Goal: Transaction & Acquisition: Purchase product/service

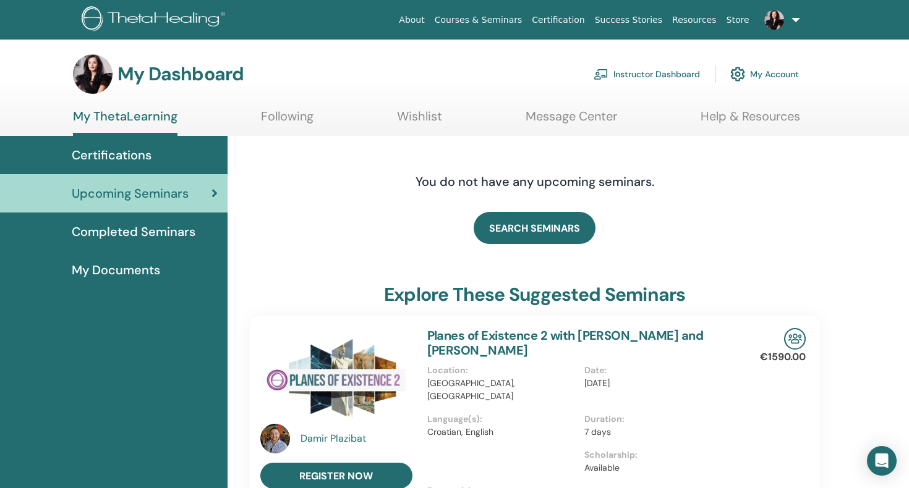
click at [135, 232] on span "Completed Seminars" at bounding box center [134, 232] width 124 height 19
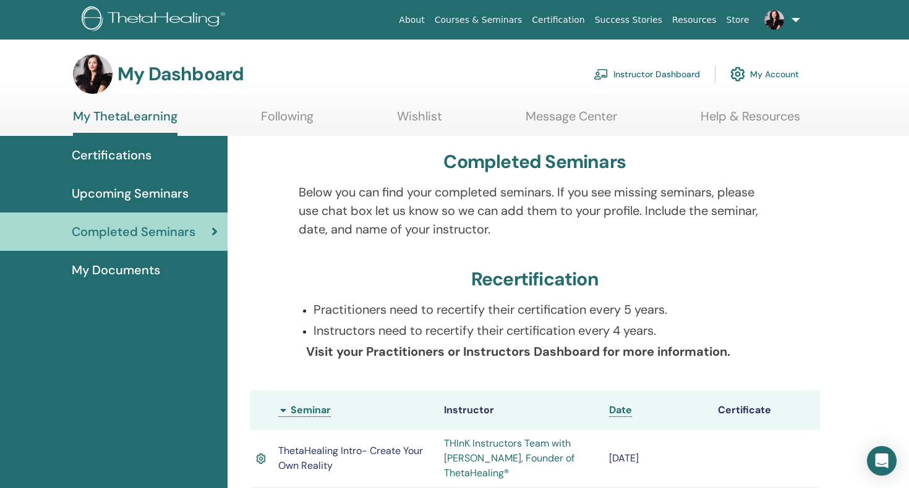
click at [152, 195] on span "Upcoming Seminars" at bounding box center [130, 193] width 117 height 19
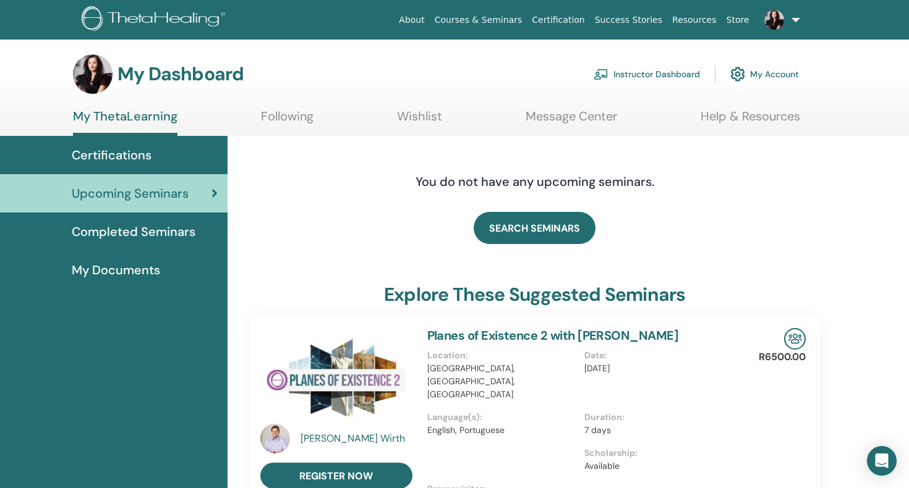
click at [115, 229] on span "Completed Seminars" at bounding box center [134, 232] width 124 height 19
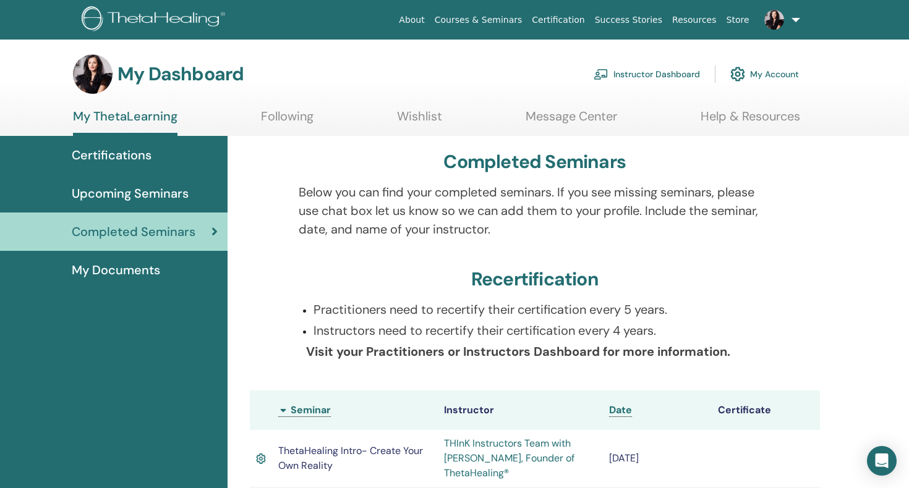
click at [113, 269] on span "My Documents" at bounding box center [116, 270] width 88 height 19
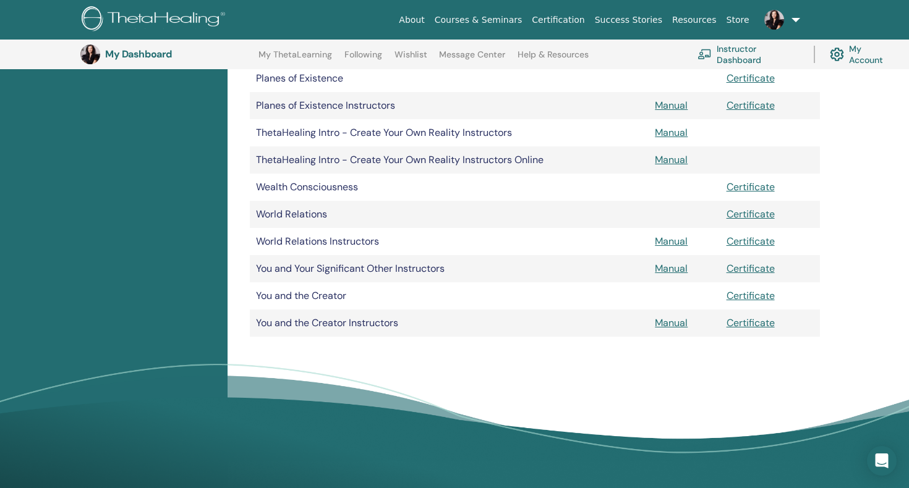
scroll to position [672, 0]
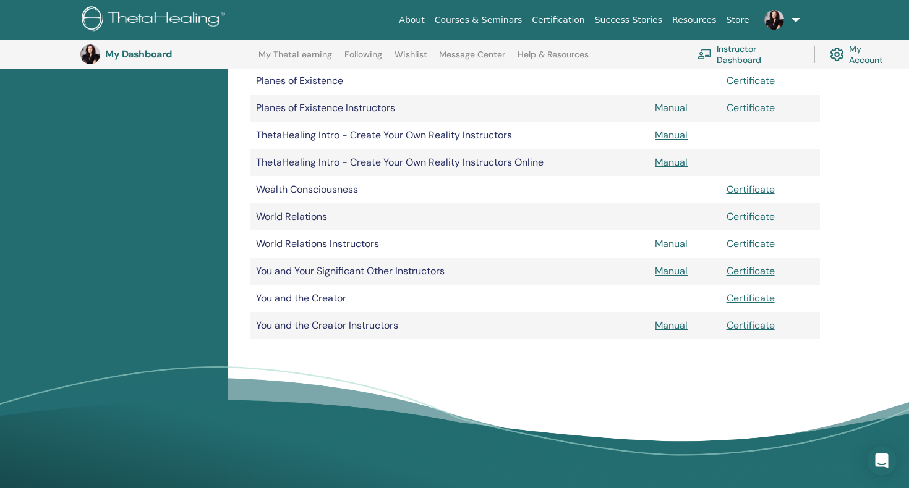
click at [673, 217] on td at bounding box center [683, 216] width 71 height 27
click at [496, 190] on td "Wealth Consciousness" at bounding box center [449, 189] width 399 height 27
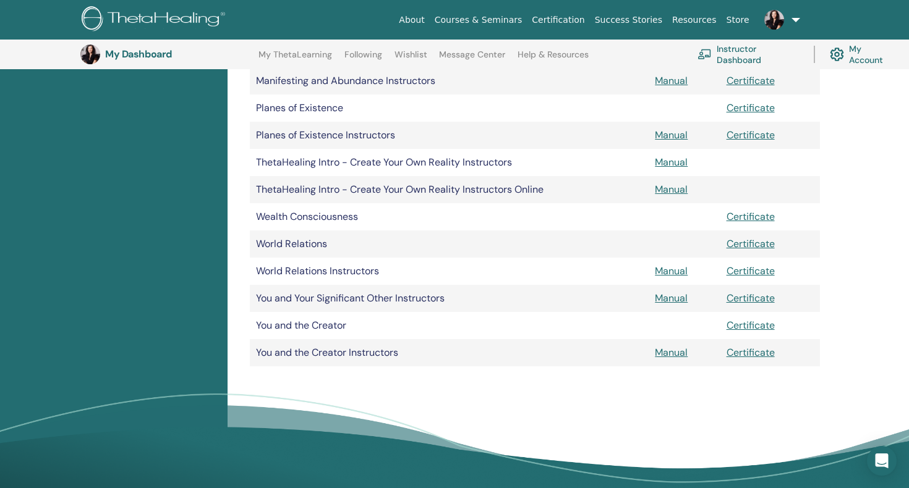
scroll to position [645, 0]
click at [668, 189] on link "Manual" at bounding box center [671, 188] width 33 height 13
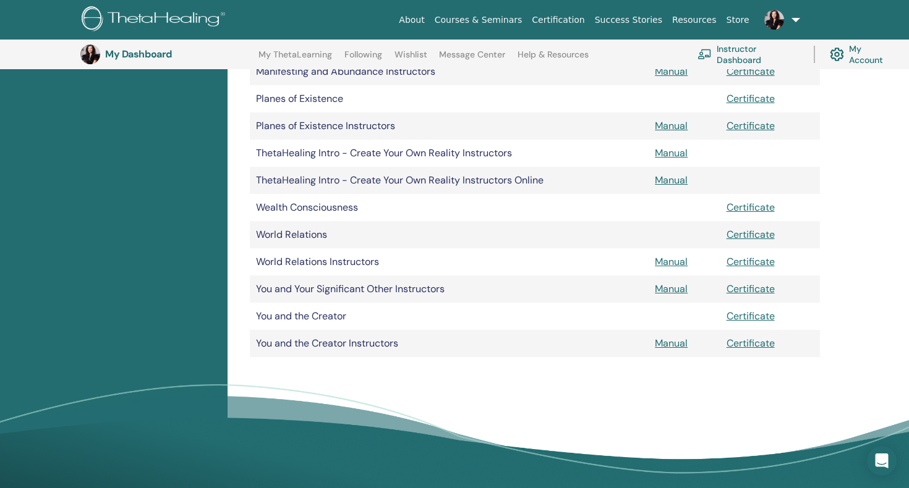
scroll to position [647, 0]
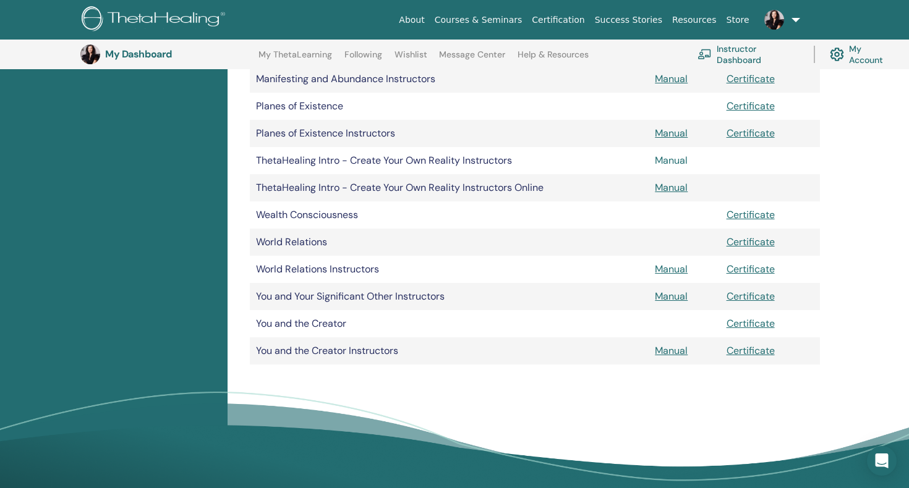
click at [669, 161] on link "Manual" at bounding box center [671, 160] width 33 height 13
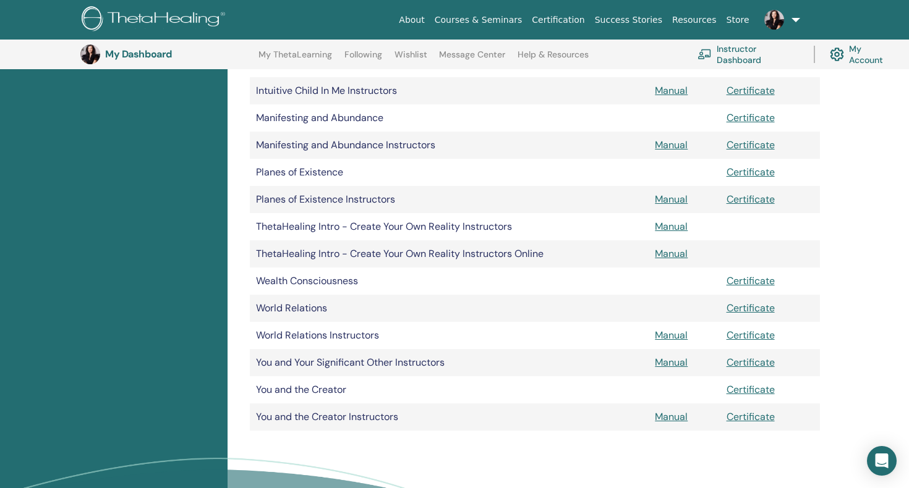
scroll to position [576, 0]
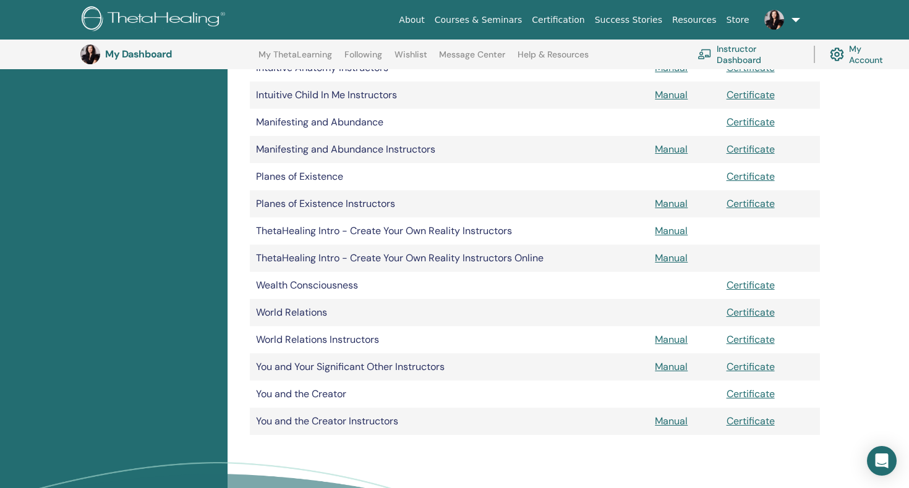
click at [666, 261] on link "Manual" at bounding box center [671, 258] width 33 height 13
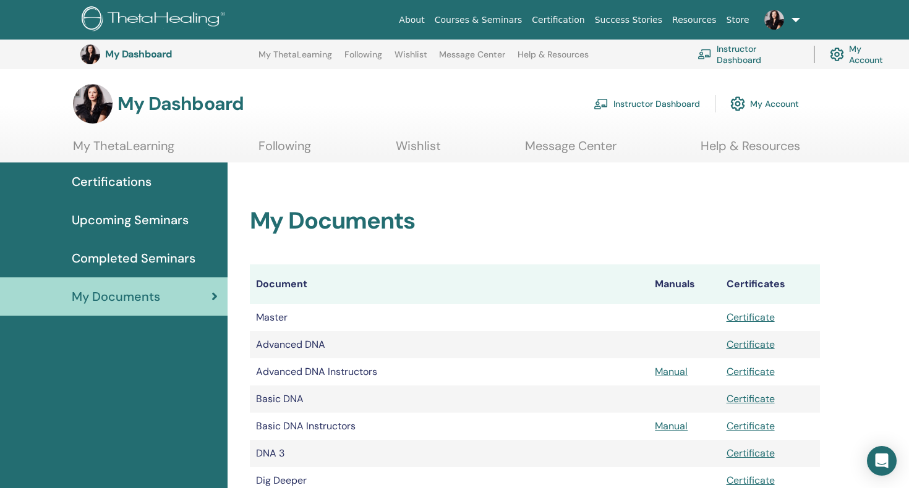
scroll to position [576, 0]
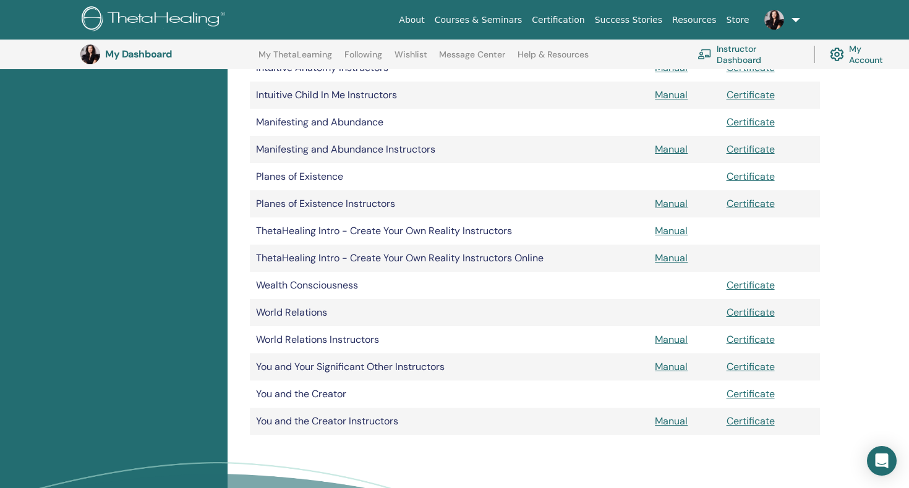
click at [675, 230] on link "Manual" at bounding box center [671, 230] width 33 height 13
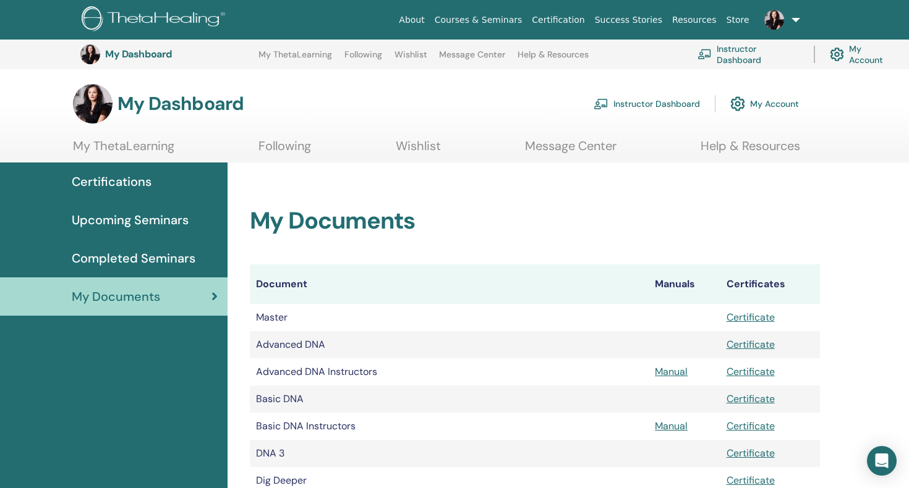
scroll to position [576, 0]
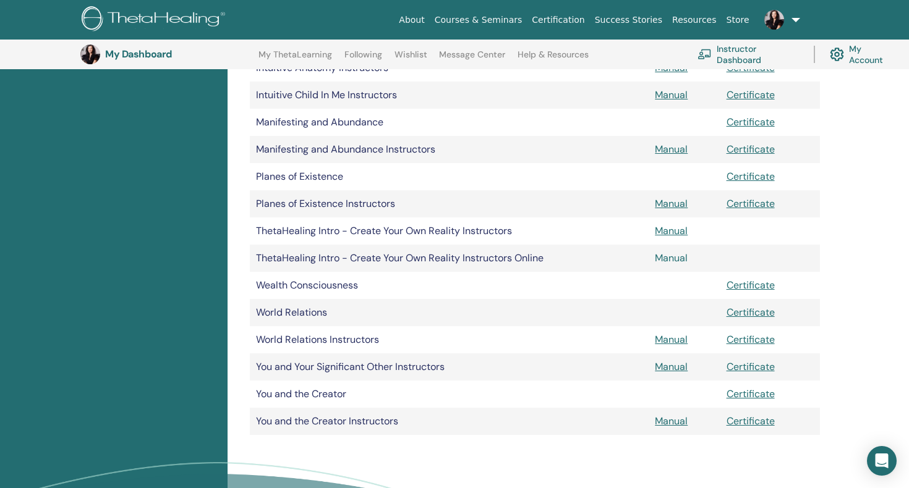
click at [668, 258] on link "Manual" at bounding box center [671, 258] width 33 height 13
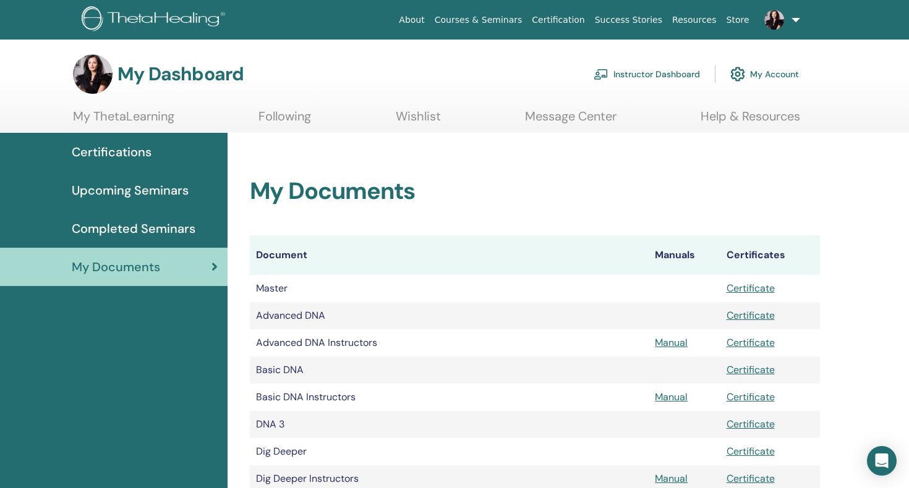
click at [657, 74] on link "Instructor Dashboard" at bounding box center [646, 74] width 106 height 27
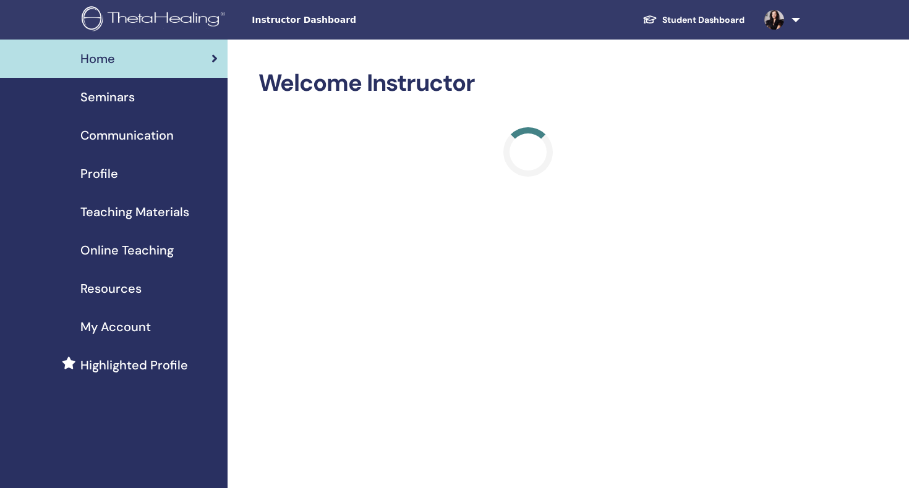
click at [143, 249] on span "Online Teaching" at bounding box center [126, 250] width 93 height 19
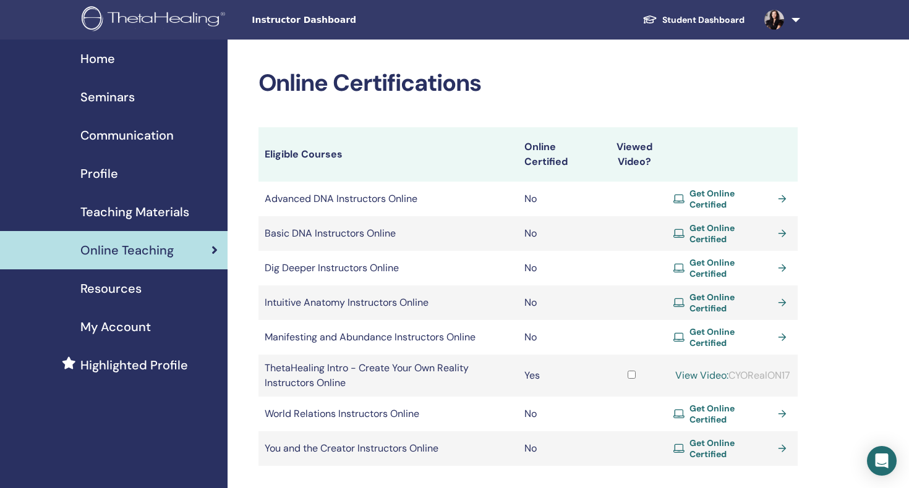
click at [729, 195] on span "Get Online Certified" at bounding box center [730, 199] width 83 height 22
click at [747, 230] on span "Get Online Certified" at bounding box center [730, 234] width 83 height 22
click at [699, 260] on span "Get Online Certified" at bounding box center [730, 268] width 83 height 22
click at [718, 326] on span "Get Online Certified" at bounding box center [730, 337] width 83 height 22
click at [739, 438] on span "Get Online Certified" at bounding box center [730, 449] width 83 height 22
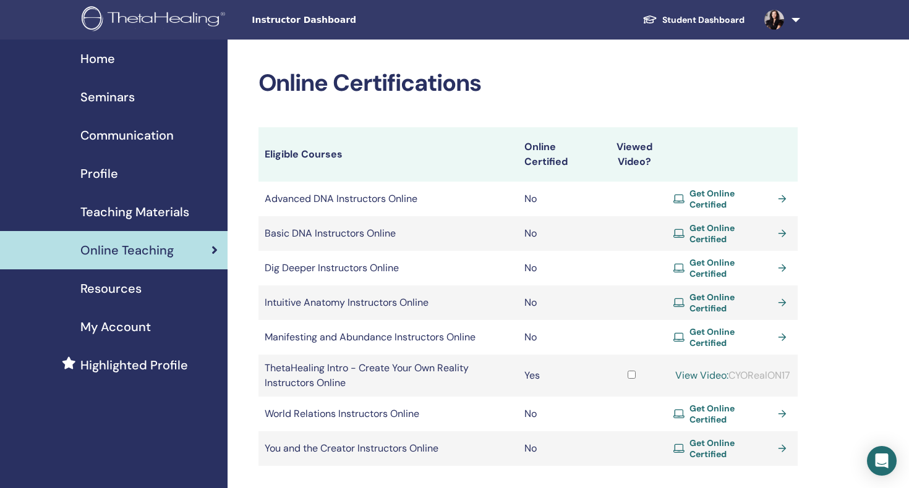
click at [712, 403] on span "Get Online Certified" at bounding box center [730, 414] width 83 height 22
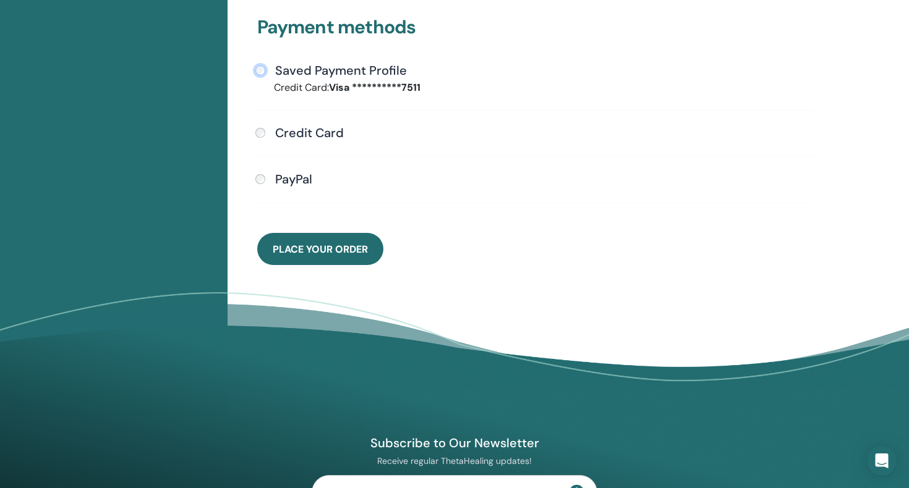
scroll to position [518, 0]
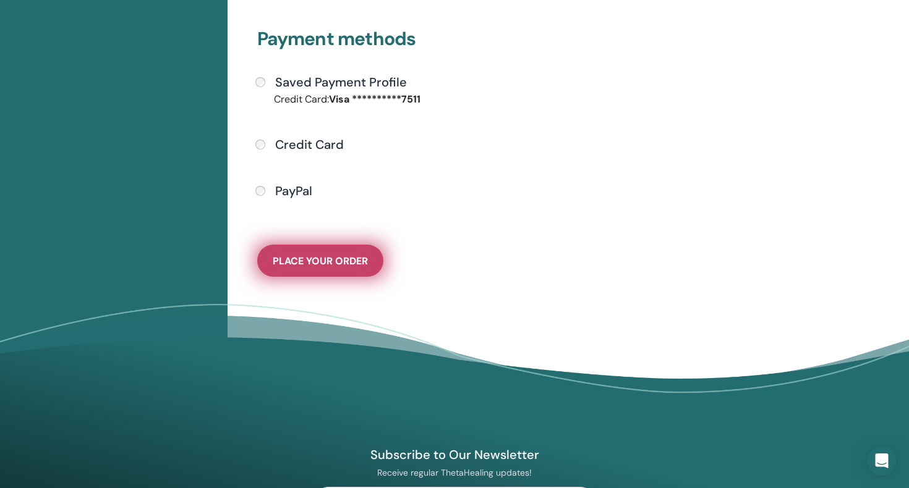
click at [331, 277] on button "Place Your Order" at bounding box center [320, 261] width 126 height 32
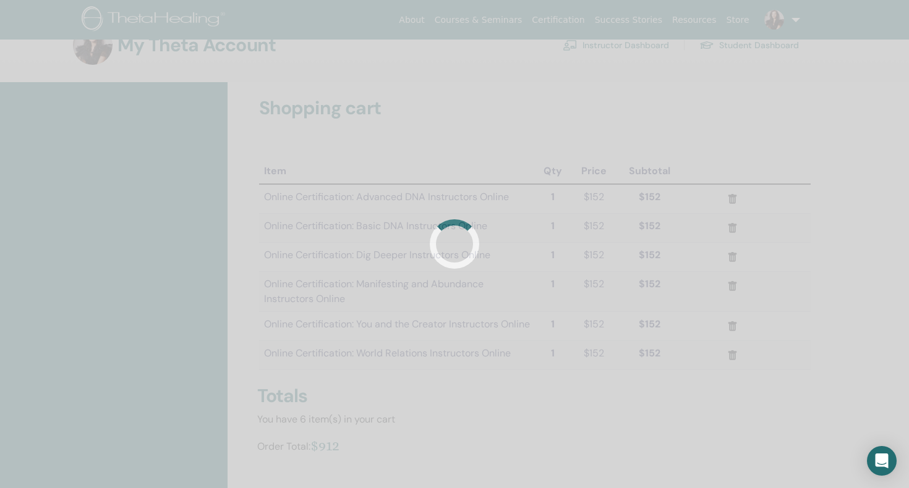
scroll to position [34, 0]
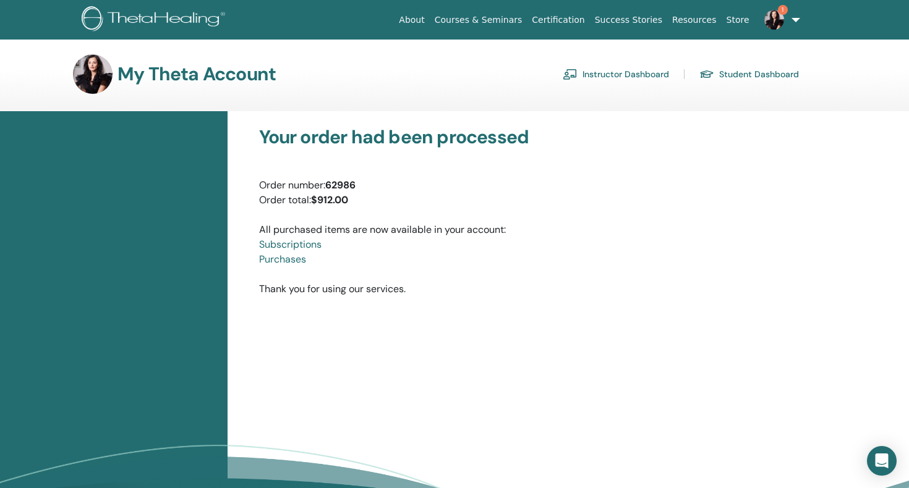
click at [296, 246] on link "Subscriptions" at bounding box center [290, 244] width 62 height 13
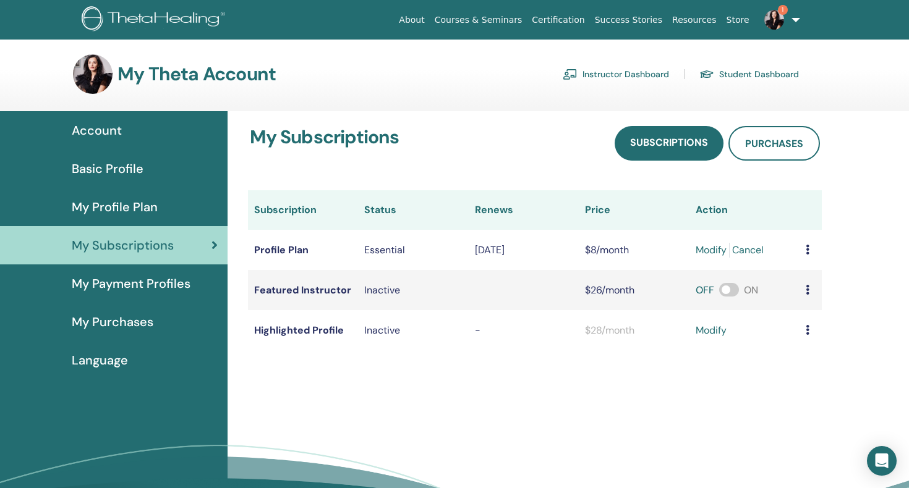
click at [109, 319] on span "My Purchases" at bounding box center [113, 322] width 82 height 19
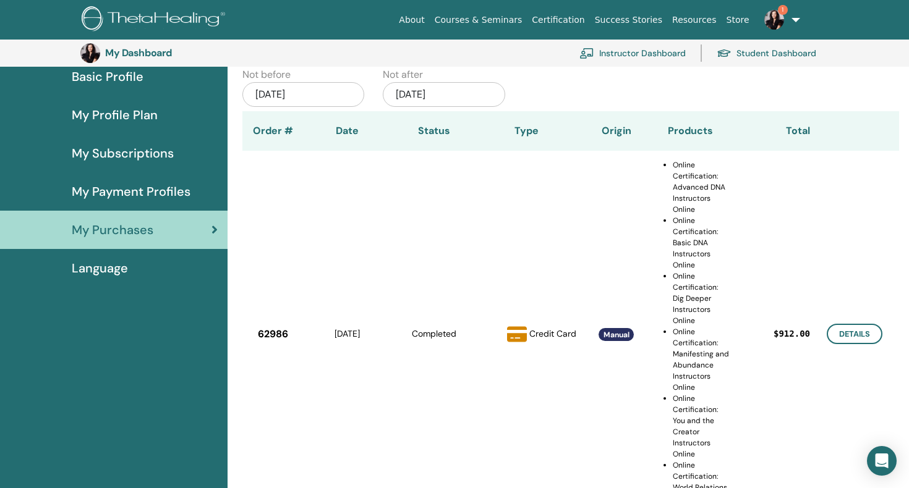
scroll to position [120, 0]
click at [848, 329] on link "Details" at bounding box center [855, 333] width 56 height 20
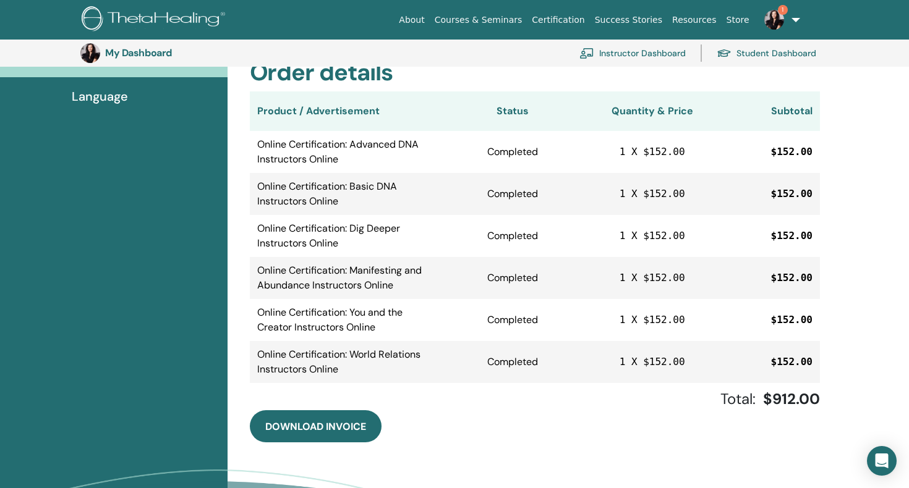
scroll to position [288, 0]
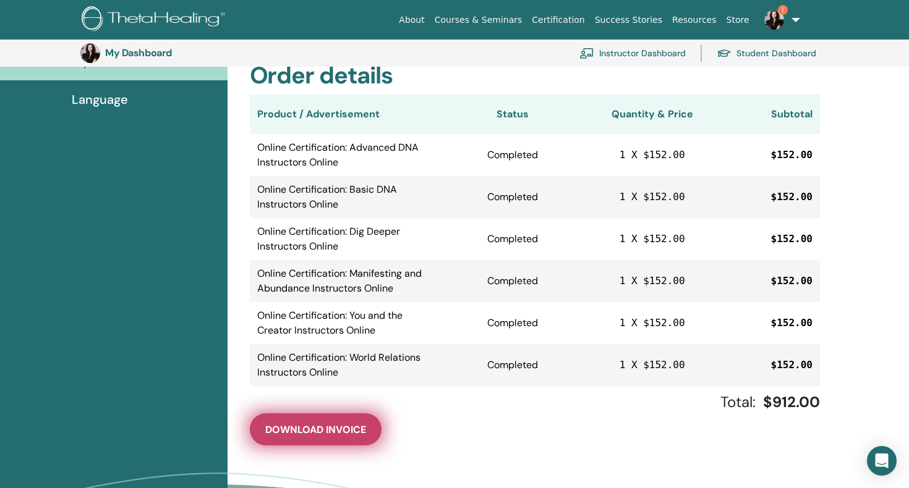
click at [300, 431] on span "Download Invoice" at bounding box center [315, 429] width 101 height 13
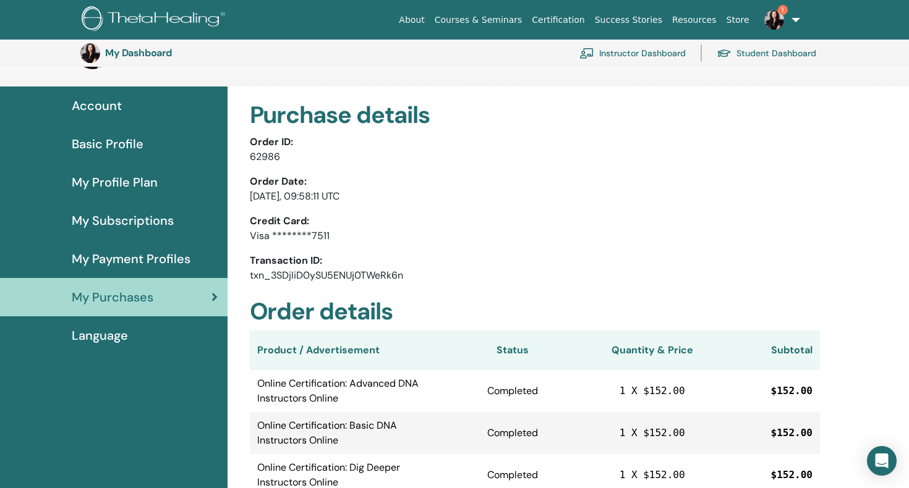
scroll to position [0, 0]
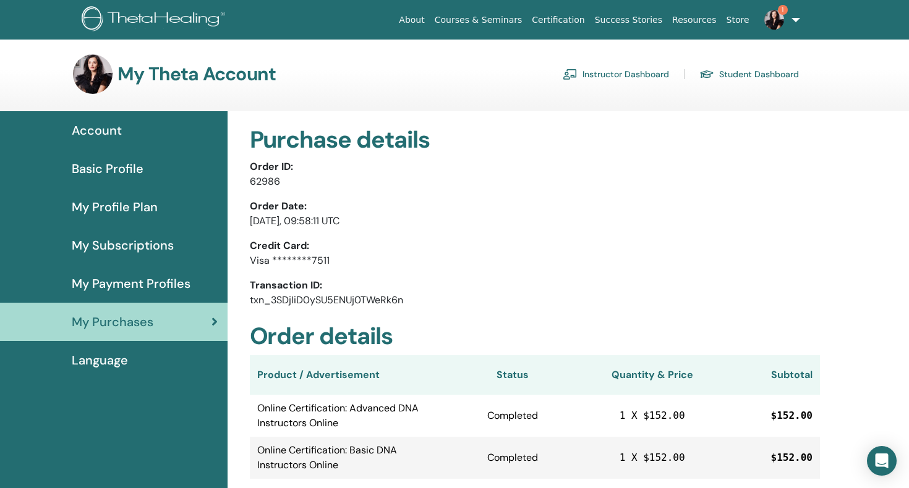
click at [88, 286] on span "My Payment Profiles" at bounding box center [131, 283] width 119 height 19
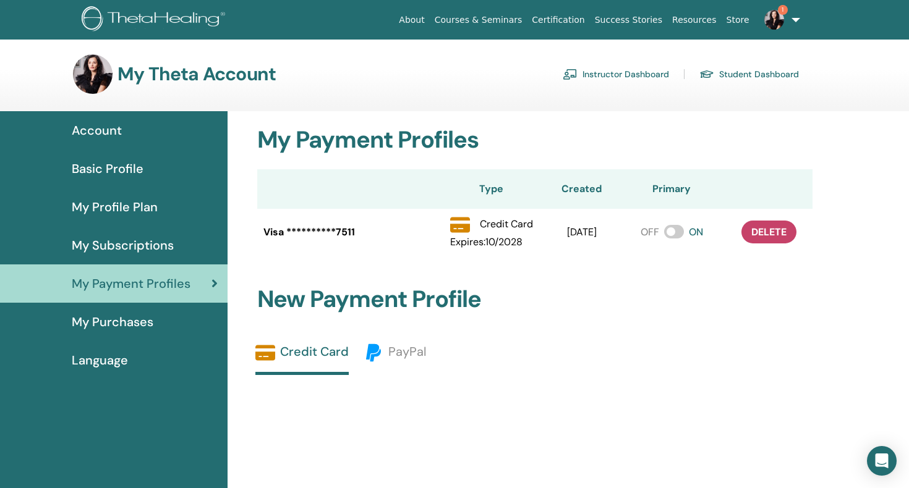
click at [101, 167] on span "Basic Profile" at bounding box center [108, 168] width 72 height 19
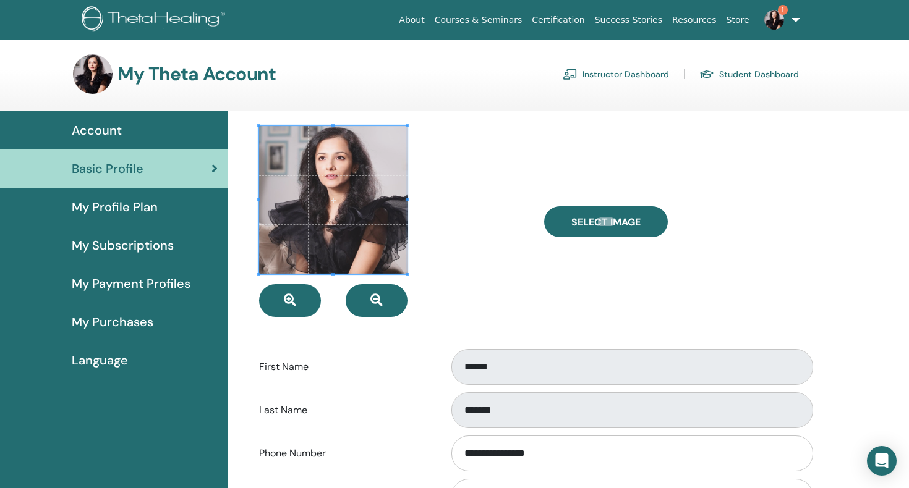
click at [586, 72] on link "Instructor Dashboard" at bounding box center [616, 74] width 106 height 20
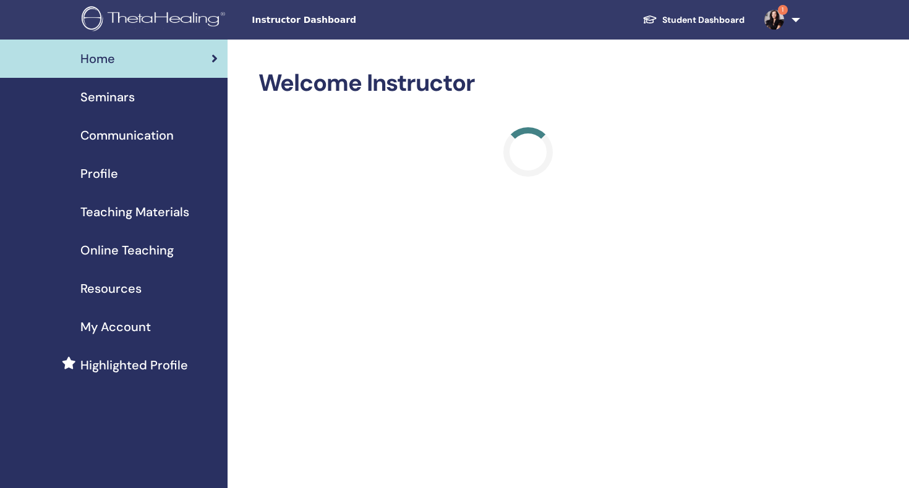
click at [98, 173] on span "Profile" at bounding box center [99, 173] width 38 height 19
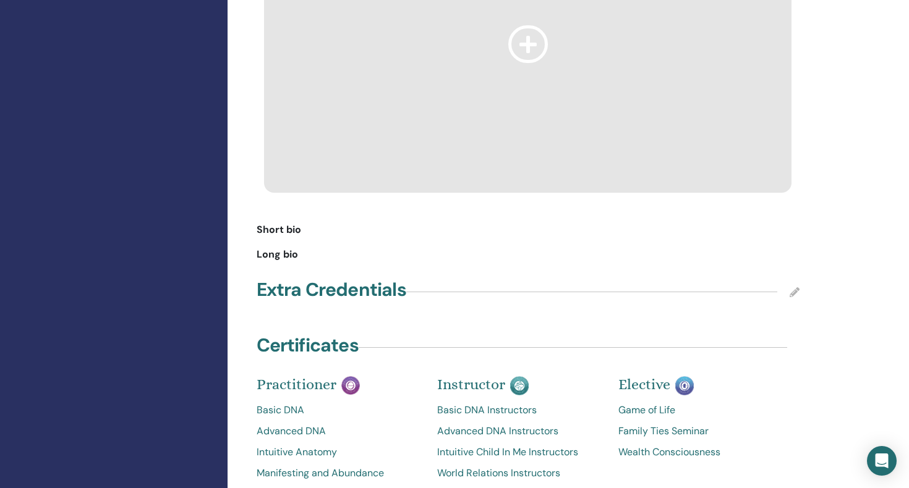
scroll to position [924, 0]
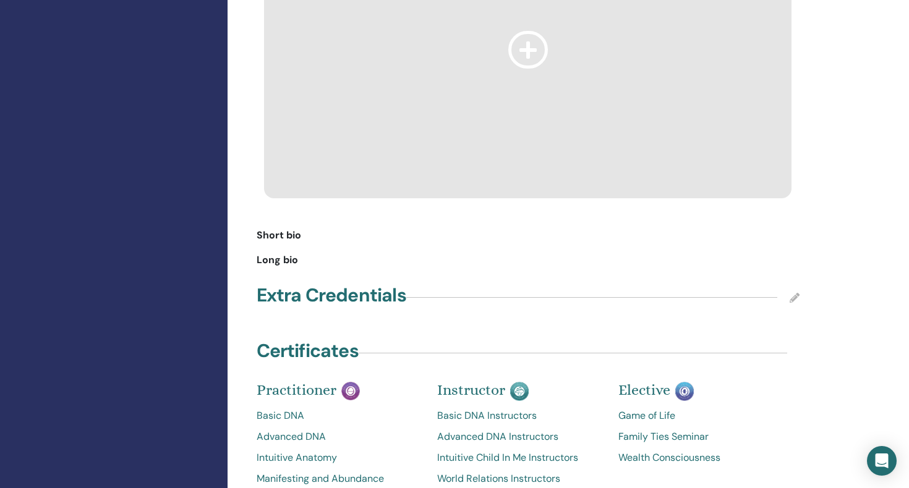
click at [794, 293] on icon at bounding box center [794, 298] width 10 height 10
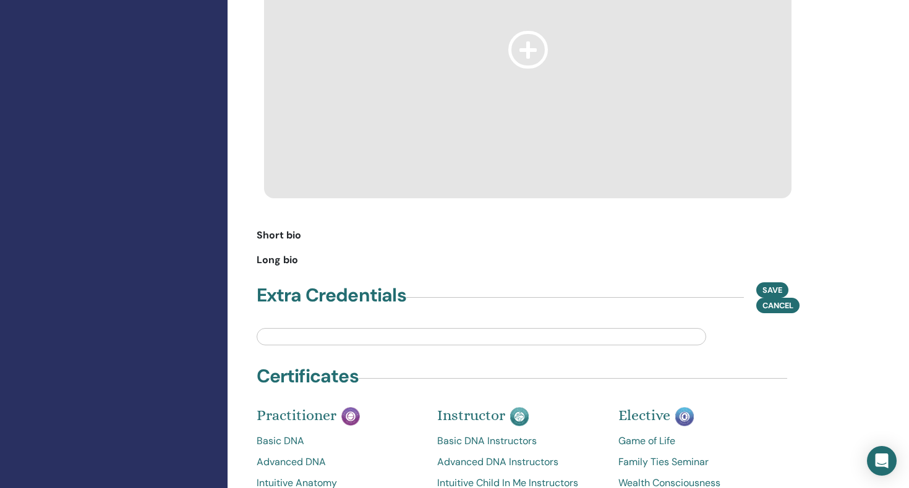
click at [385, 328] on input "text" at bounding box center [481, 336] width 449 height 17
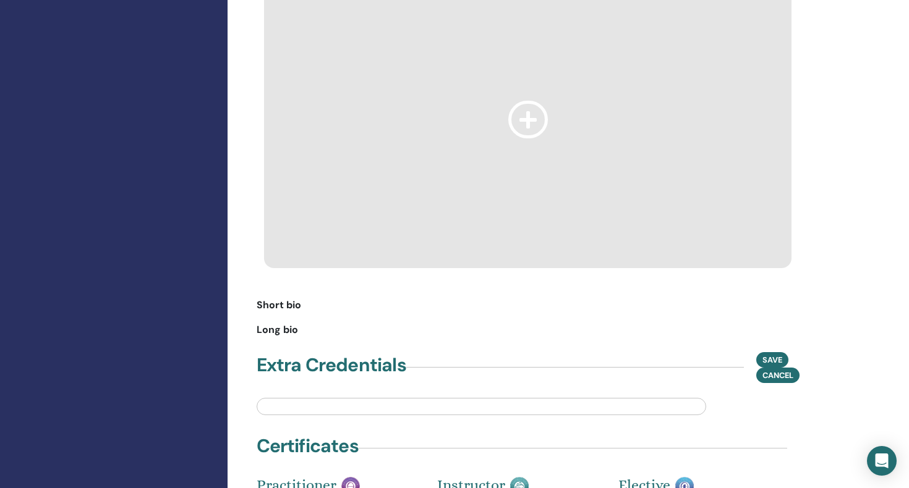
scroll to position [852, 0]
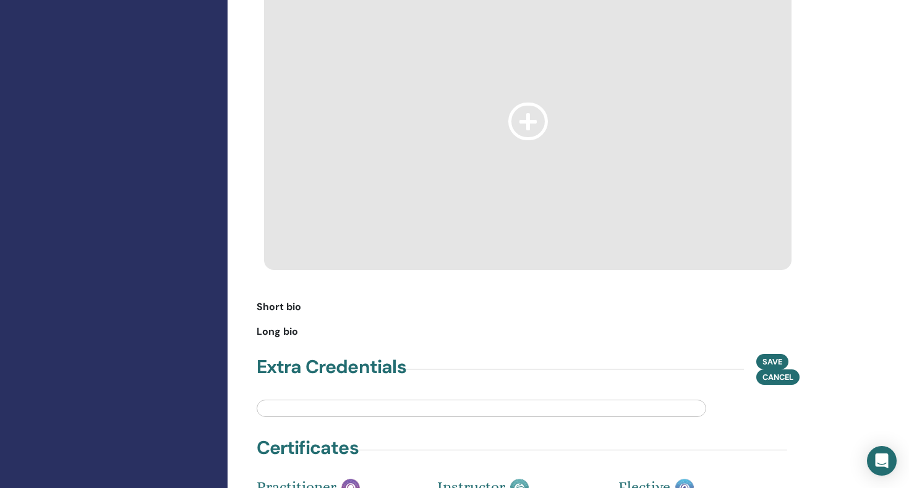
click at [300, 300] on div "Short bio" at bounding box center [528, 307] width 543 height 15
click at [286, 325] on span "Long bio" at bounding box center [277, 332] width 41 height 15
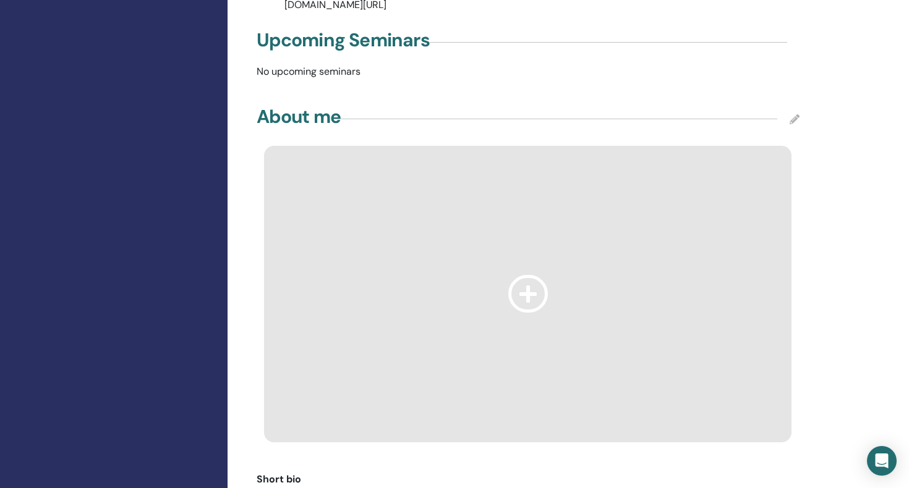
scroll to position [685, 0]
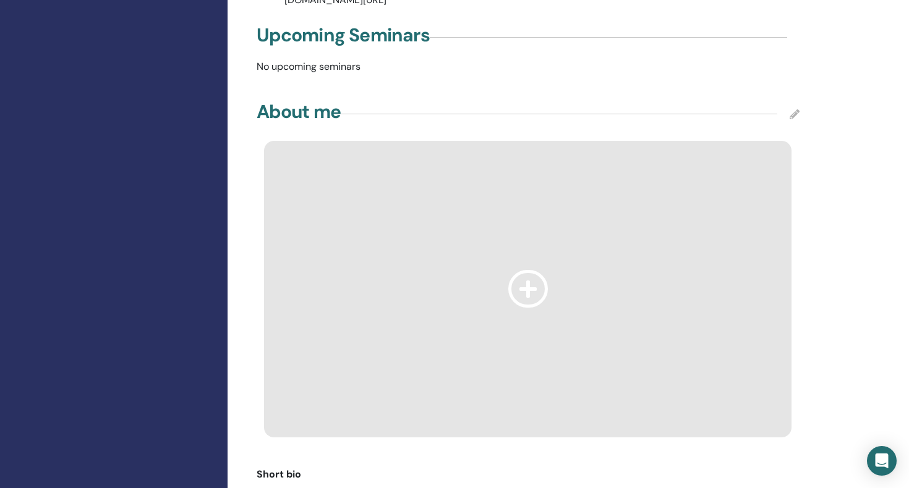
click at [519, 274] on icon at bounding box center [528, 289] width 40 height 38
click at [525, 275] on icon at bounding box center [528, 289] width 40 height 38
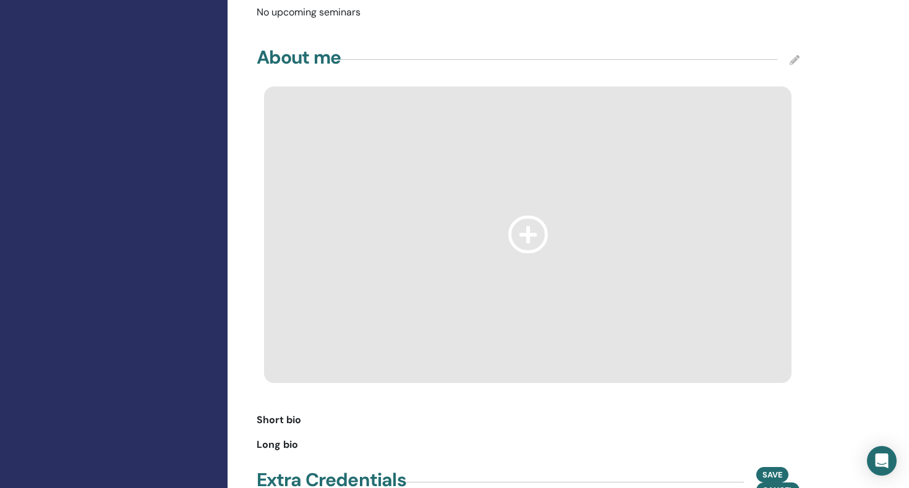
scroll to position [740, 0]
click at [279, 437] on span "Long bio" at bounding box center [277, 444] width 41 height 15
click at [258, 412] on span "Short bio" at bounding box center [279, 419] width 45 height 15
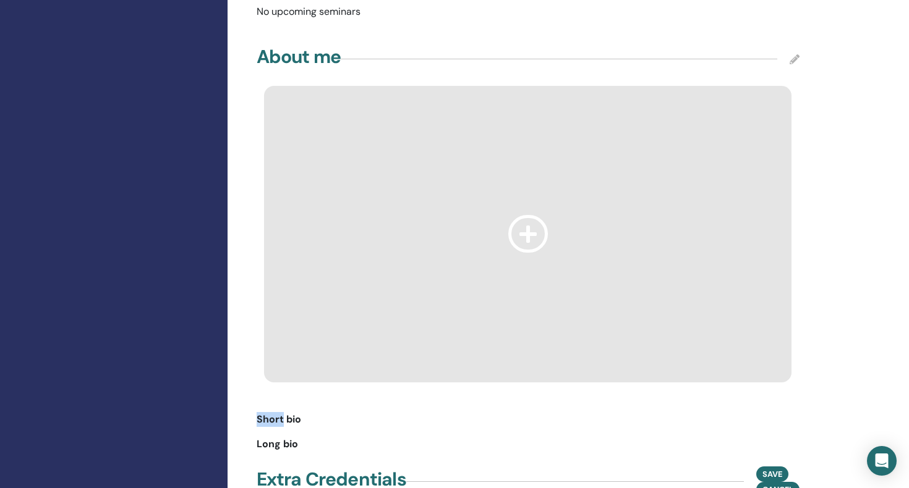
click at [308, 412] on div "Short bio" at bounding box center [528, 419] width 543 height 15
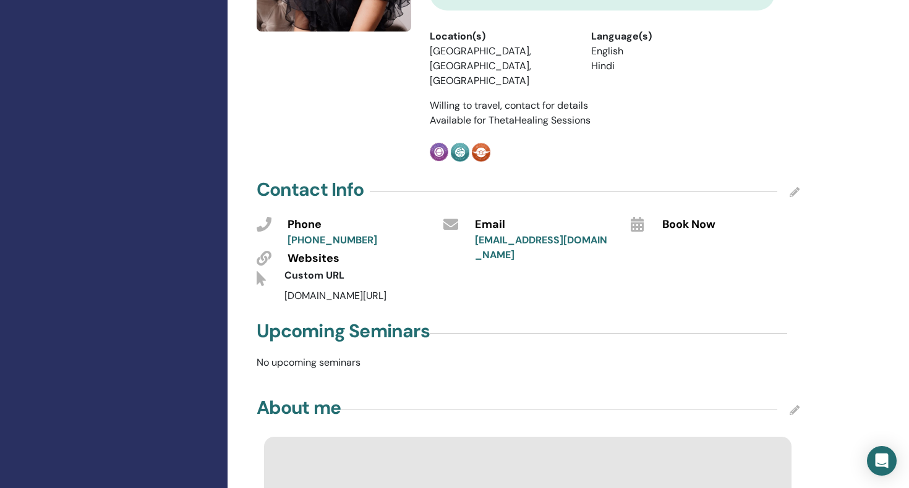
scroll to position [363, 0]
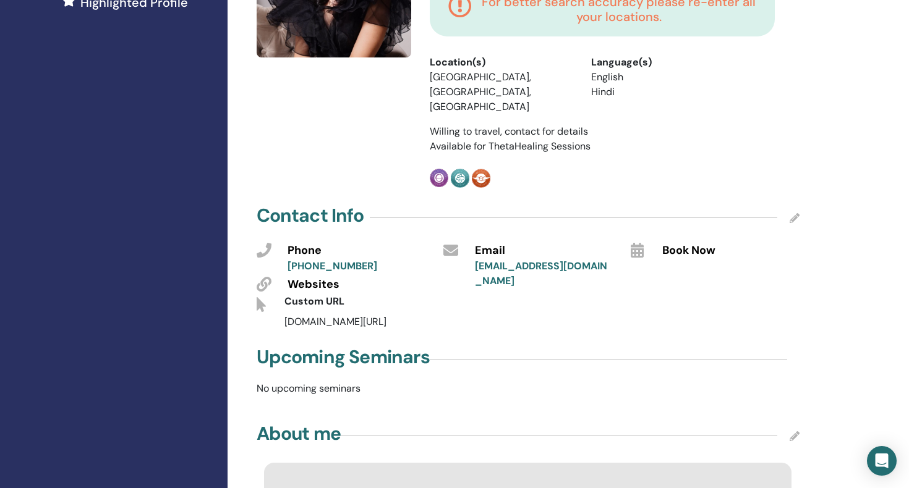
click at [303, 381] on p "No upcoming seminars" at bounding box center [528, 388] width 558 height 15
click at [792, 431] on icon at bounding box center [794, 436] width 10 height 10
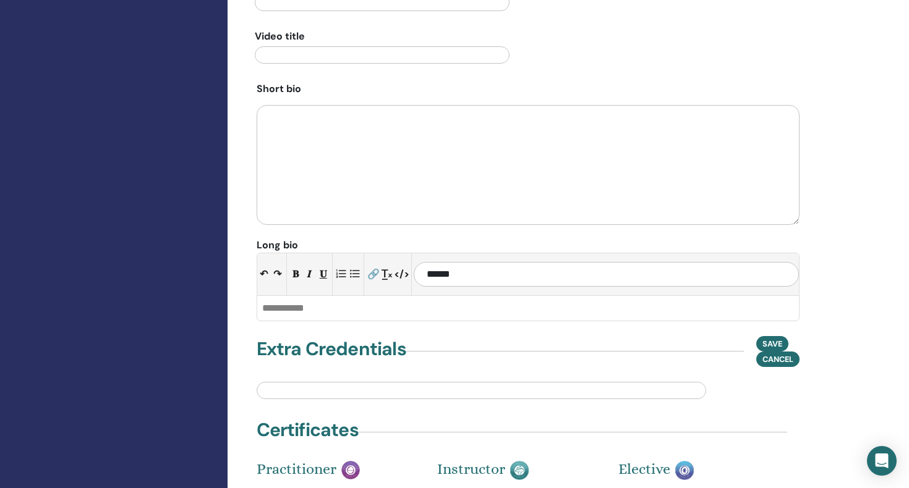
scroll to position [1121, 0]
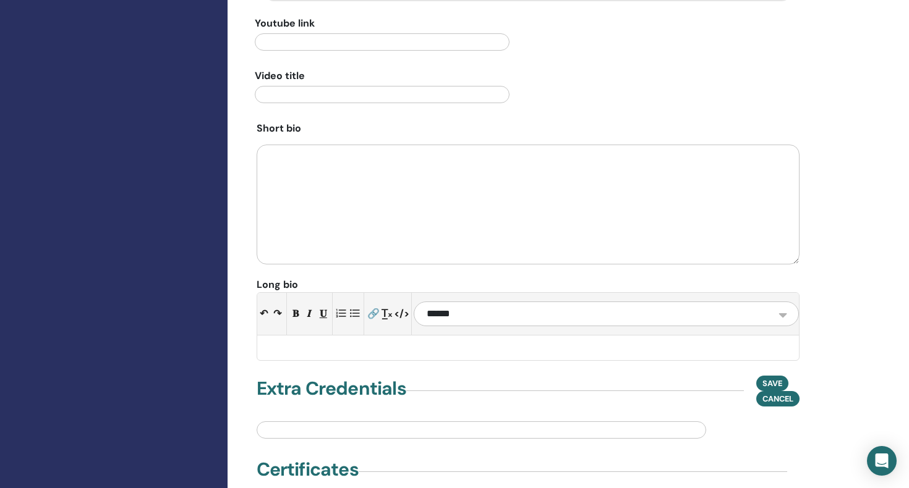
click at [298, 336] on div at bounding box center [528, 348] width 542 height 25
click at [276, 336] on div at bounding box center [528, 348] width 542 height 25
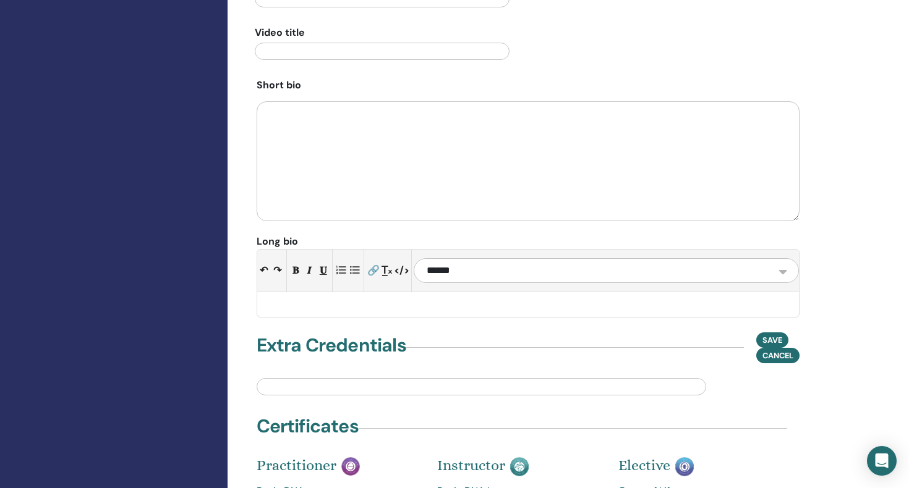
scroll to position [1161, 0]
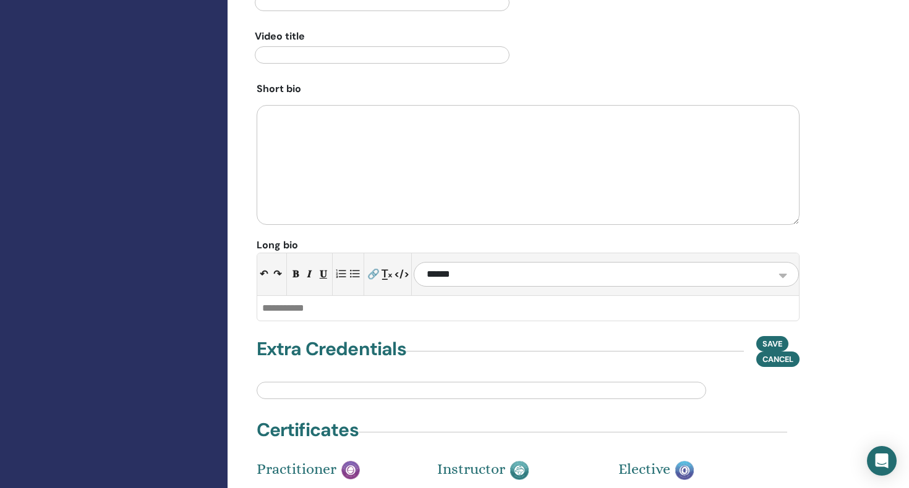
click at [276, 338] on h4 "Extra Credentials" at bounding box center [332, 349] width 150 height 22
click at [278, 296] on div at bounding box center [528, 308] width 542 height 25
paste div
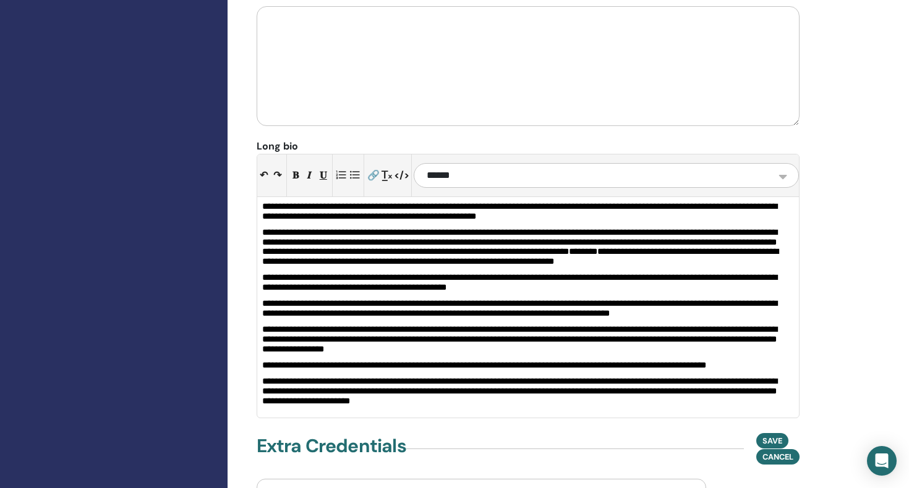
scroll to position [1257, 0]
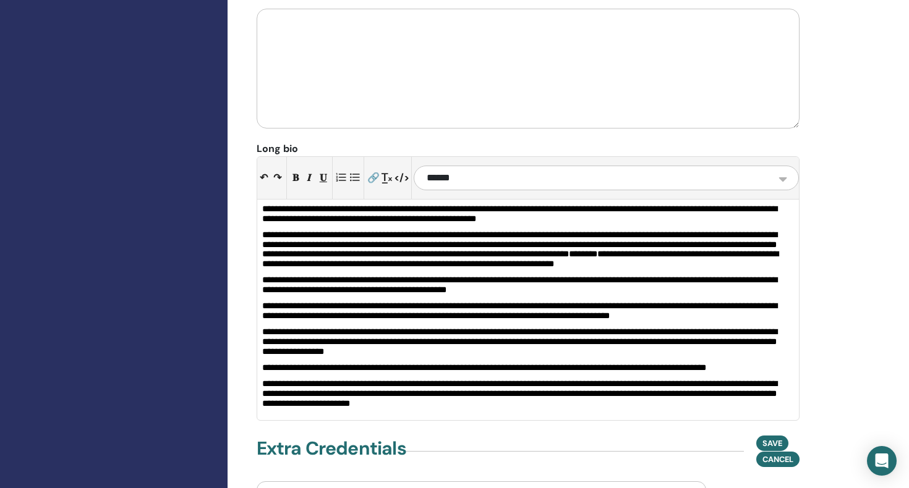
click at [264, 205] on span "**********" at bounding box center [519, 214] width 515 height 19
click at [263, 168] on button "↶" at bounding box center [264, 178] width 14 height 20
click at [356, 399] on div "**********" at bounding box center [528, 310] width 542 height 221
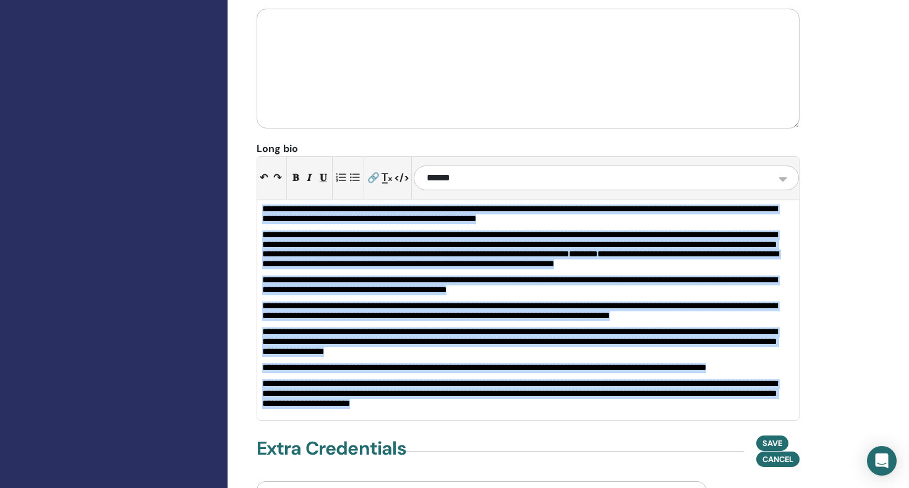
drag, startPoint x: 261, startPoint y: 192, endPoint x: 342, endPoint y: 398, distance: 221.2
click at [342, 398] on div "**********" at bounding box center [528, 310] width 542 height 221
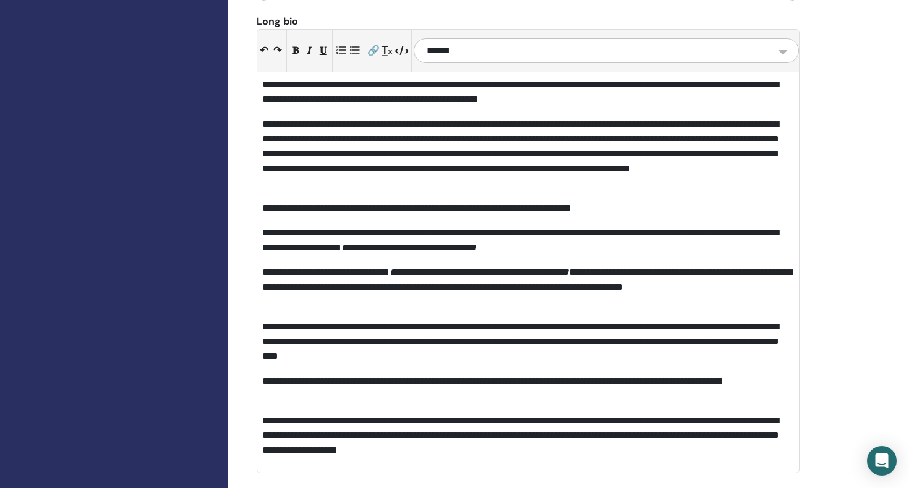
scroll to position [1382, 0]
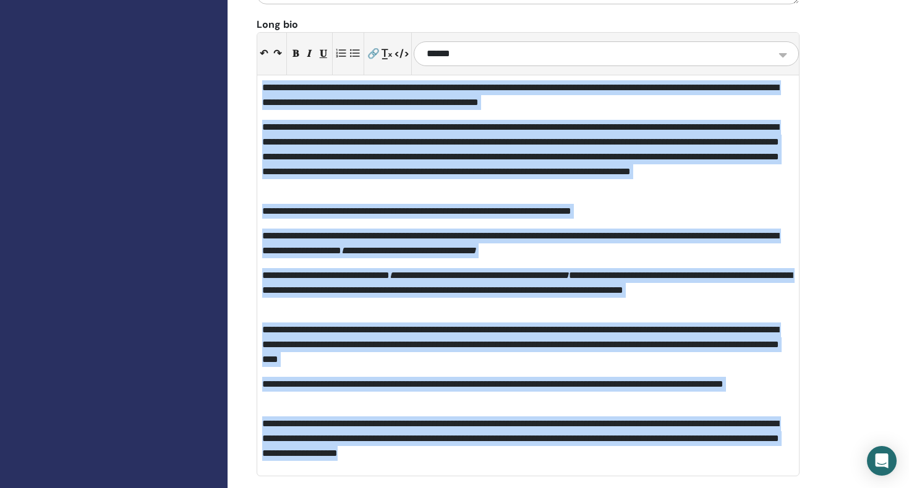
drag, startPoint x: 263, startPoint y: 72, endPoint x: 613, endPoint y: 447, distance: 512.6
click at [613, 447] on div "**********" at bounding box center [528, 275] width 542 height 401
click at [391, 44] on button "T̲ₓ" at bounding box center [387, 54] width 14 height 20
click at [780, 41] on select "**********" at bounding box center [606, 53] width 385 height 25
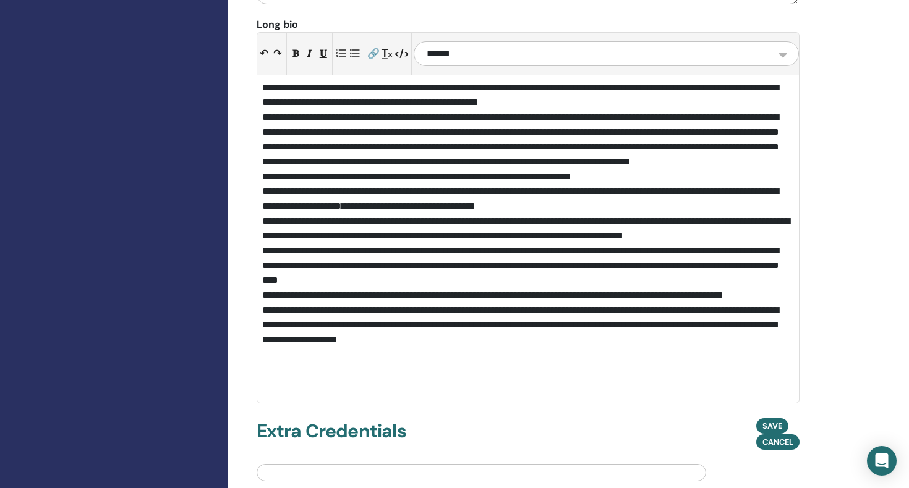
click at [783, 41] on select "**********" at bounding box center [606, 53] width 385 height 25
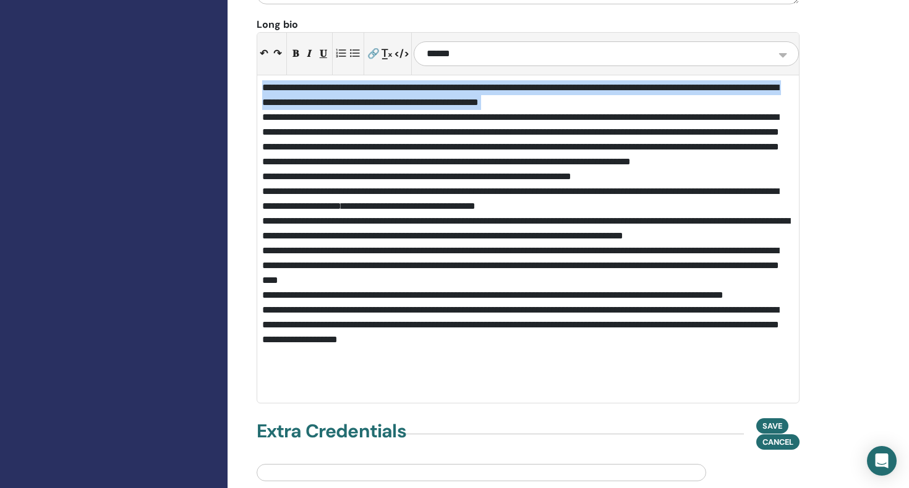
click at [782, 41] on select "**********" at bounding box center [606, 53] width 385 height 25
select select "******"
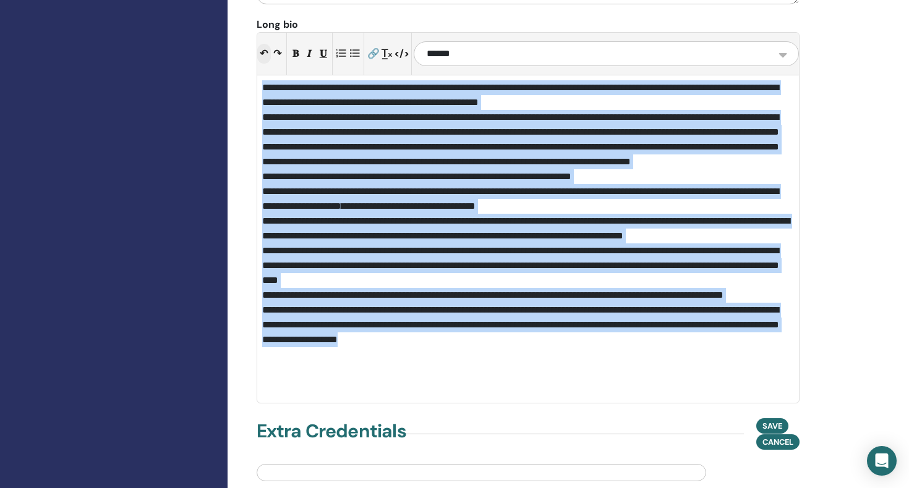
click at [266, 44] on button "↶" at bounding box center [264, 54] width 14 height 20
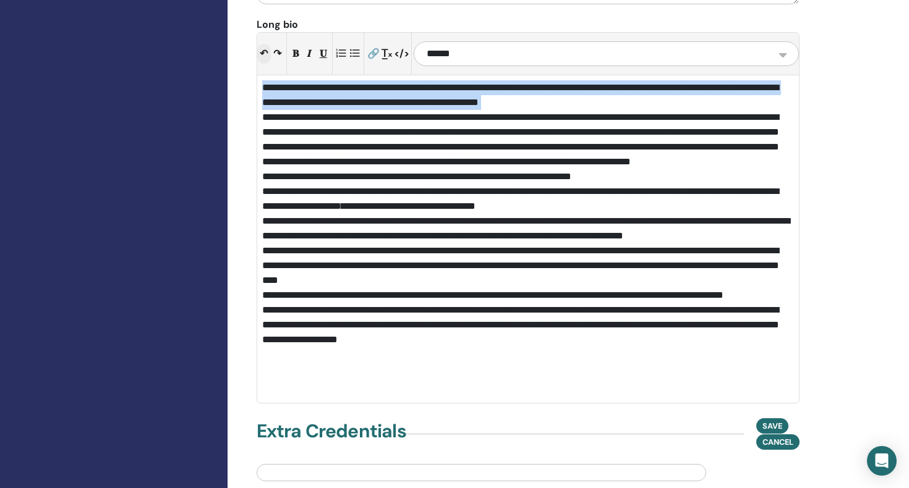
click at [266, 44] on button "↶" at bounding box center [264, 54] width 14 height 20
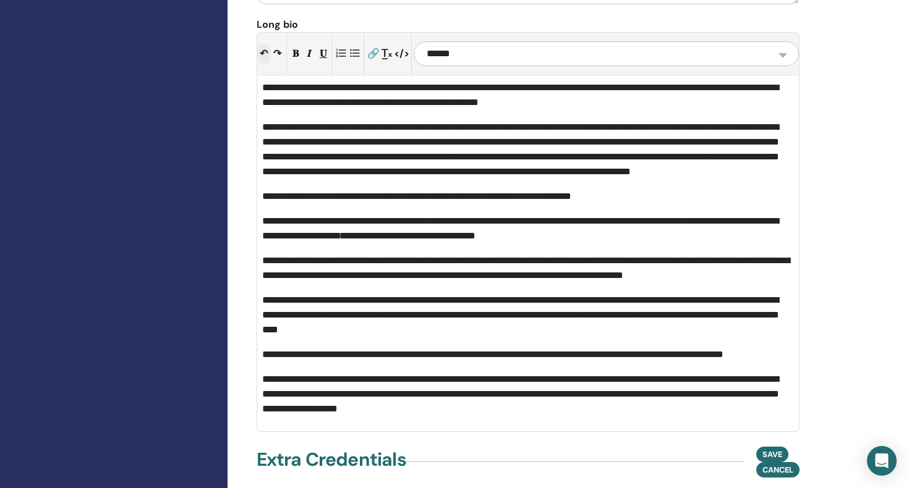
click at [266, 44] on button "↶" at bounding box center [264, 54] width 14 height 20
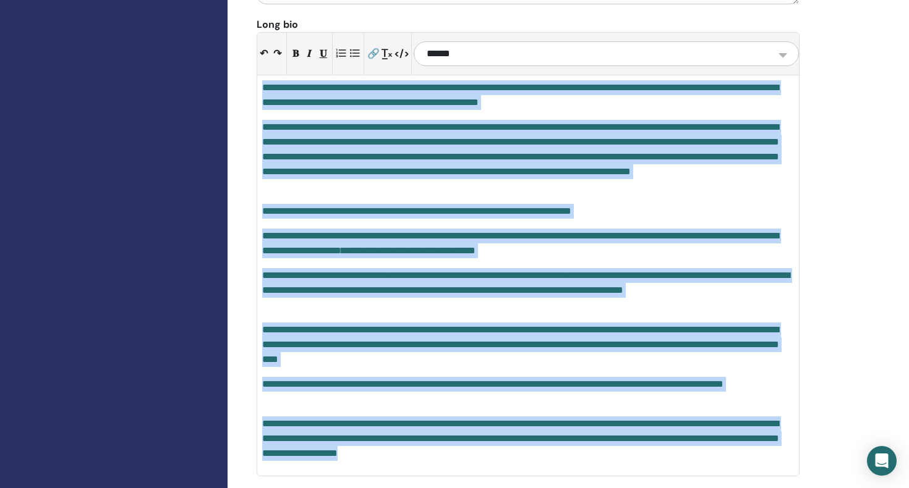
click at [610, 445] on div "**********" at bounding box center [528, 275] width 542 height 401
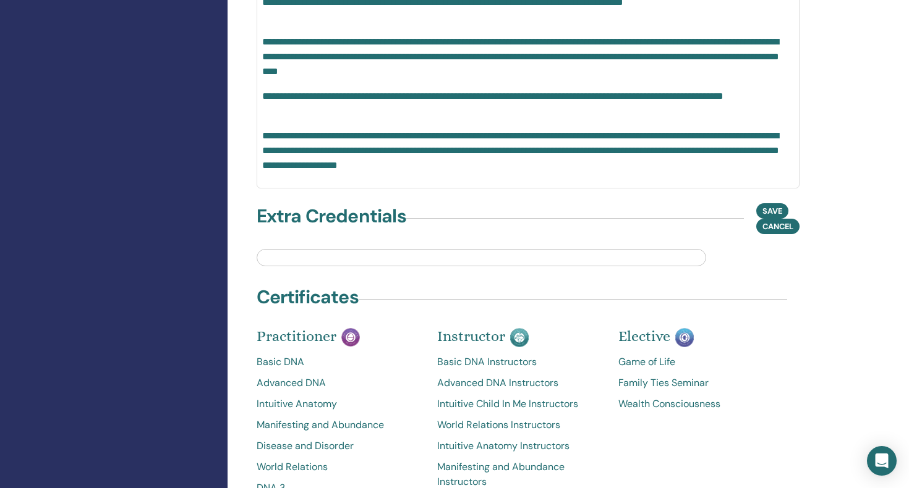
scroll to position [1665, 0]
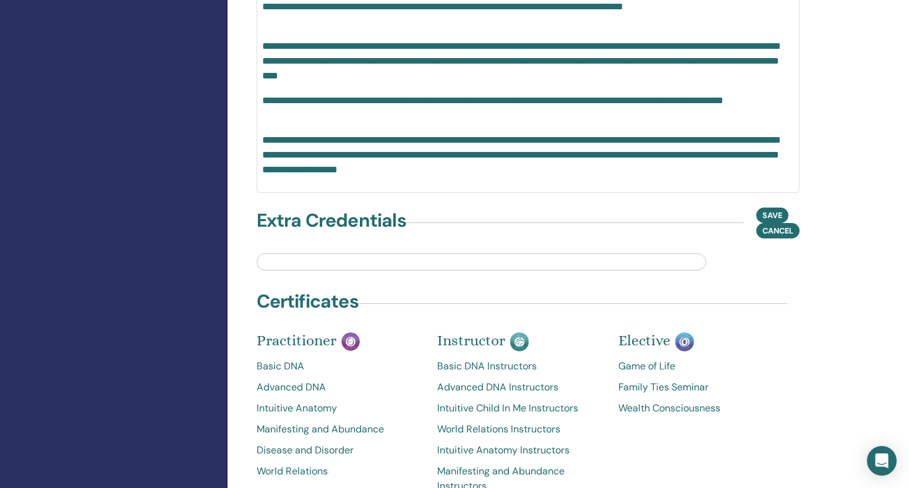
click at [281, 253] on input "text" at bounding box center [481, 261] width 449 height 17
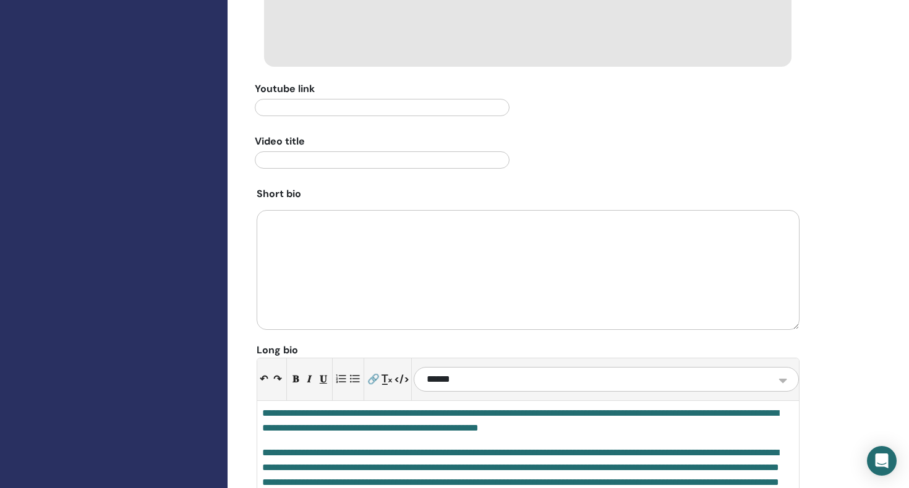
scroll to position [1040, 0]
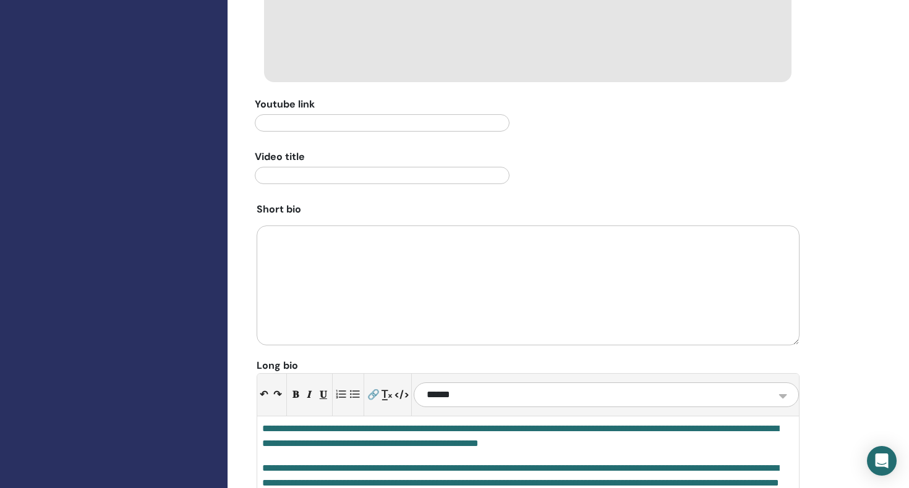
click at [281, 226] on textarea at bounding box center [528, 286] width 543 height 120
paste textarea "**********"
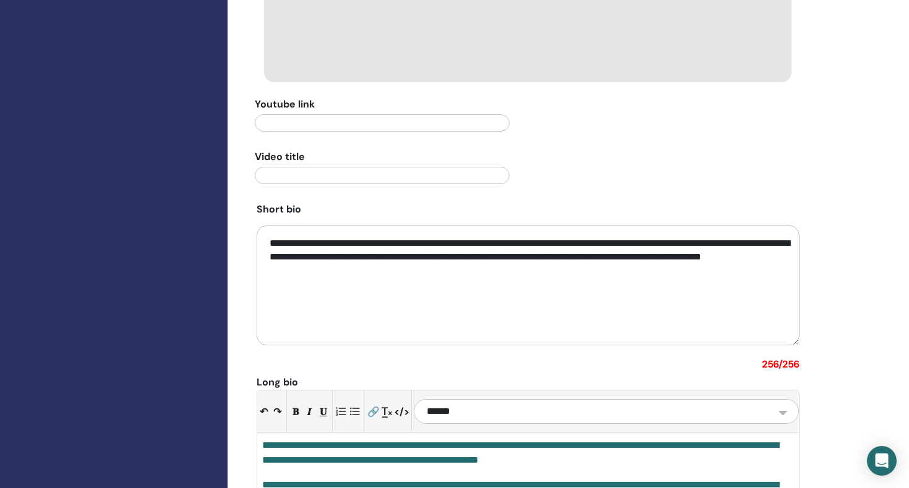
drag, startPoint x: 270, startPoint y: 226, endPoint x: 446, endPoint y: 258, distance: 178.6
click at [446, 258] on textarea "**********" at bounding box center [528, 286] width 543 height 120
paste textarea
click at [474, 317] on textarea "**********" at bounding box center [528, 286] width 543 height 120
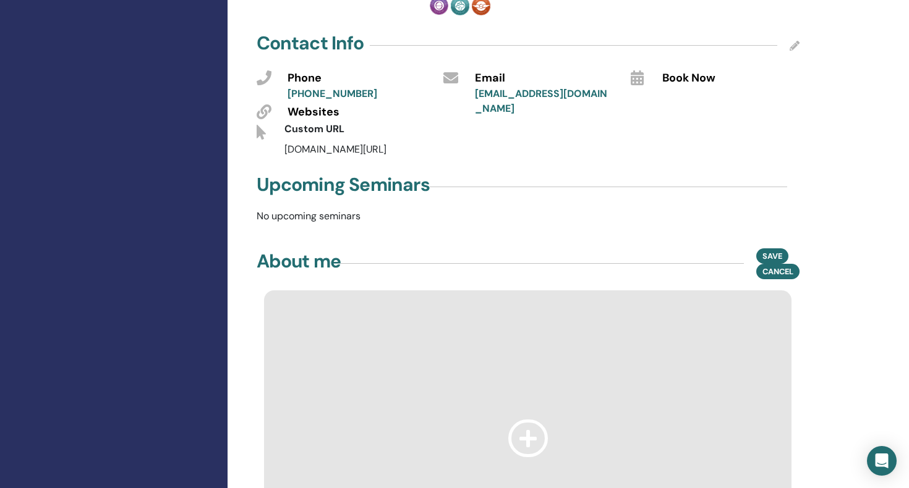
scroll to position [532, 0]
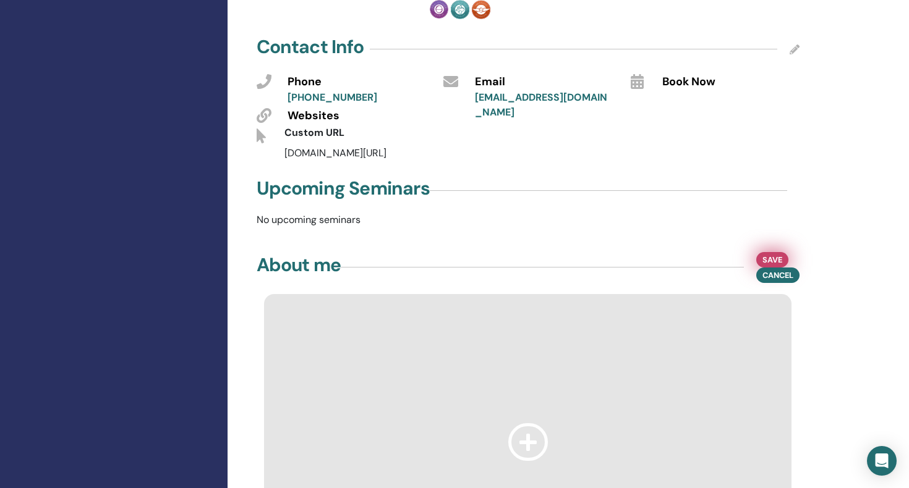
type textarea "**********"
click at [771, 253] on span "Save" at bounding box center [772, 259] width 20 height 13
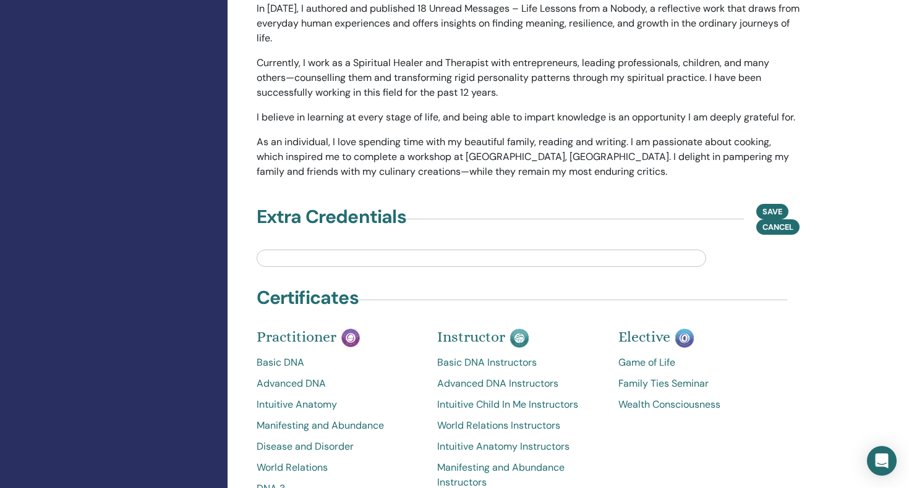
scroll to position [1427, 0]
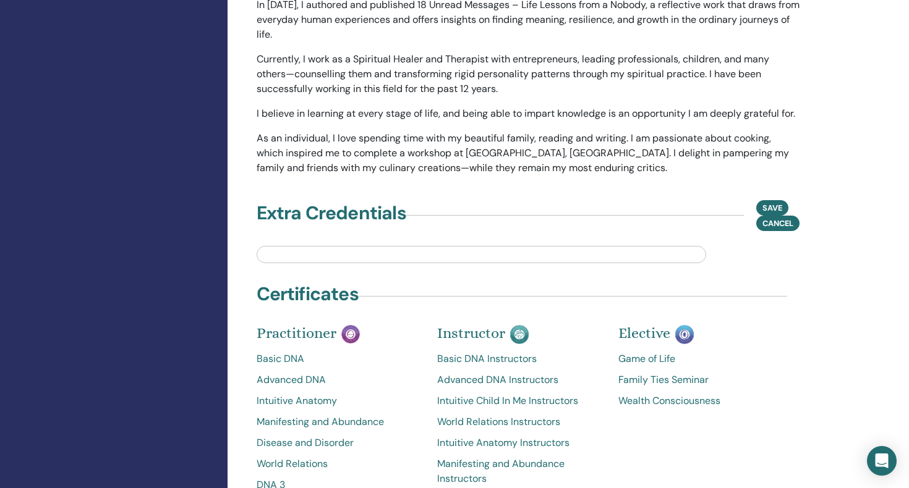
click at [285, 246] on input "text" at bounding box center [481, 254] width 449 height 17
click at [412, 200] on div "Extra Credentials Save Cancel" at bounding box center [528, 215] width 543 height 31
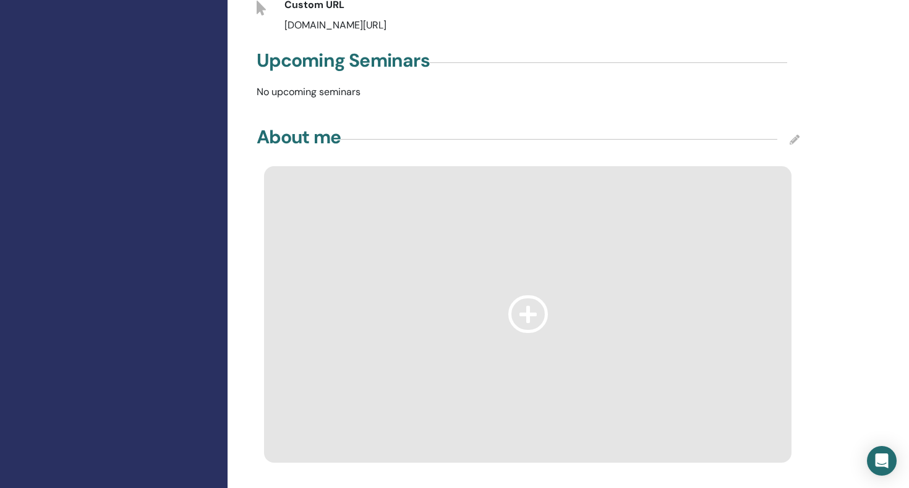
scroll to position [672, 0]
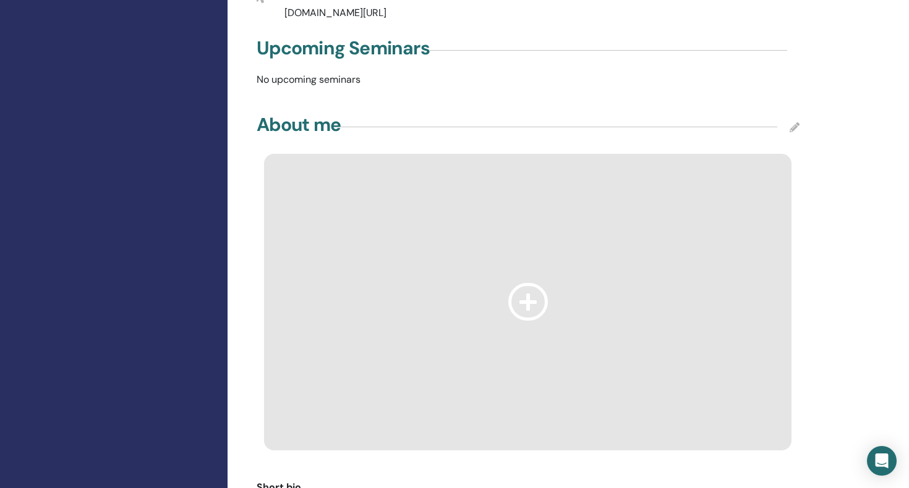
click at [524, 287] on icon at bounding box center [528, 302] width 40 height 38
click at [793, 122] on icon at bounding box center [794, 127] width 10 height 10
click at [530, 287] on icon at bounding box center [528, 302] width 40 height 38
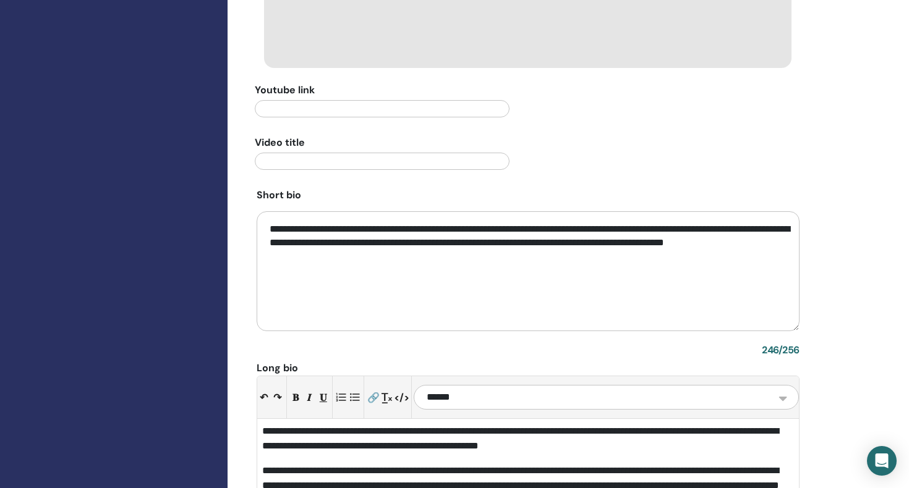
scroll to position [1056, 0]
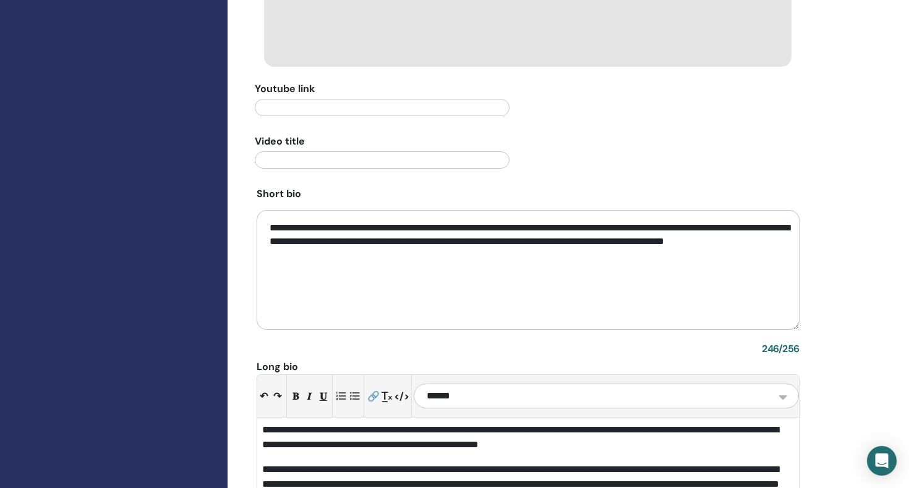
click at [297, 151] on input "text" at bounding box center [382, 159] width 255 height 17
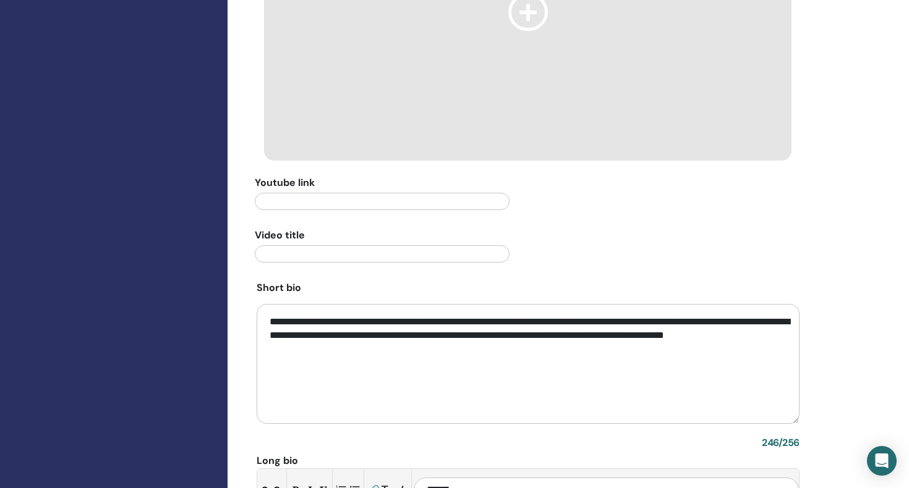
scroll to position [958, 0]
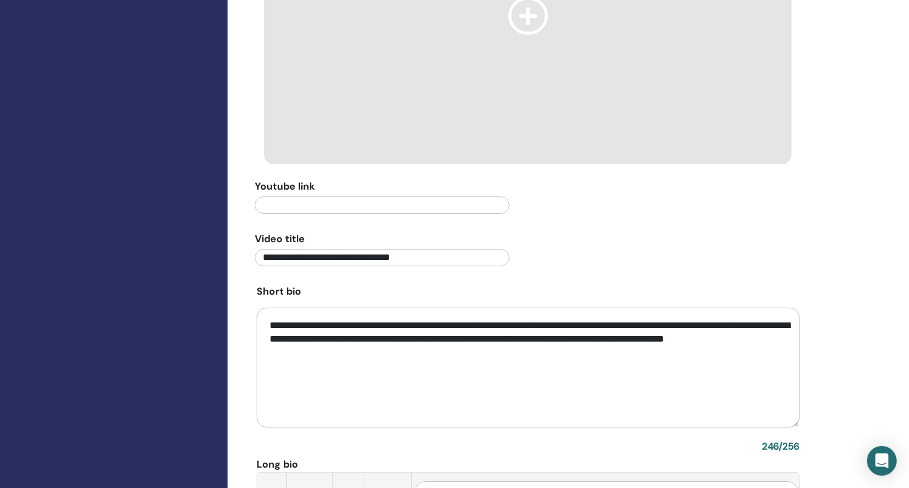
click at [382, 249] on input "**********" at bounding box center [382, 257] width 255 height 17
click at [453, 249] on input "**********" at bounding box center [382, 257] width 255 height 17
type input "**********"
click at [289, 197] on input "text" at bounding box center [382, 205] width 255 height 17
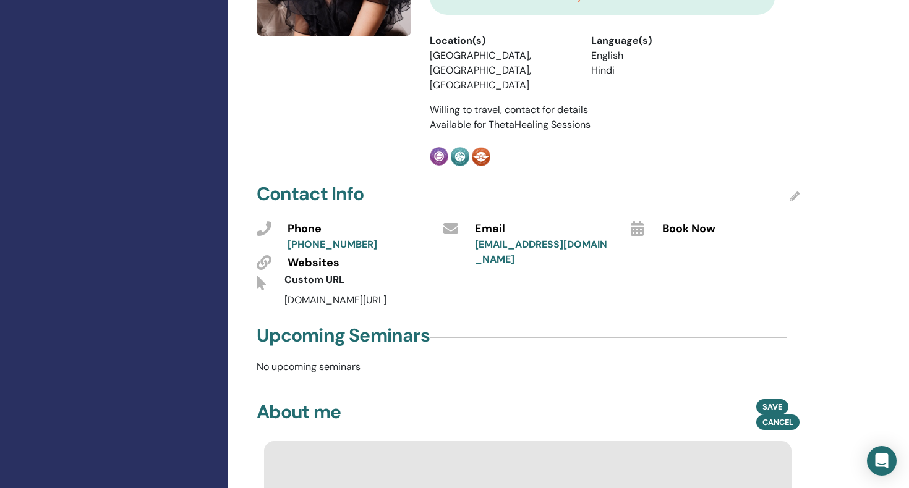
scroll to position [297, 0]
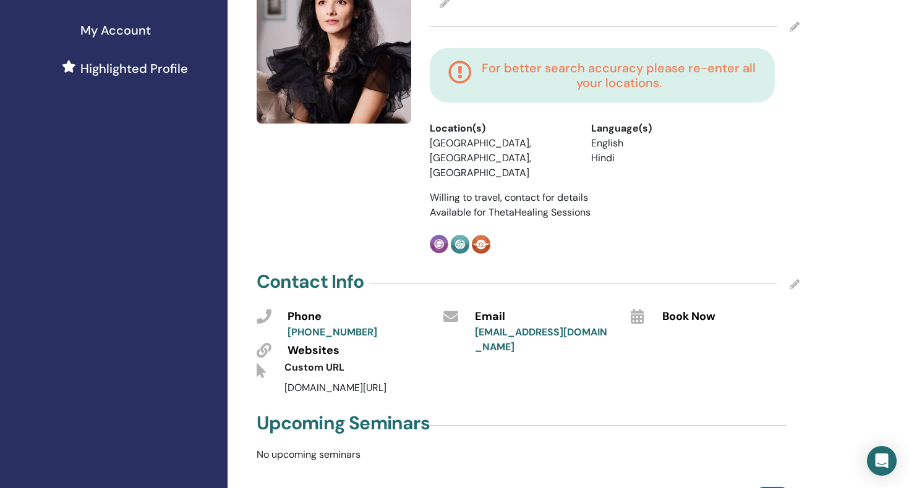
click at [503, 140] on li "IND, Mumbai, Maharashtra" at bounding box center [501, 158] width 143 height 45
click at [792, 25] on icon at bounding box center [794, 27] width 10 height 10
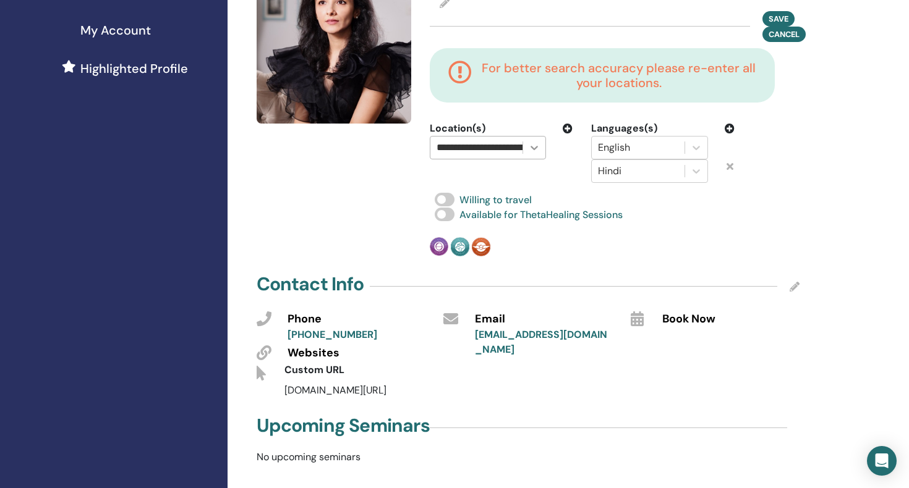
click at [534, 150] on icon at bounding box center [534, 148] width 12 height 12
click at [511, 177] on div "No options" at bounding box center [488, 179] width 116 height 25
click at [534, 146] on icon at bounding box center [534, 148] width 12 height 12
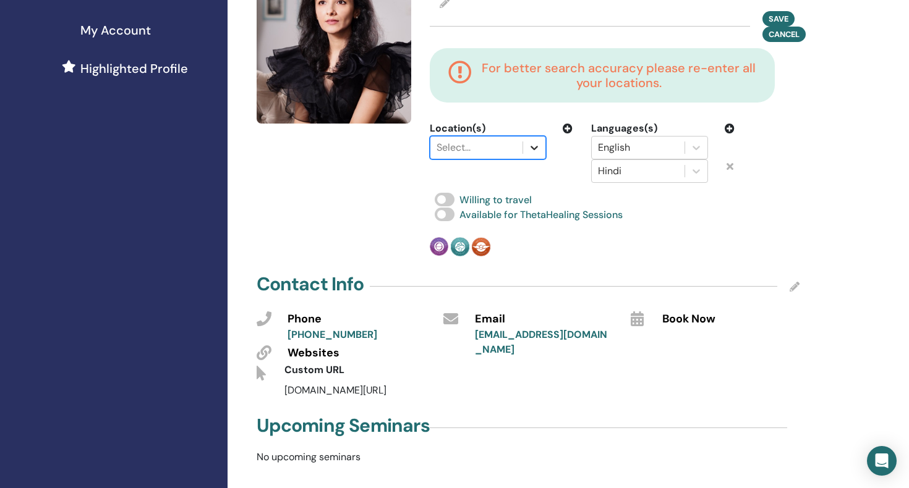
click at [534, 146] on icon at bounding box center [534, 148] width 12 height 12
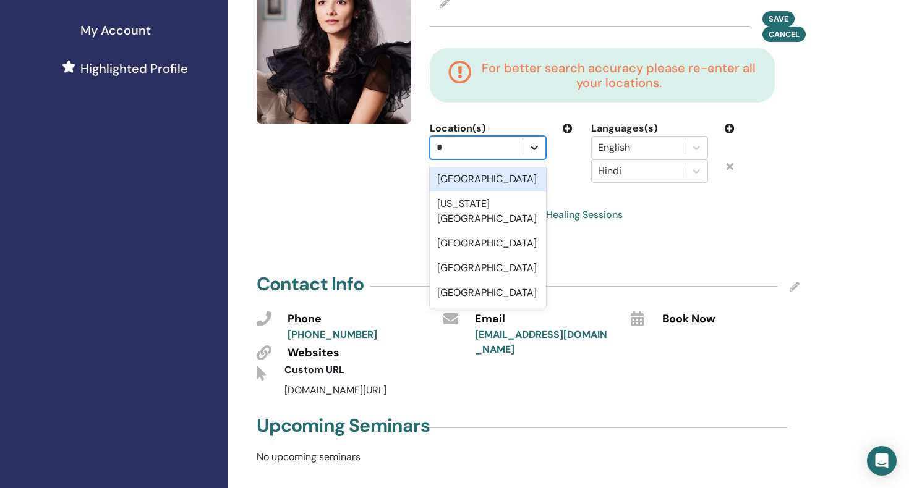
type input "**"
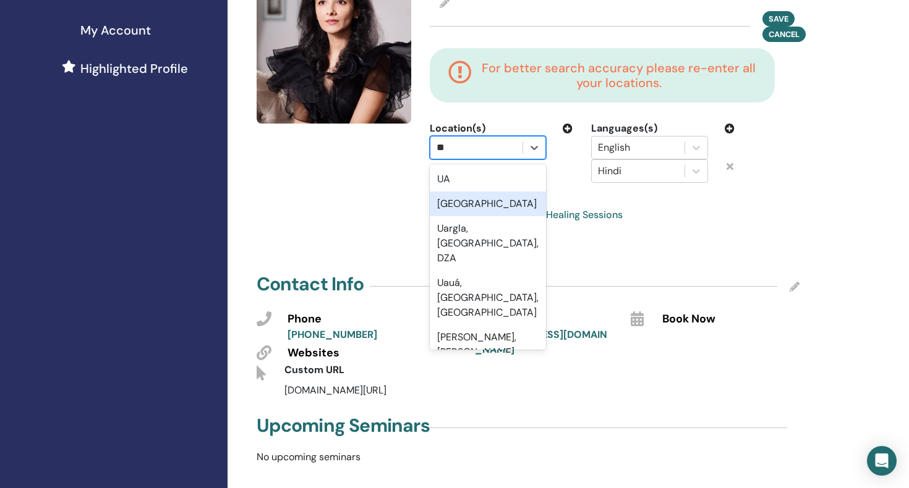
click at [451, 205] on div "UAE" at bounding box center [488, 204] width 116 height 25
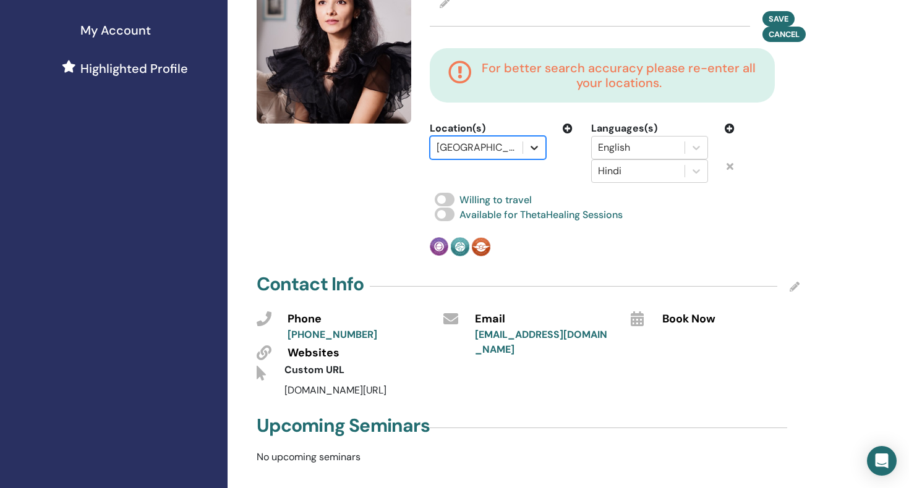
click at [536, 148] on icon at bounding box center [534, 148] width 12 height 12
click at [551, 189] on div "Sajeda M Batra Save Cancel For better search accuracy please re-enter all your …" at bounding box center [614, 112] width 385 height 287
click at [536, 255] on div "Practitioner Instructor Master" at bounding box center [522, 246] width 185 height 19
click at [776, 17] on span "Save" at bounding box center [778, 18] width 20 height 13
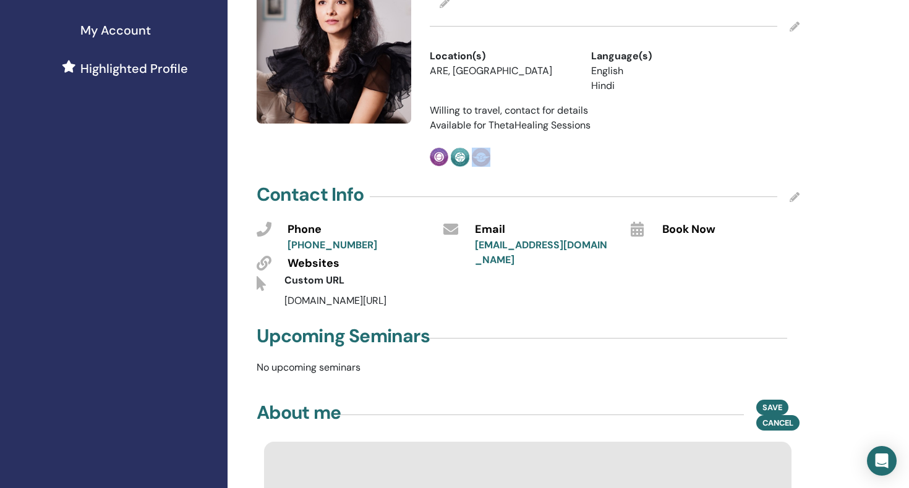
click at [795, 23] on icon at bounding box center [794, 27] width 10 height 10
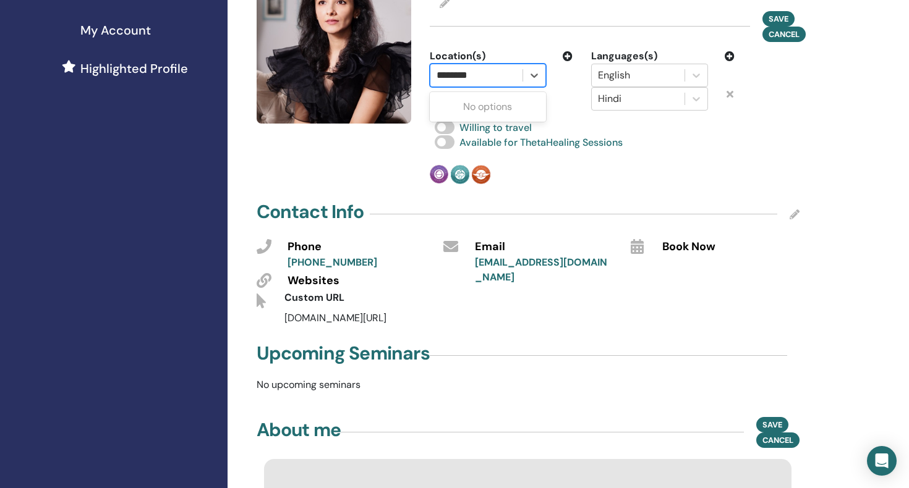
click at [457, 75] on input "********" at bounding box center [458, 75] width 44 height 15
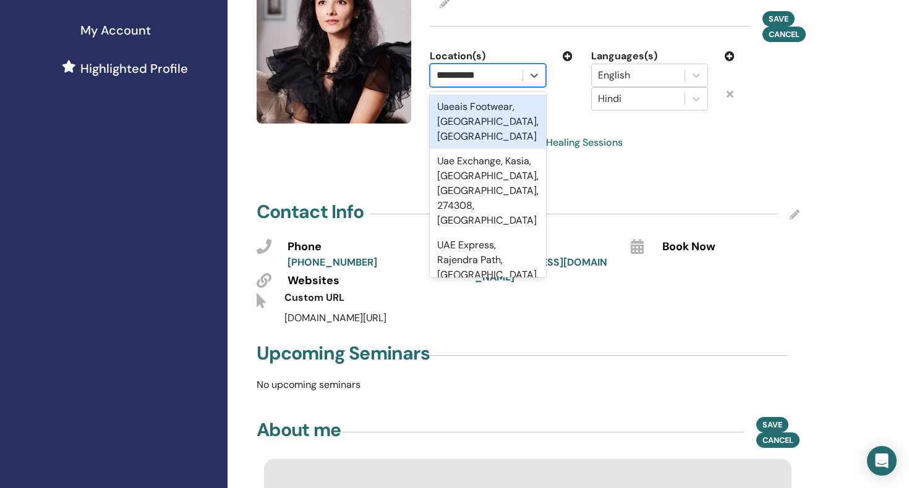
type input "*********"
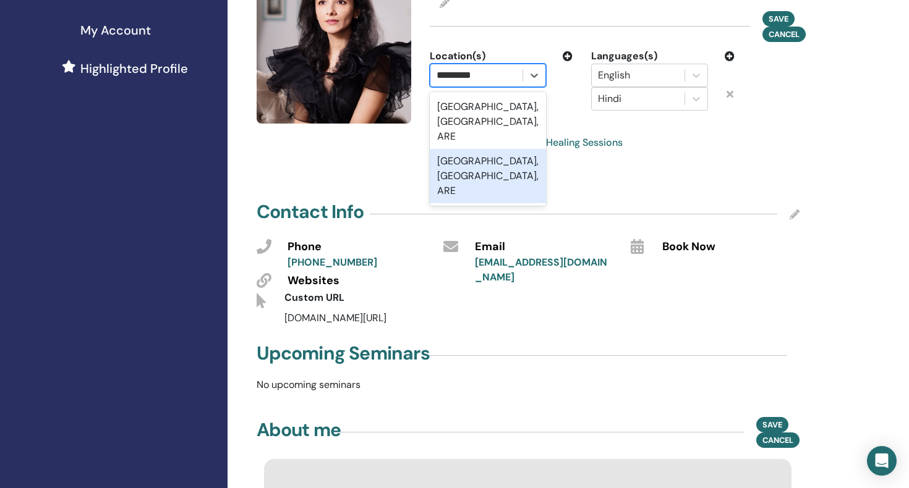
click at [462, 149] on div "India, Dubai, ARE" at bounding box center [488, 176] width 116 height 54
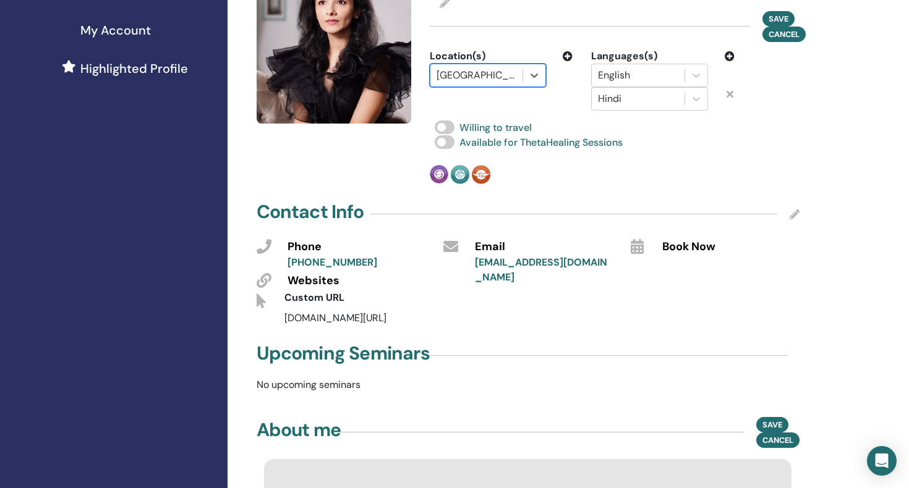
click at [510, 74] on div at bounding box center [476, 75] width 80 height 17
click at [505, 74] on div at bounding box center [476, 75] width 80 height 17
click at [506, 74] on div at bounding box center [476, 75] width 80 height 17
click at [514, 73] on div at bounding box center [476, 75] width 80 height 17
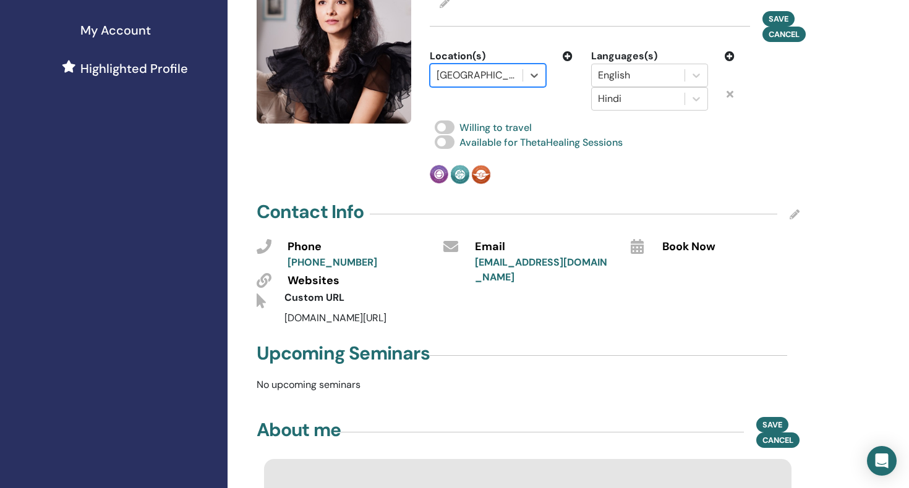
click at [514, 73] on div at bounding box center [476, 75] width 80 height 17
click at [499, 75] on div at bounding box center [476, 75] width 80 height 17
click at [441, 76] on div at bounding box center [476, 75] width 80 height 17
click at [532, 77] on icon at bounding box center [534, 75] width 12 height 12
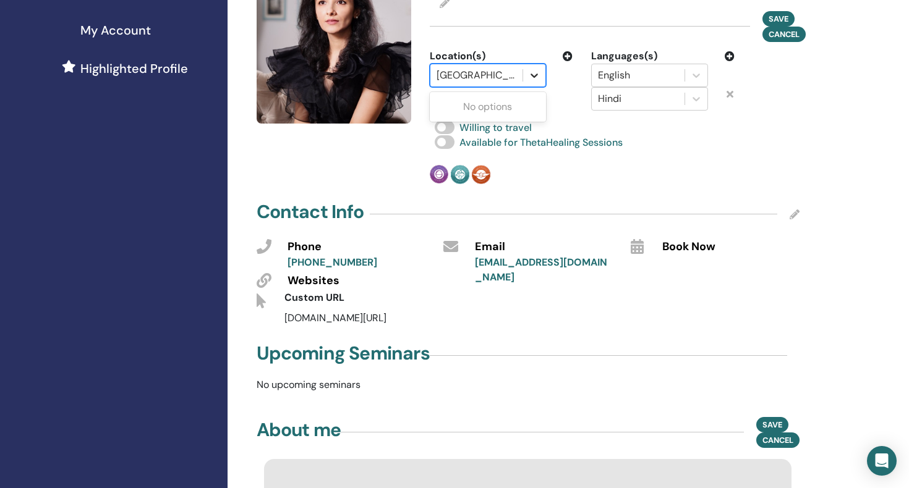
click at [532, 74] on icon at bounding box center [533, 76] width 7 height 4
click at [509, 74] on div at bounding box center [476, 75] width 80 height 17
click at [496, 68] on div at bounding box center [476, 75] width 80 height 17
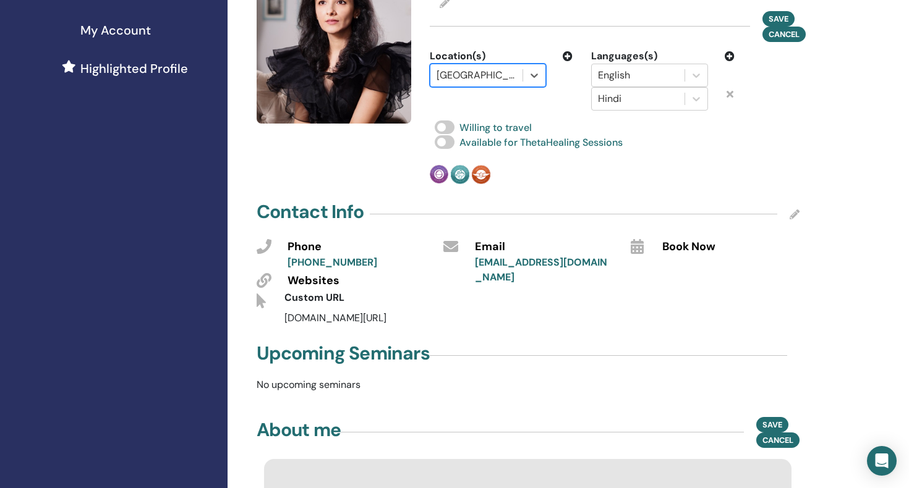
click at [509, 75] on div at bounding box center [476, 75] width 80 height 17
click at [460, 77] on div at bounding box center [476, 75] width 80 height 17
click at [507, 77] on div at bounding box center [476, 75] width 80 height 17
click at [535, 75] on icon at bounding box center [533, 76] width 7 height 4
click at [533, 75] on icon at bounding box center [534, 75] width 12 height 12
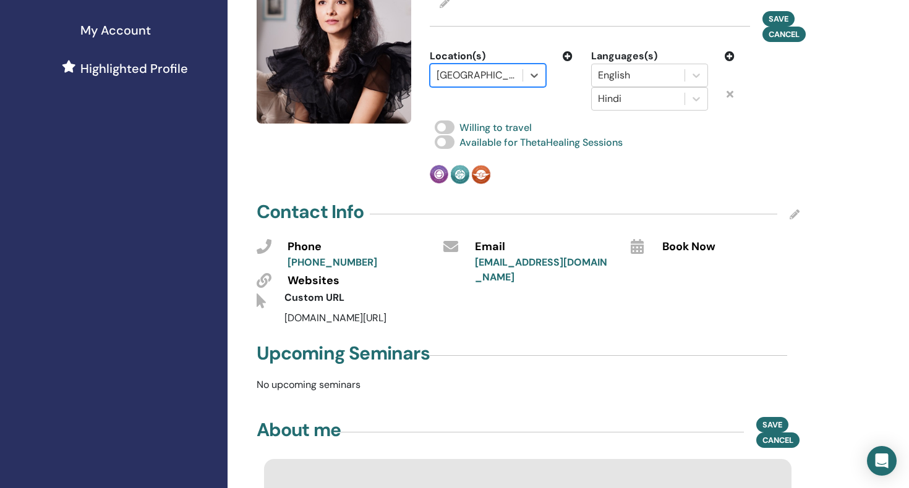
click at [497, 73] on div at bounding box center [476, 75] width 80 height 17
type input "*"
click at [509, 75] on div at bounding box center [476, 75] width 80 height 17
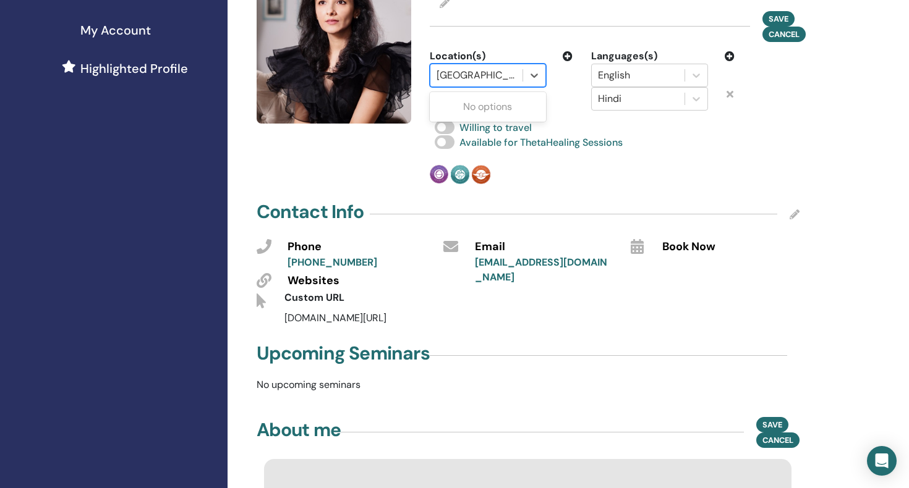
click at [509, 75] on div at bounding box center [476, 75] width 80 height 17
click at [730, 159] on div "Sajeda M Batra Save Cancel Location(s) option India, Dubai, ARE, selected. Use …" at bounding box center [614, 76] width 385 height 215
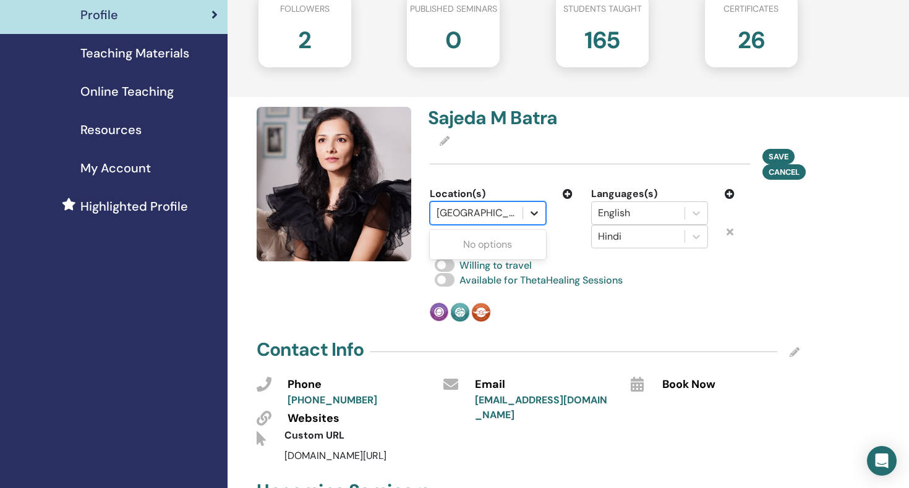
click at [533, 210] on icon at bounding box center [534, 213] width 12 height 12
click at [566, 193] on icon at bounding box center [568, 194] width 10 height 10
click at [566, 192] on icon at bounding box center [568, 194] width 10 height 10
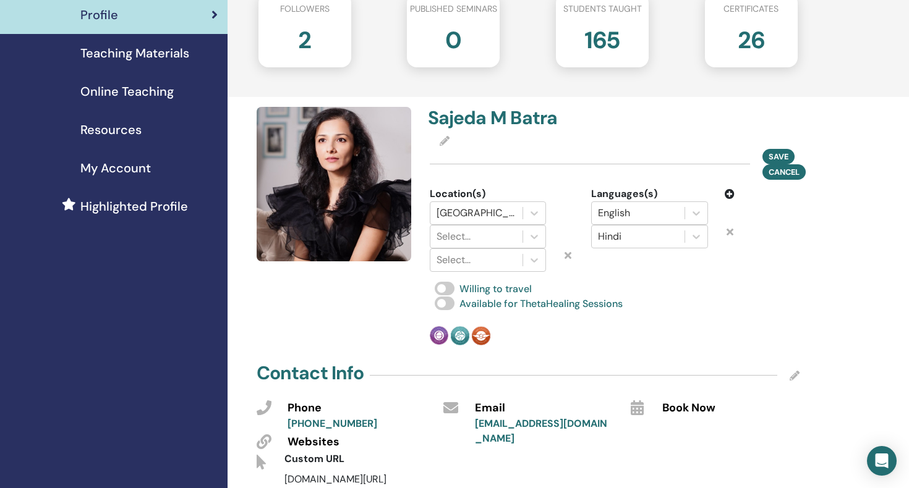
click at [566, 192] on div "Location(s)" at bounding box center [501, 194] width 143 height 15
click at [533, 211] on icon at bounding box center [534, 213] width 12 height 12
type input "*"
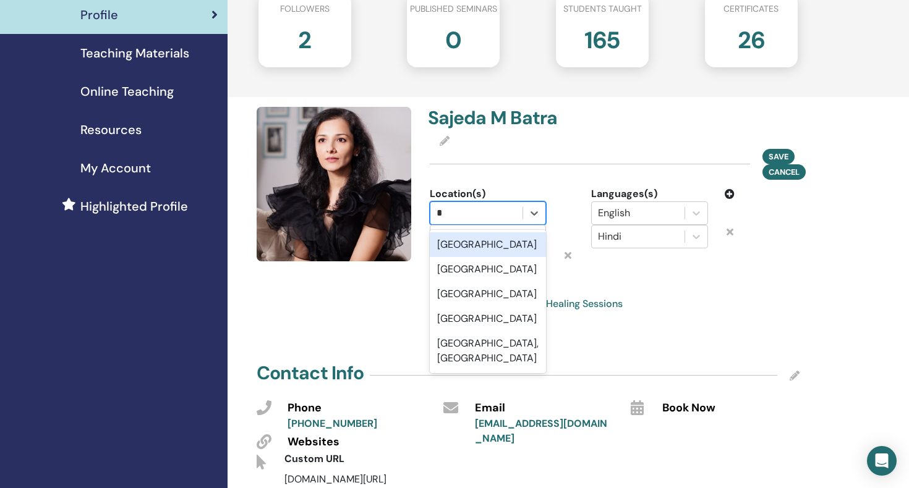
click at [444, 242] on div "India" at bounding box center [488, 244] width 116 height 25
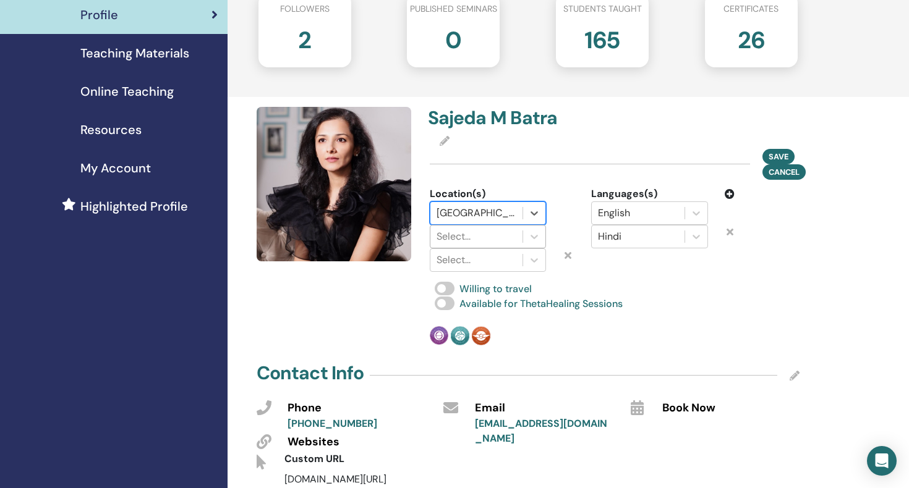
click at [444, 237] on div at bounding box center [476, 236] width 80 height 17
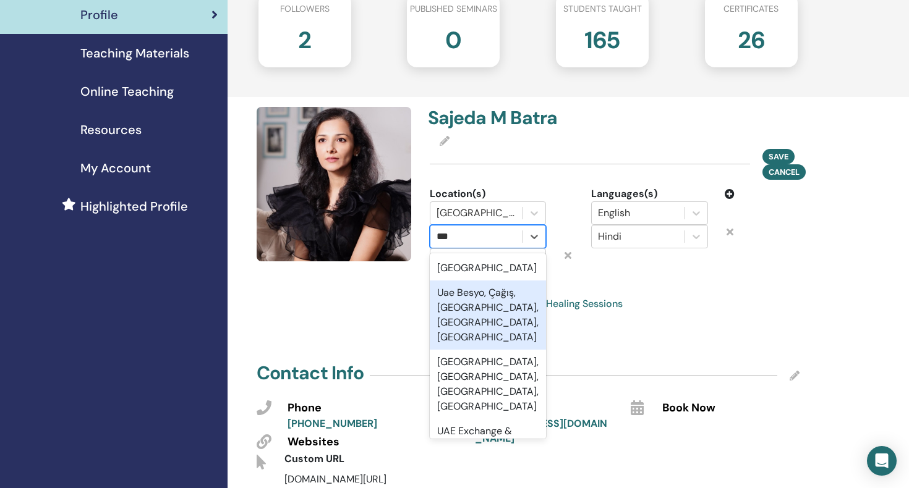
type input "***"
click at [561, 278] on div "Sajeda M Batra Save Cancel Location(s) India option Uae Besyo, Çağış, Bigadiç, …" at bounding box center [614, 226] width 385 height 239
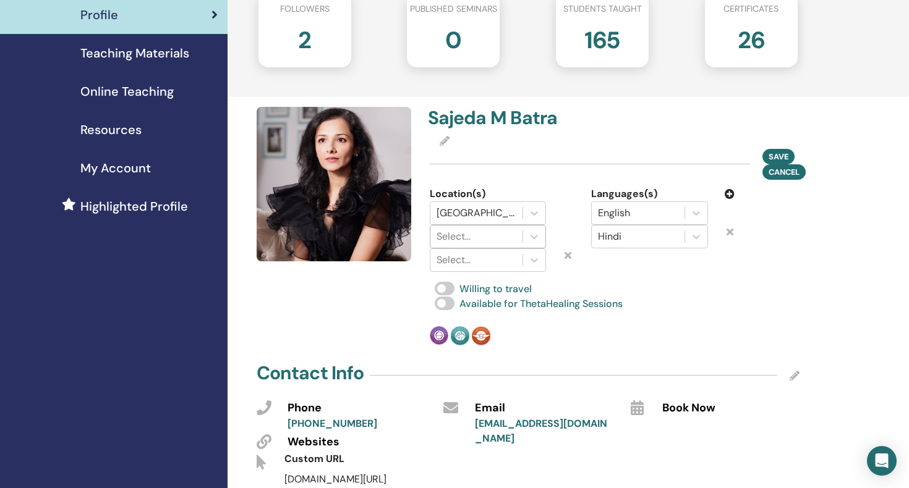
click at [451, 234] on div at bounding box center [476, 236] width 80 height 17
click at [535, 234] on icon at bounding box center [534, 237] width 12 height 12
click at [457, 236] on div at bounding box center [476, 236] width 80 height 17
click at [567, 256] on icon at bounding box center [567, 255] width 7 height 10
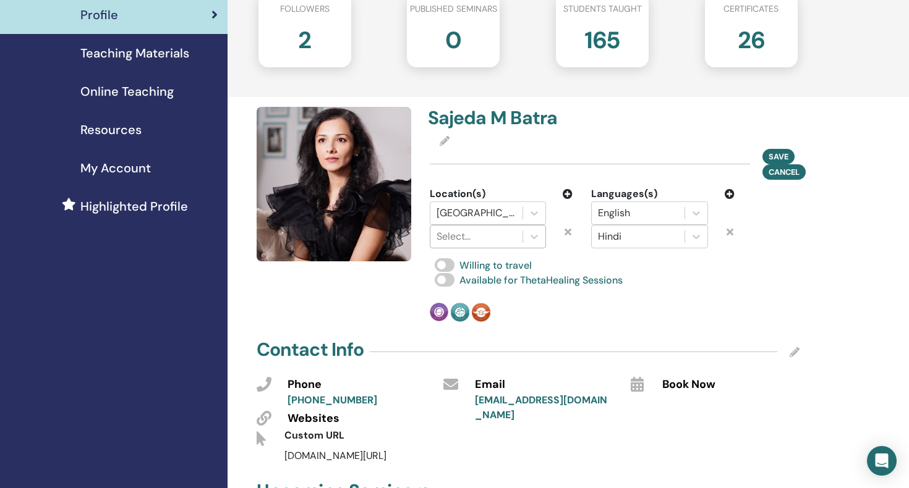
click at [467, 237] on div at bounding box center [476, 236] width 80 height 17
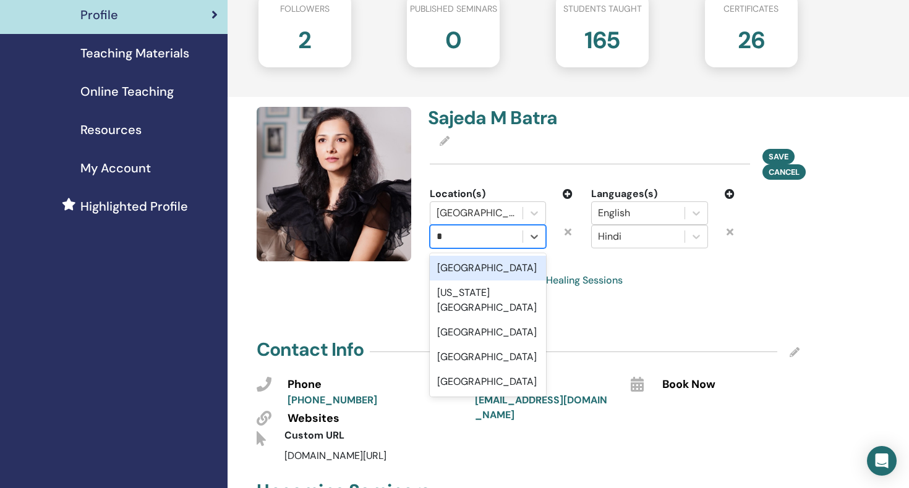
type input "**"
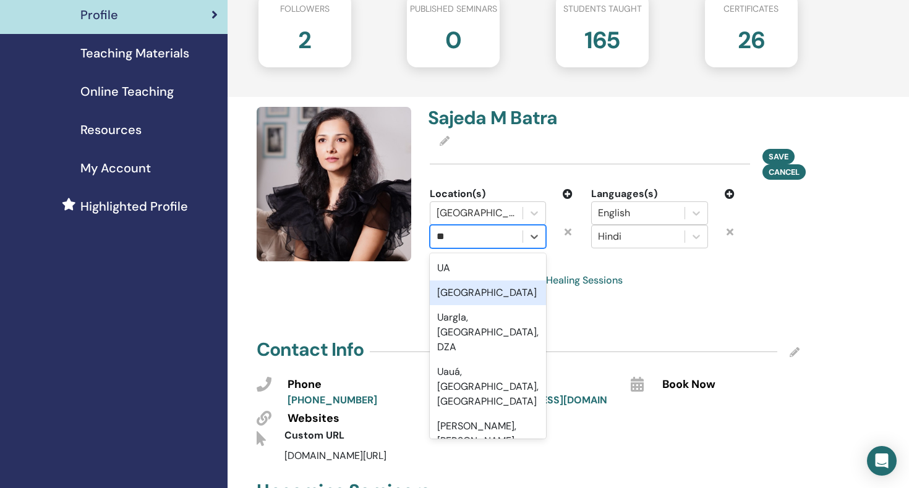
click at [447, 294] on div "UAE" at bounding box center [488, 293] width 116 height 25
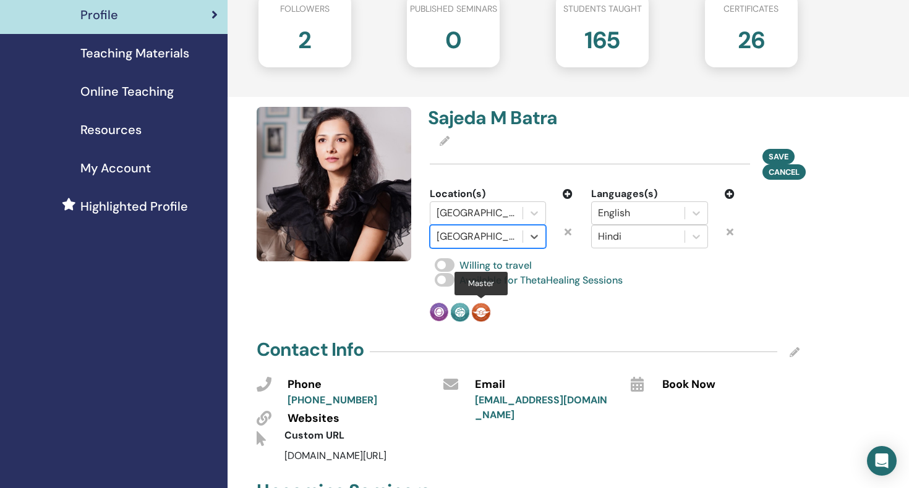
click at [485, 306] on img at bounding box center [481, 312] width 19 height 19
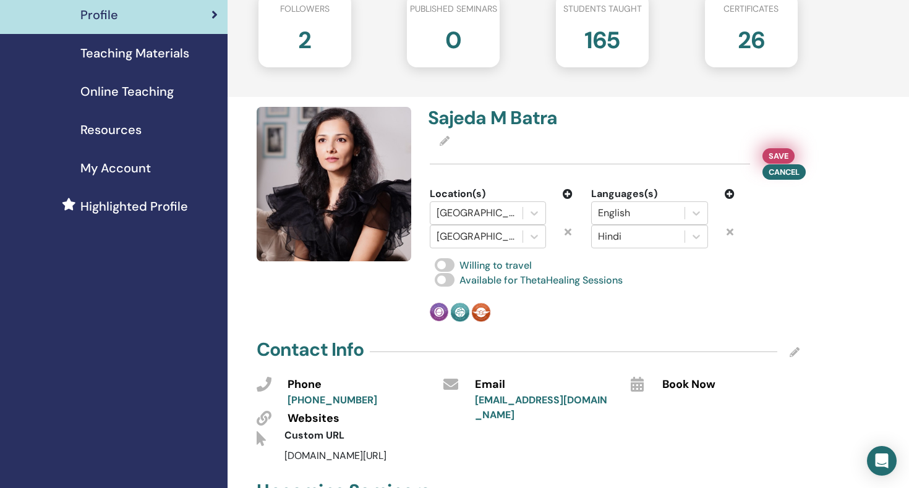
click at [775, 154] on span "Save" at bounding box center [778, 156] width 20 height 13
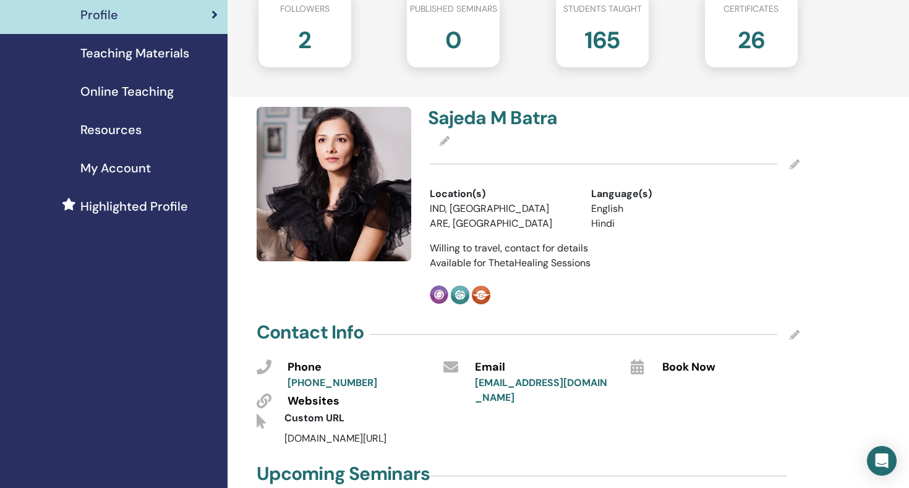
click at [796, 163] on icon at bounding box center [794, 164] width 10 height 10
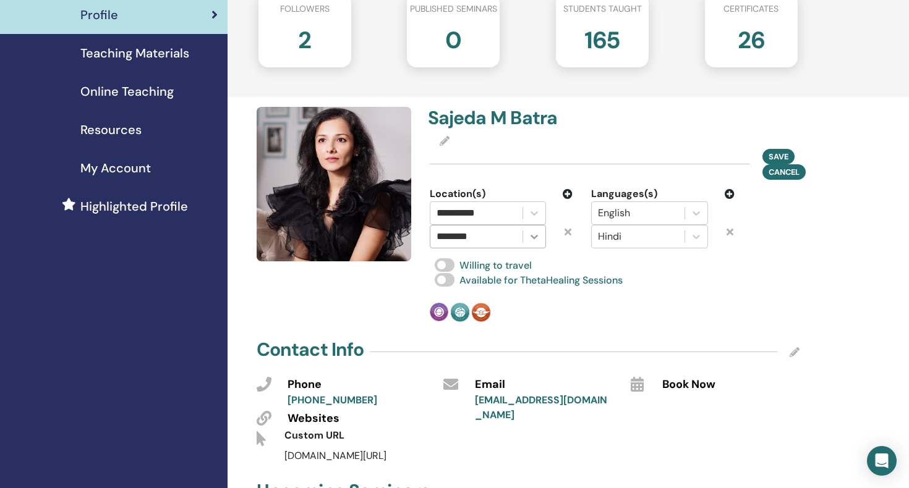
click at [537, 235] on icon at bounding box center [533, 237] width 7 height 4
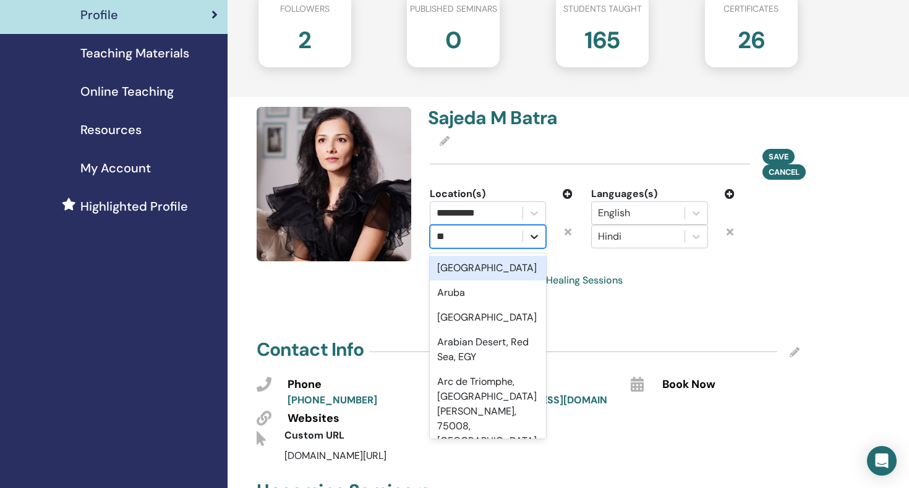
type input "*"
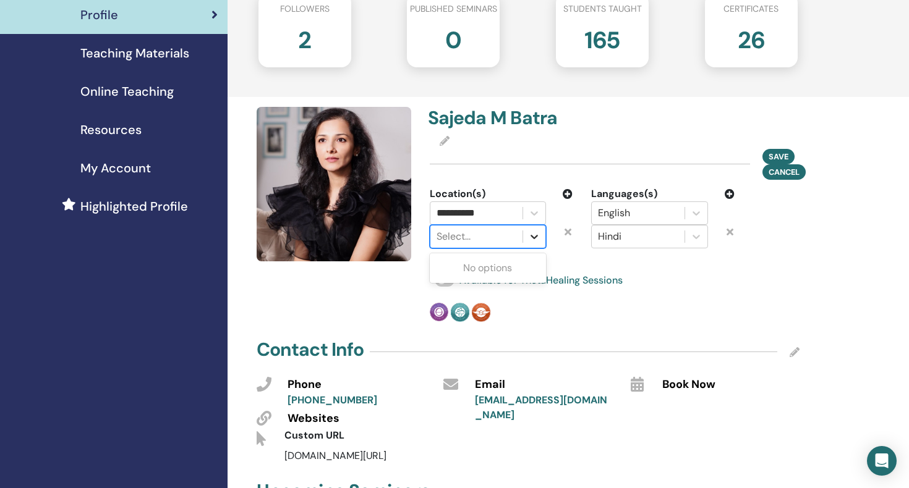
type input "*"
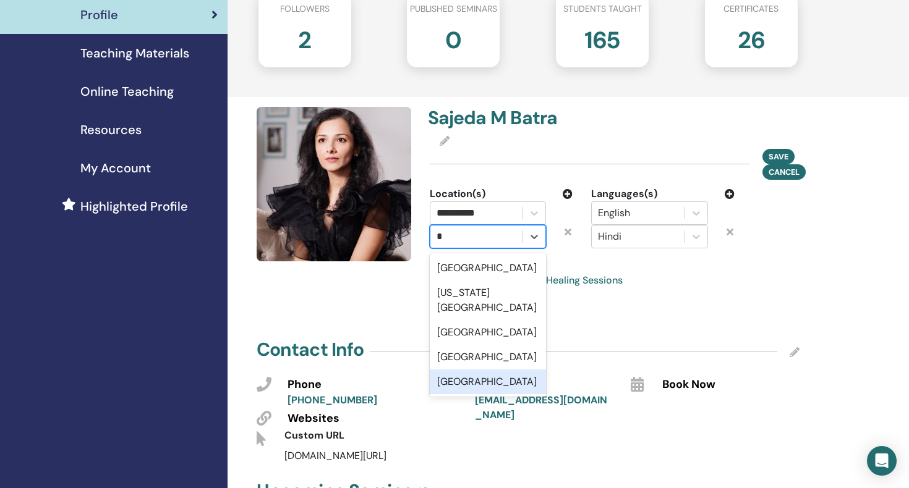
click at [498, 370] on div "United Arab Emirates" at bounding box center [488, 382] width 116 height 25
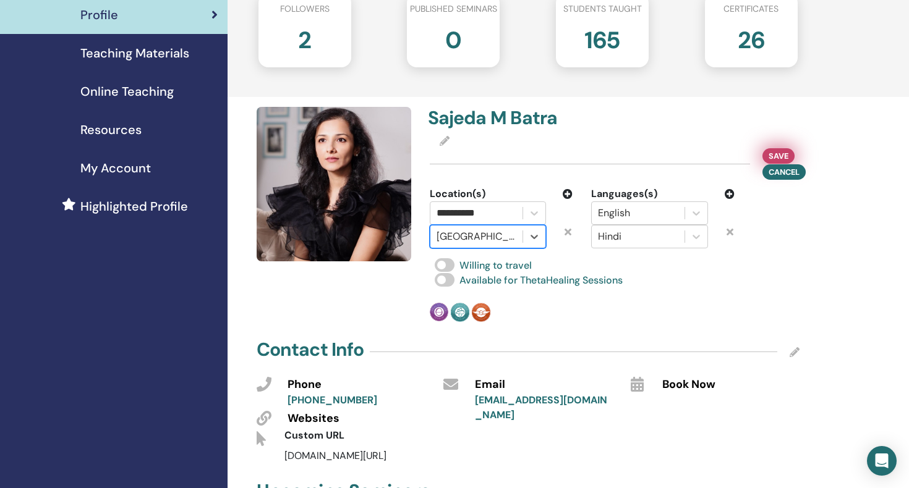
click at [771, 155] on span "Save" at bounding box center [778, 156] width 20 height 13
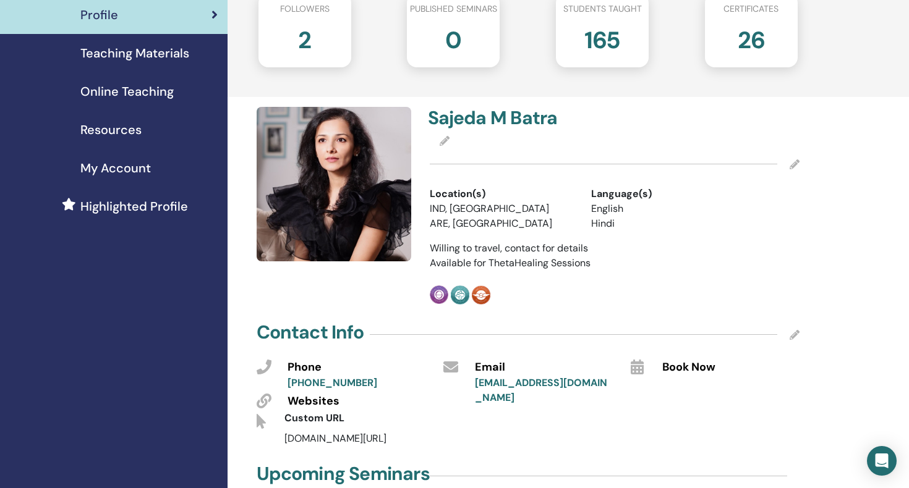
click at [794, 162] on icon at bounding box center [794, 164] width 10 height 10
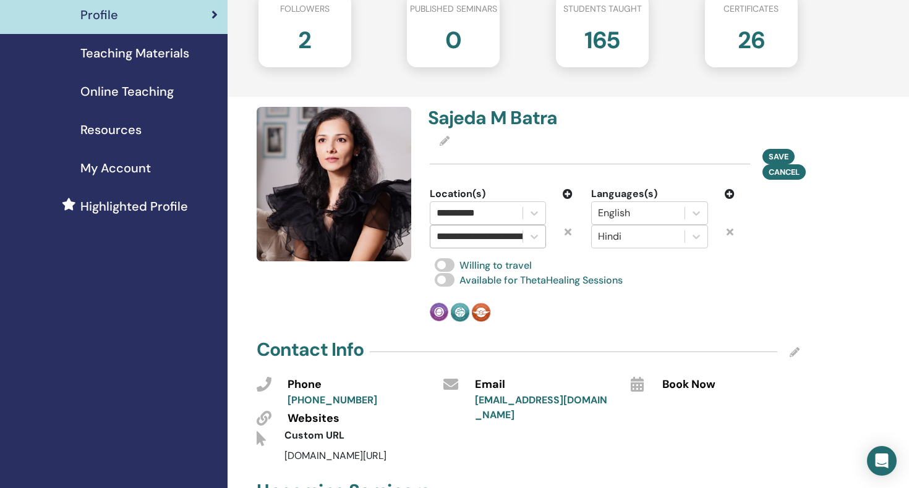
click at [459, 236] on input "**********" at bounding box center [497, 236] width 122 height 15
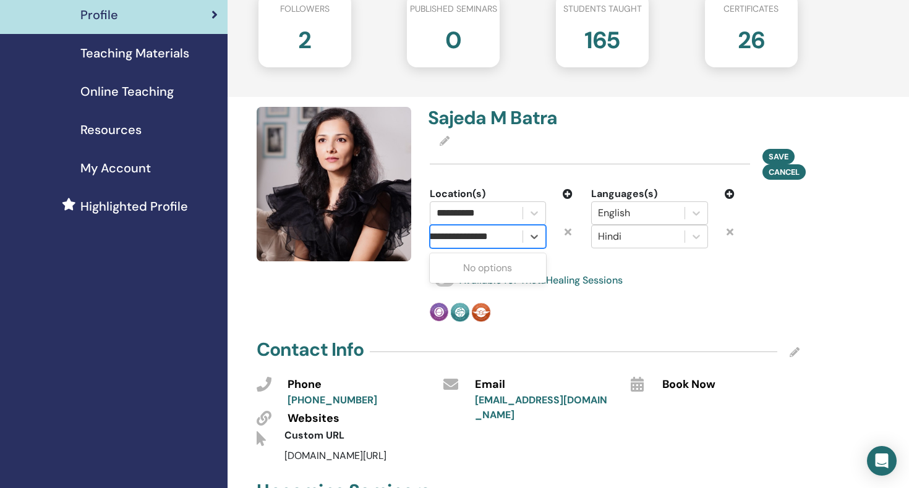
click at [430, 237] on input "**********" at bounding box center [455, 236] width 122 height 15
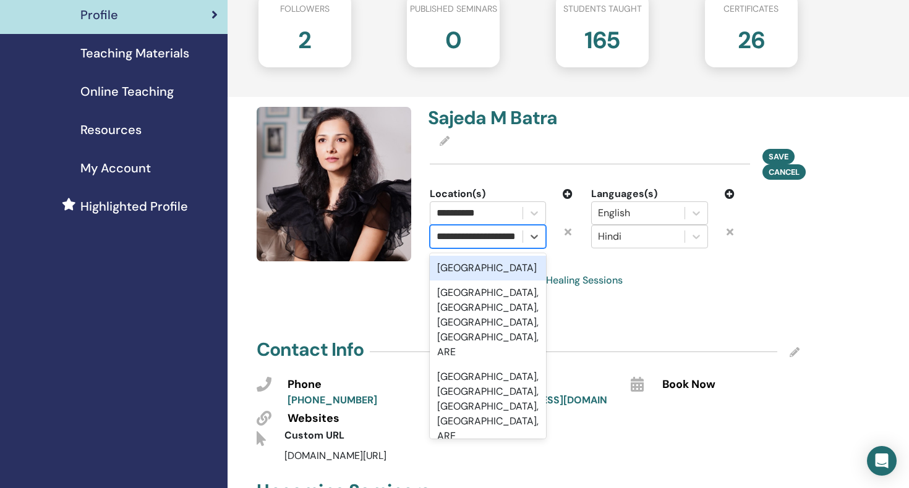
type input "**********"
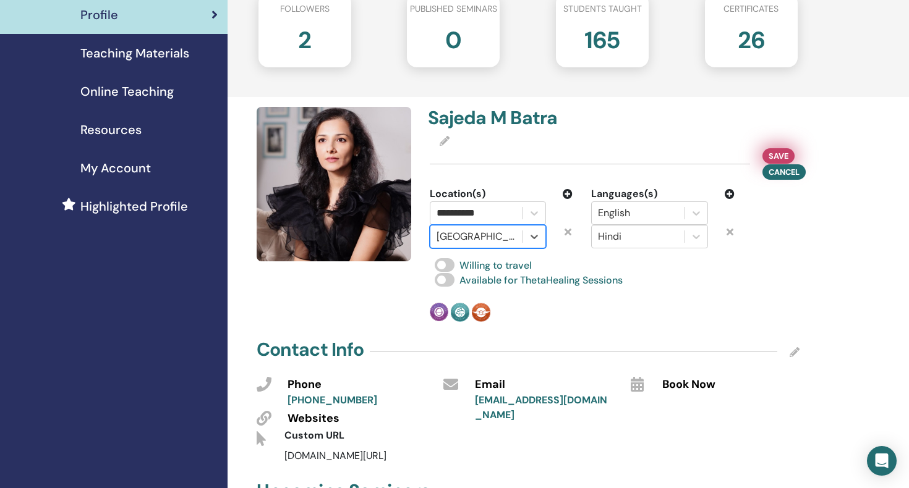
click at [777, 152] on span "Save" at bounding box center [778, 156] width 20 height 13
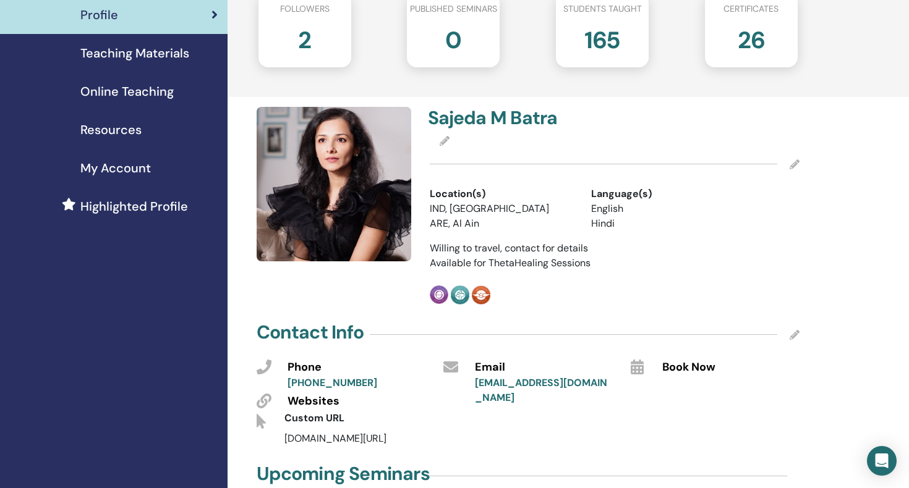
click at [794, 168] on icon at bounding box center [794, 164] width 10 height 10
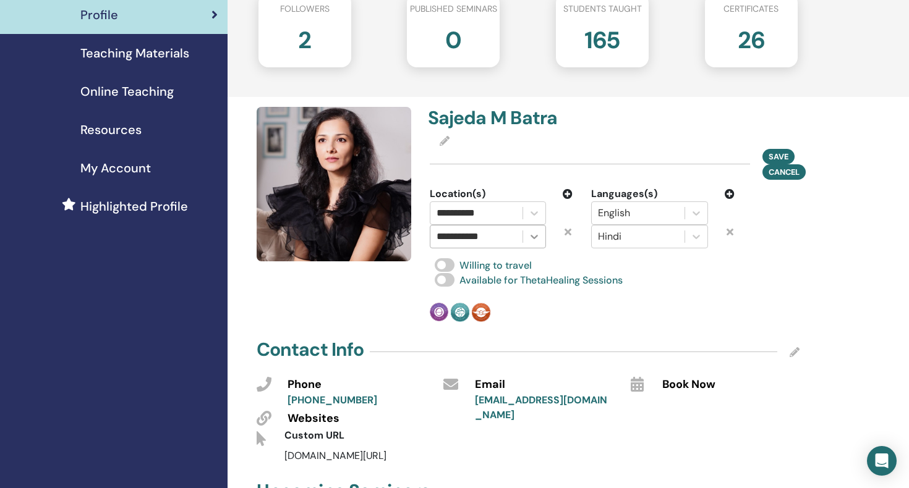
click at [535, 236] on icon at bounding box center [533, 237] width 7 height 4
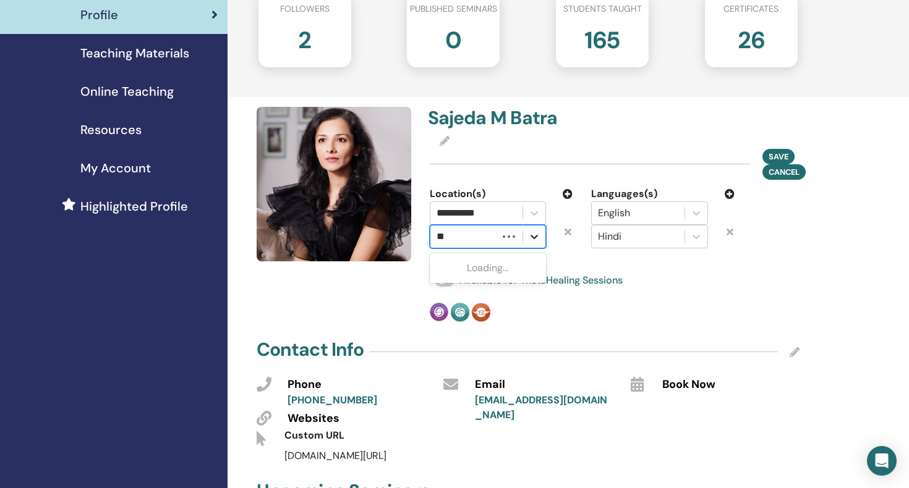
type input "*"
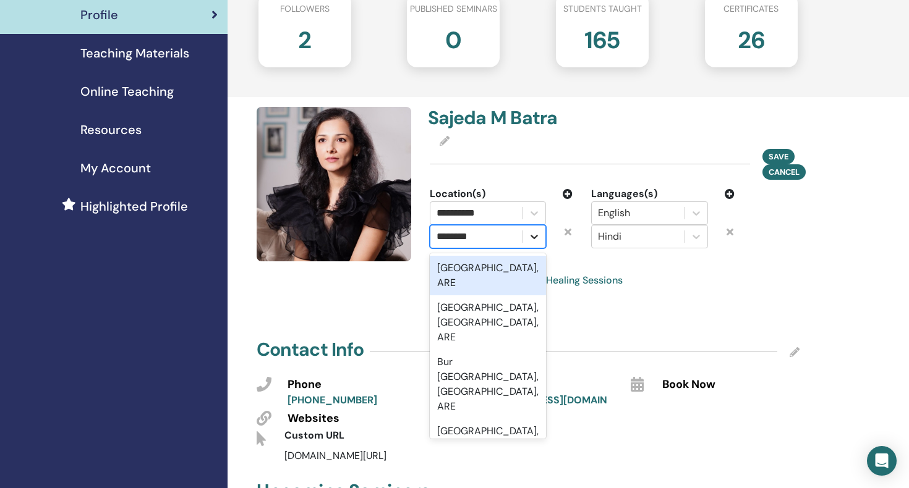
type input "*********"
click at [532, 234] on icon at bounding box center [534, 237] width 12 height 12
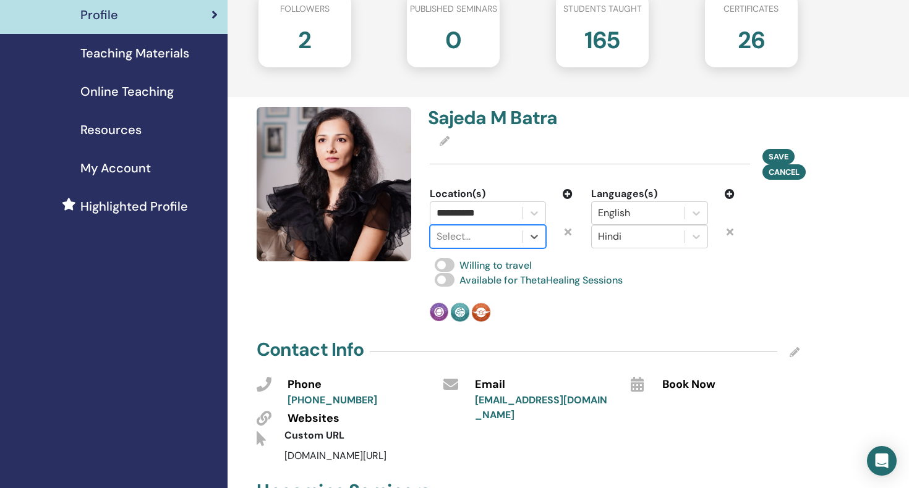
click at [455, 240] on div at bounding box center [476, 236] width 80 height 17
type input "*"
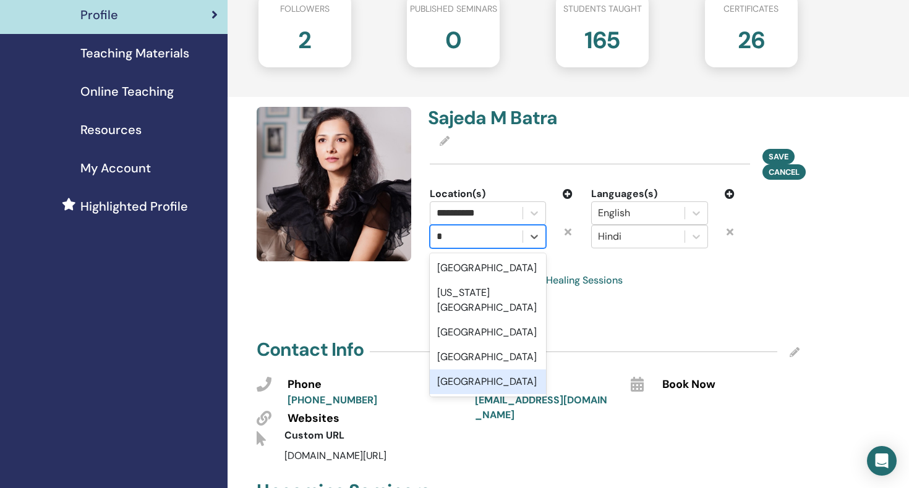
click at [480, 370] on div "United Arab Emirates" at bounding box center [488, 382] width 116 height 25
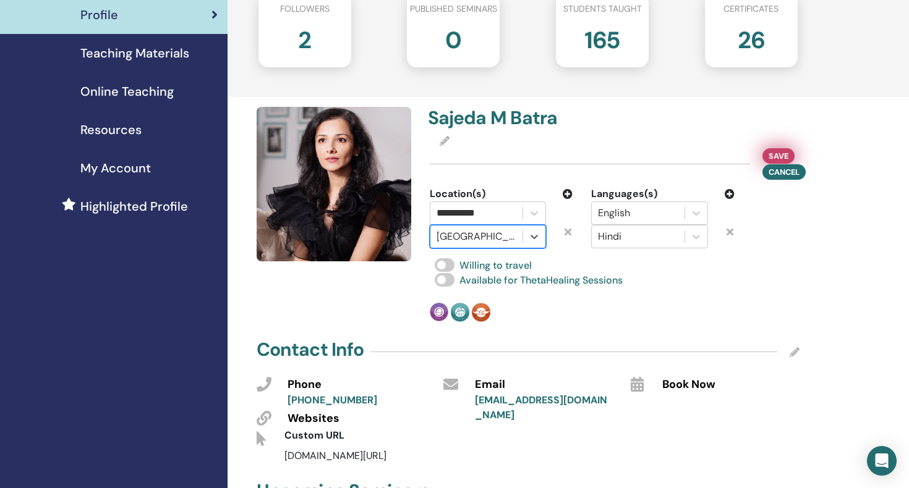
click at [778, 154] on span "Save" at bounding box center [778, 156] width 20 height 13
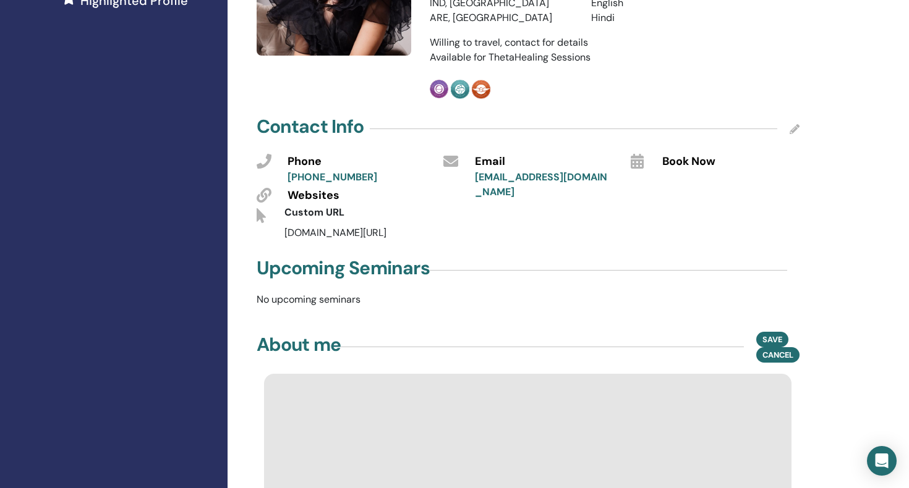
scroll to position [364, 0]
click at [794, 132] on icon at bounding box center [794, 130] width 10 height 10
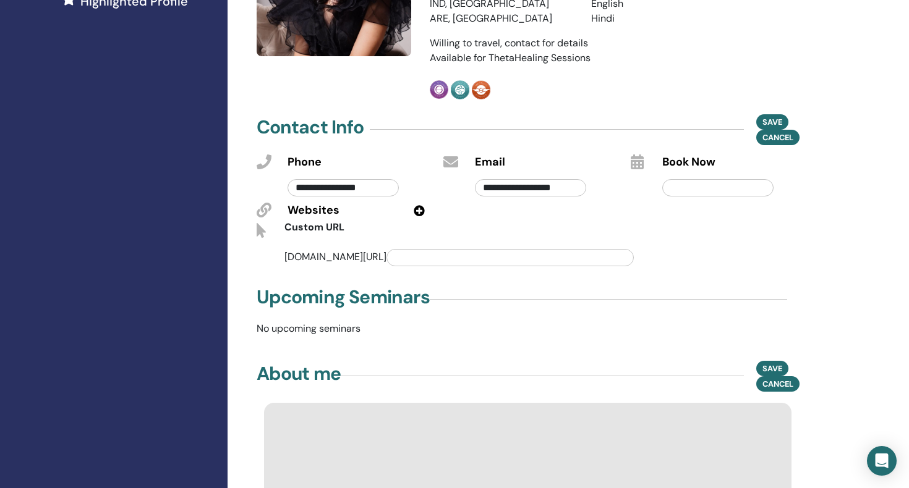
click at [421, 209] on icon at bounding box center [419, 210] width 11 height 11
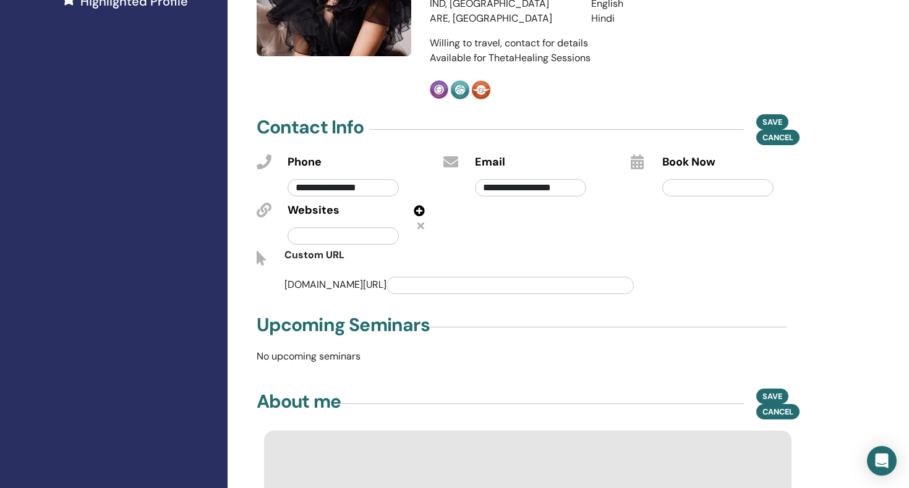
click at [319, 234] on input "text" at bounding box center [342, 235] width 111 height 17
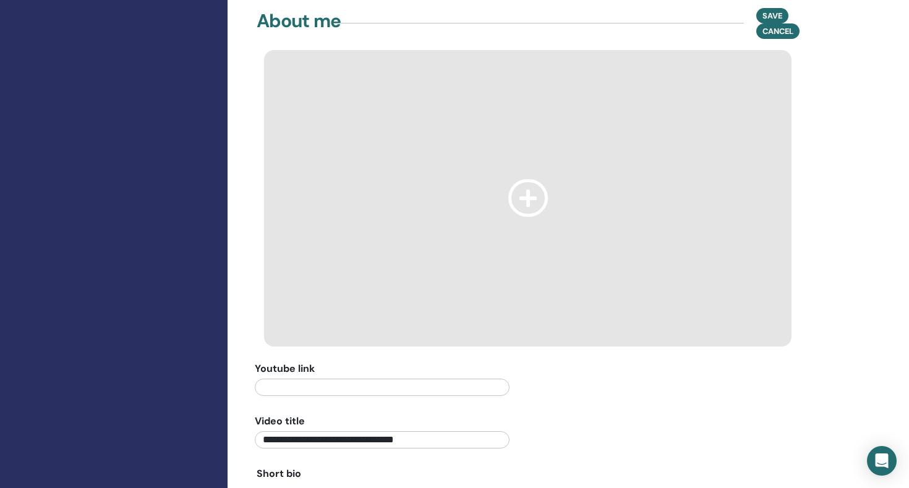
scroll to position [747, 0]
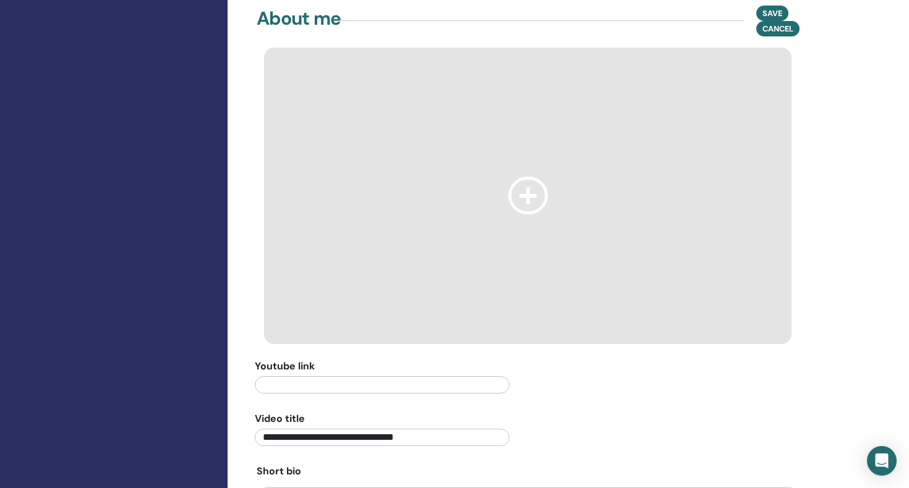
click at [298, 385] on input "text" at bounding box center [382, 384] width 255 height 17
paste input "**********"
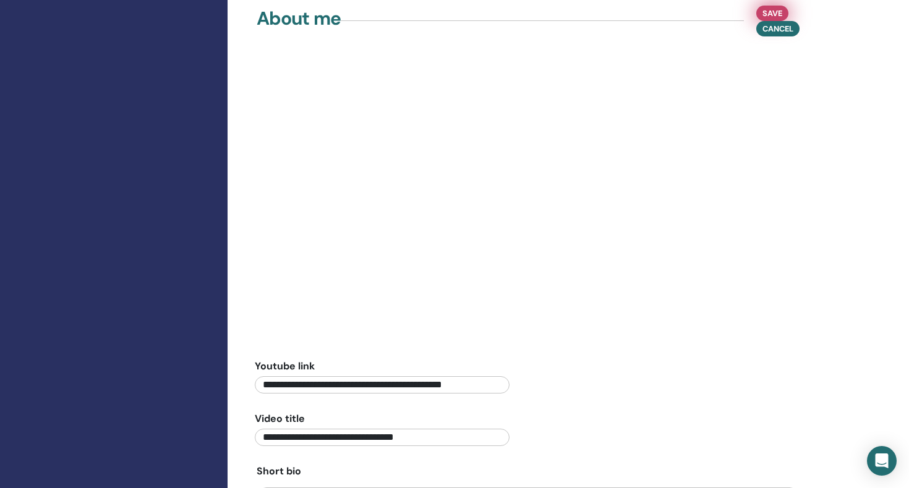
type input "**********"
click at [777, 13] on span "Save" at bounding box center [772, 13] width 20 height 13
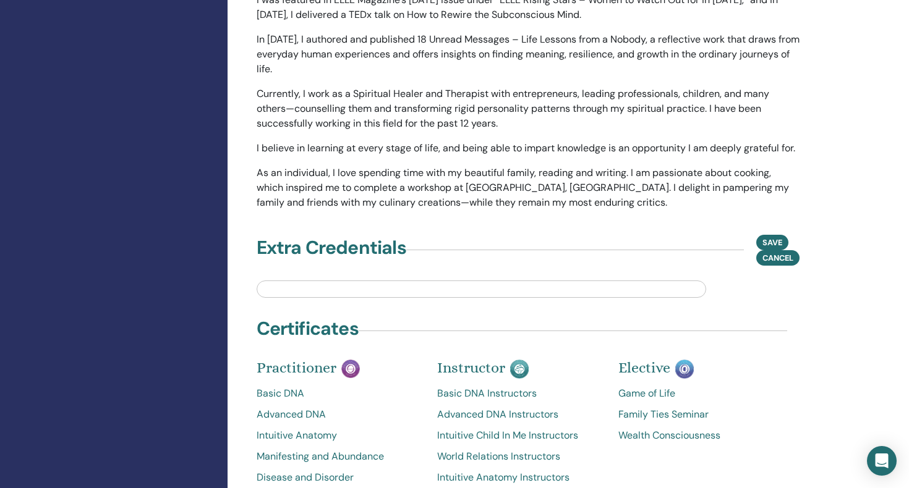
scroll to position [1353, 0]
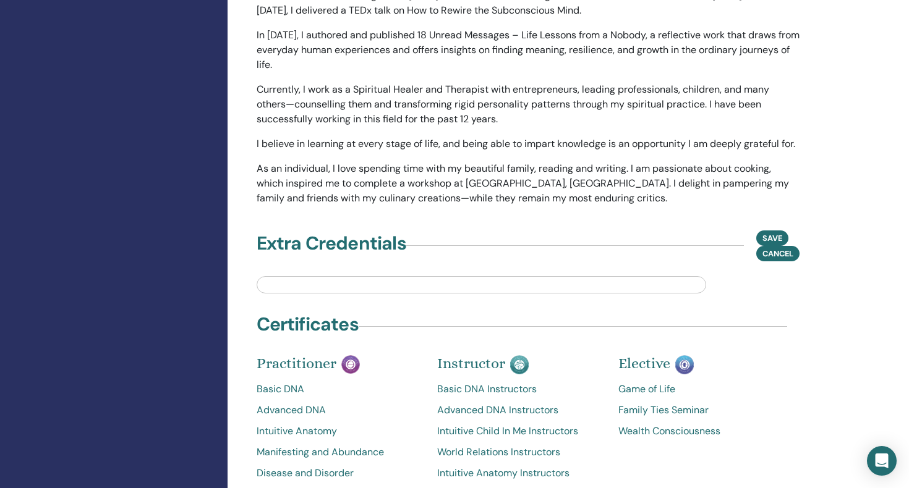
click at [415, 286] on input "text" at bounding box center [481, 284] width 449 height 17
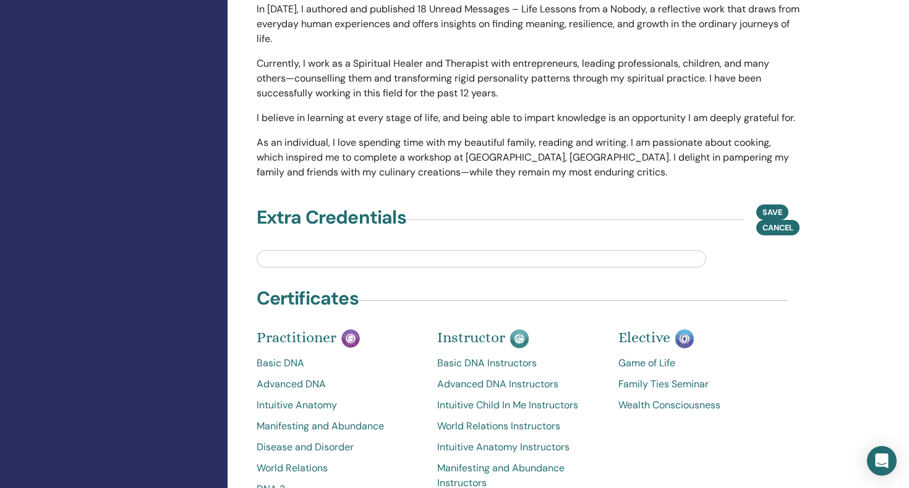
scroll to position [1395, 0]
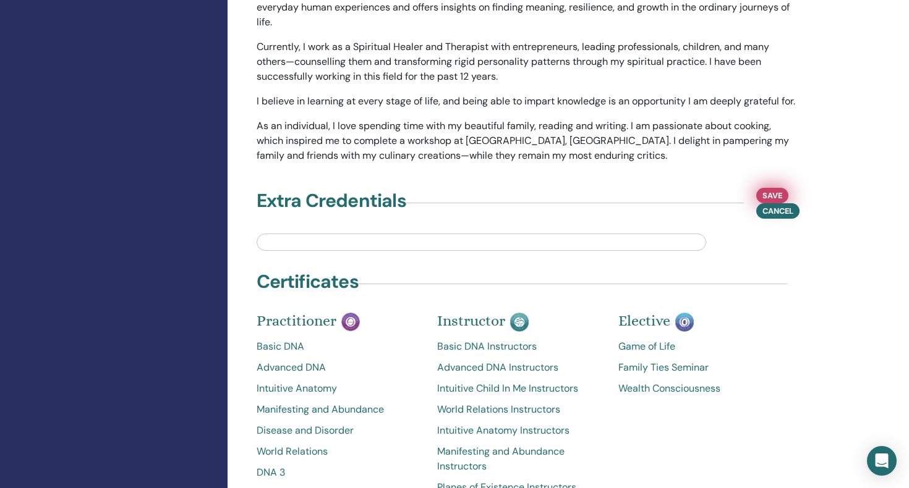
click at [775, 197] on span "Save" at bounding box center [772, 195] width 20 height 13
click at [773, 193] on span "Save" at bounding box center [772, 195] width 20 height 13
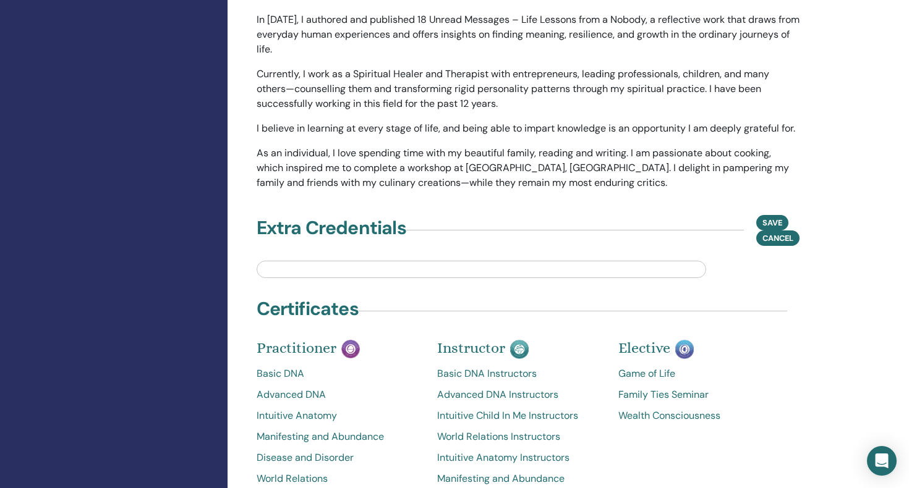
scroll to position [1371, 0]
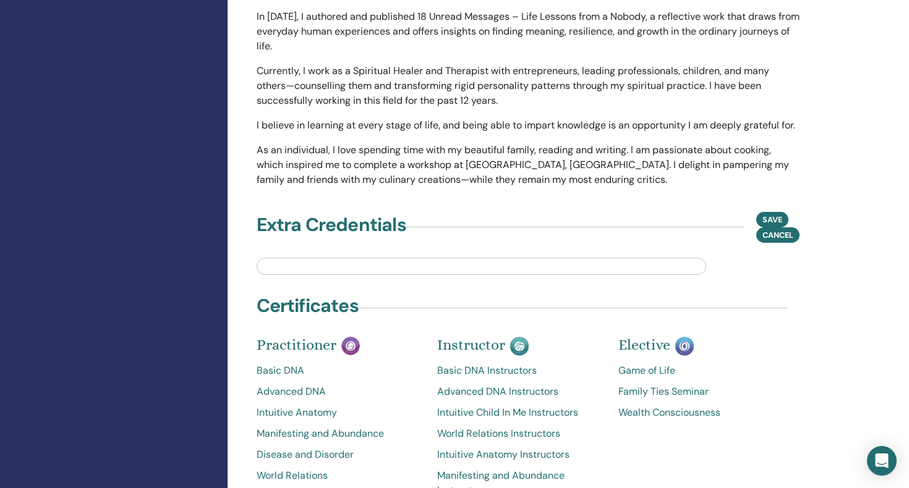
click at [410, 224] on div "Extra Credentials Save Cancel" at bounding box center [528, 227] width 543 height 31
click at [349, 266] on input "text" at bounding box center [481, 266] width 449 height 17
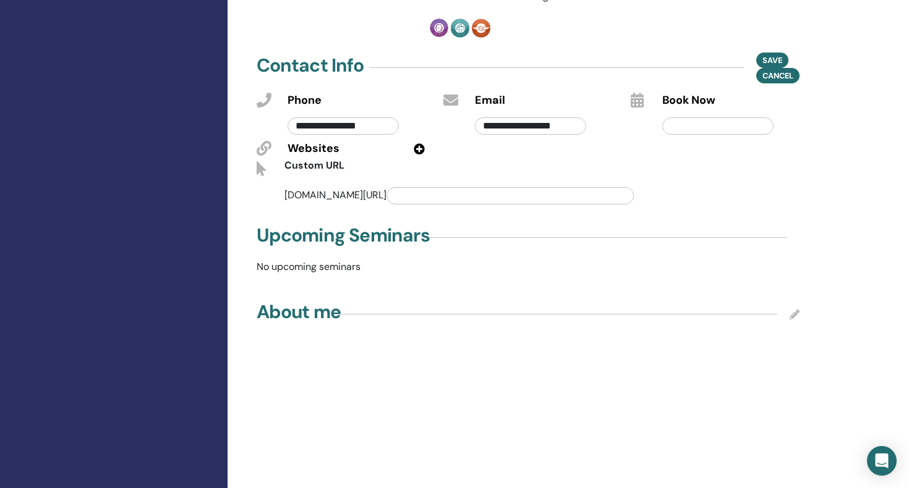
scroll to position [422, 0]
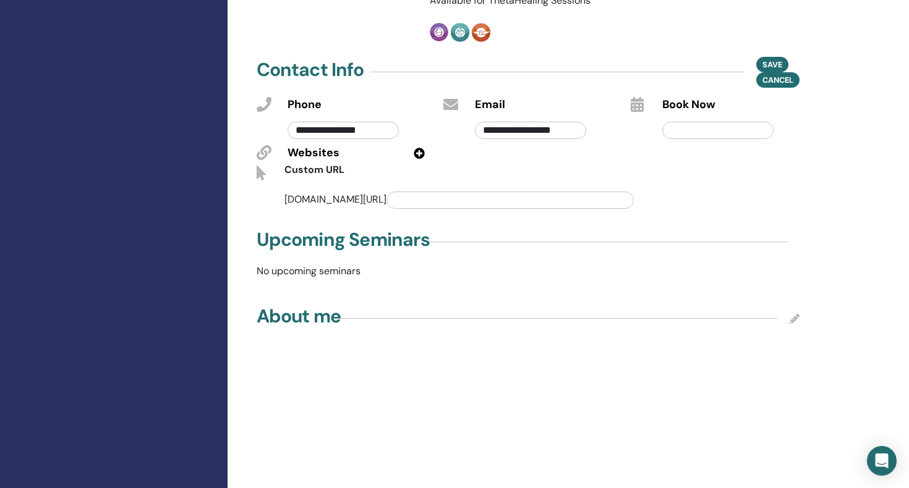
click at [359, 241] on h4 "Upcoming Seminars" at bounding box center [343, 240] width 173 height 22
click at [346, 271] on p "No upcoming seminars" at bounding box center [528, 271] width 558 height 15
click at [377, 276] on p "No upcoming seminars" at bounding box center [528, 271] width 558 height 15
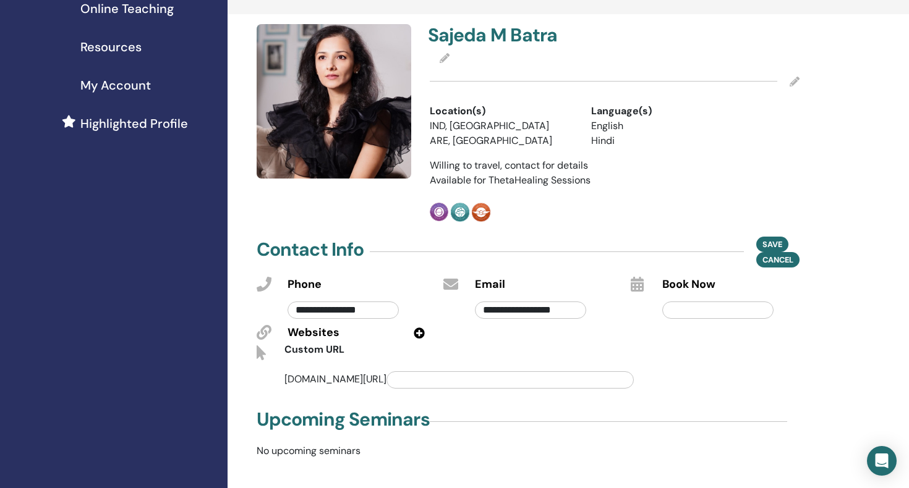
scroll to position [240, 0]
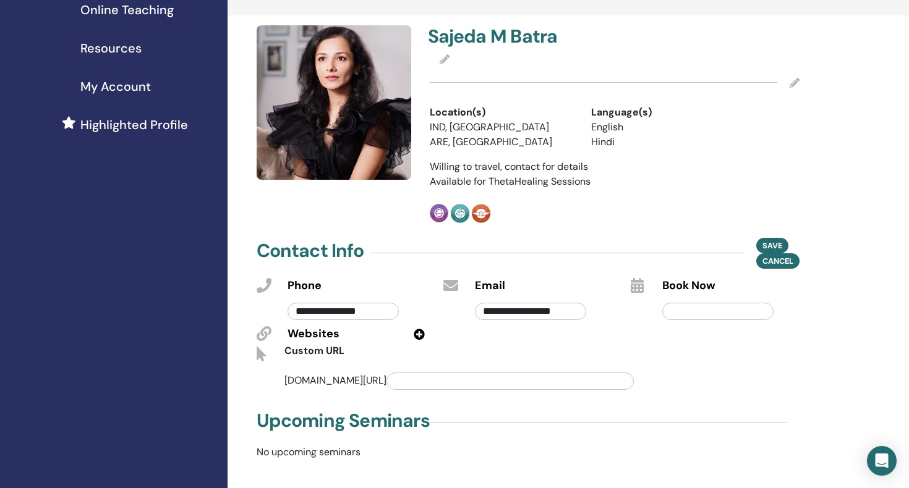
click at [794, 82] on icon at bounding box center [794, 83] width 10 height 10
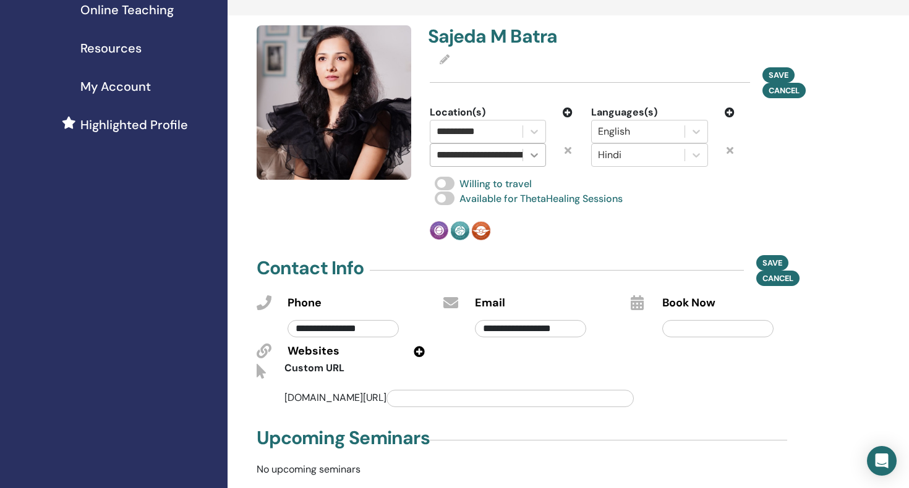
click at [532, 155] on icon at bounding box center [533, 155] width 7 height 4
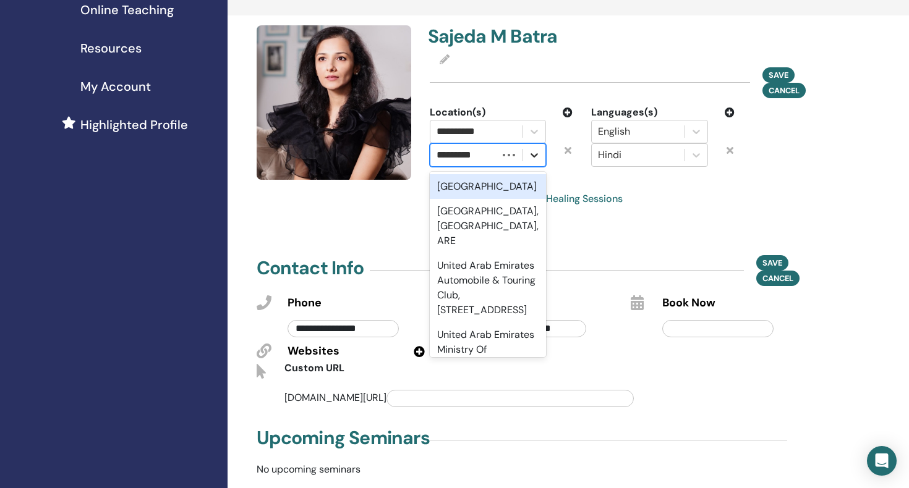
scroll to position [0, 0]
type input "*"
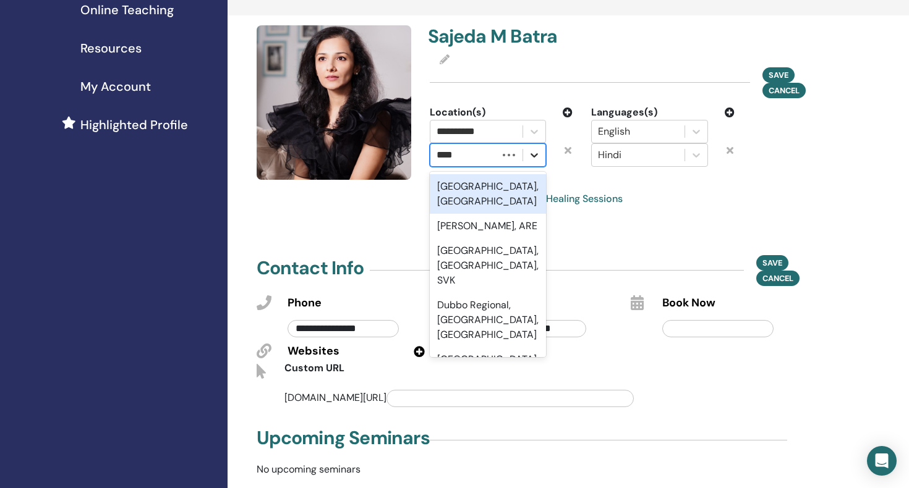
type input "*****"
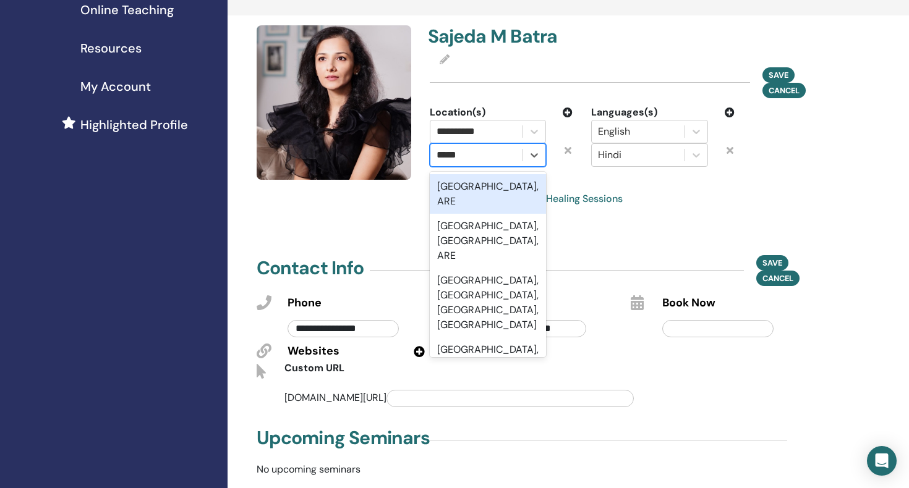
click at [491, 184] on div "Dubai, ARE" at bounding box center [488, 194] width 116 height 40
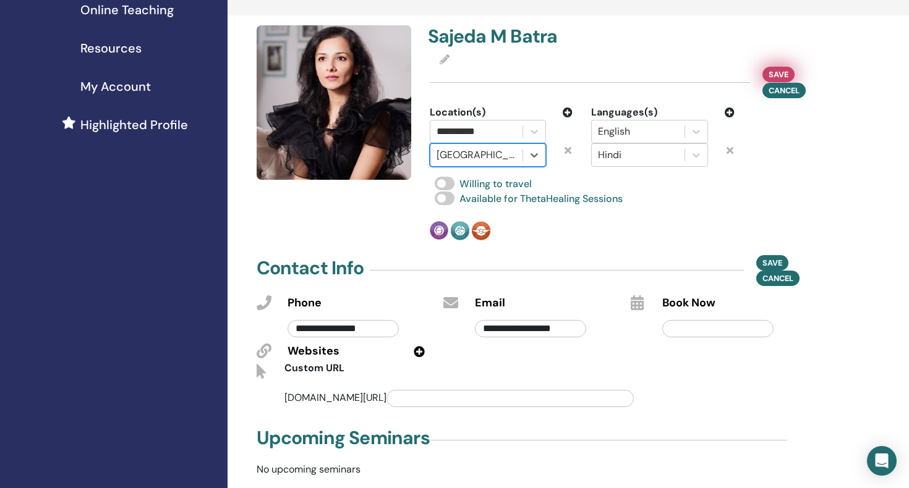
click at [783, 72] on span "Save" at bounding box center [778, 74] width 20 height 13
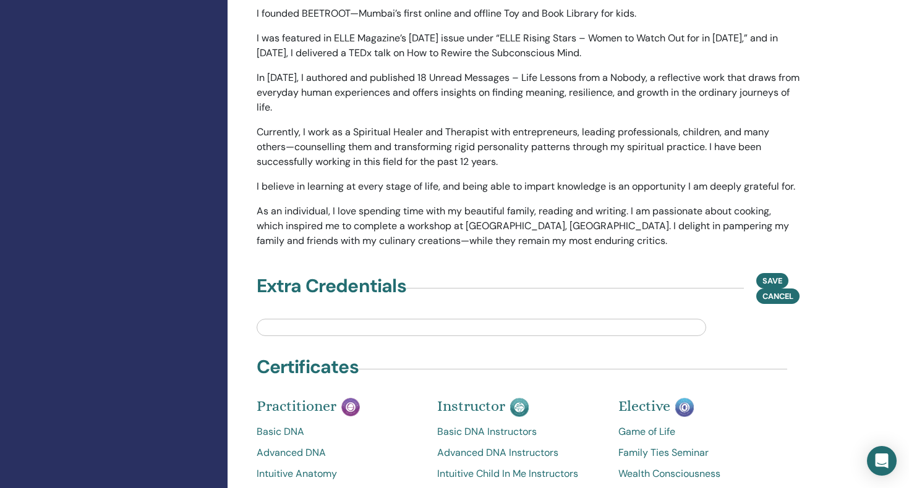
scroll to position [1317, 0]
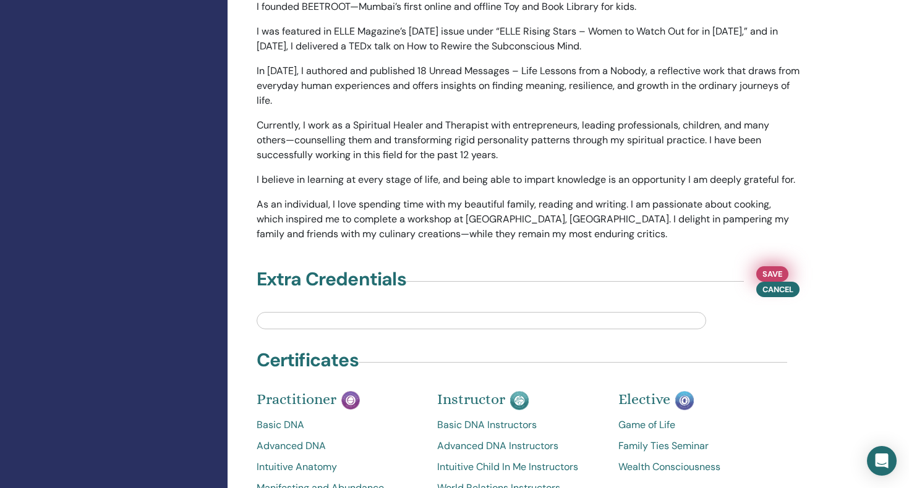
click at [765, 271] on span "Save" at bounding box center [772, 274] width 20 height 13
click at [772, 291] on span "Cancel" at bounding box center [777, 289] width 31 height 13
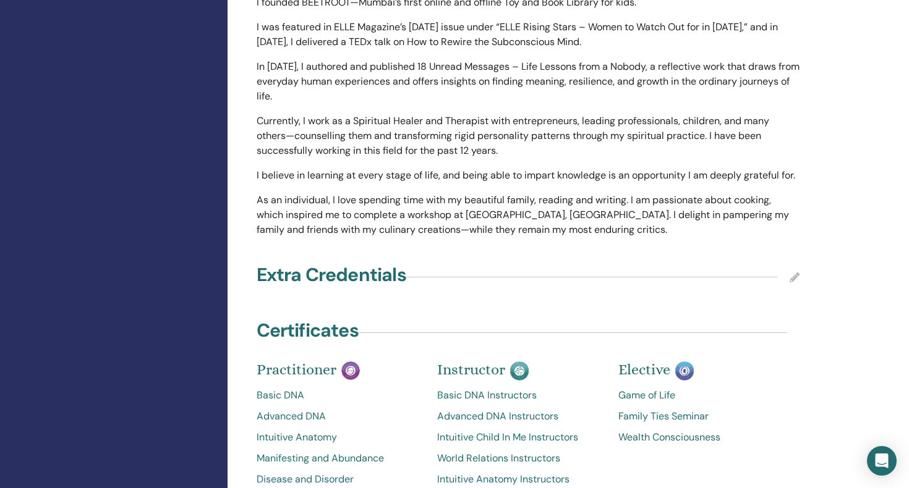
scroll to position [1327, 0]
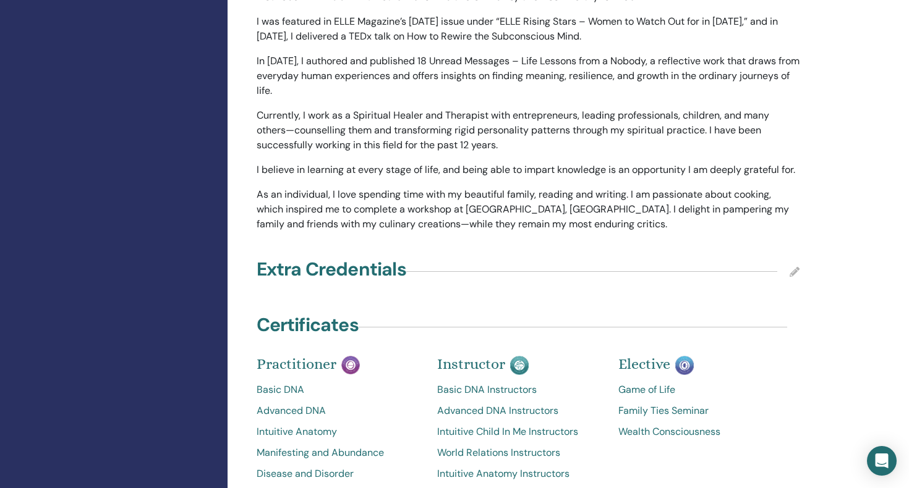
click at [789, 270] on icon at bounding box center [794, 272] width 10 height 10
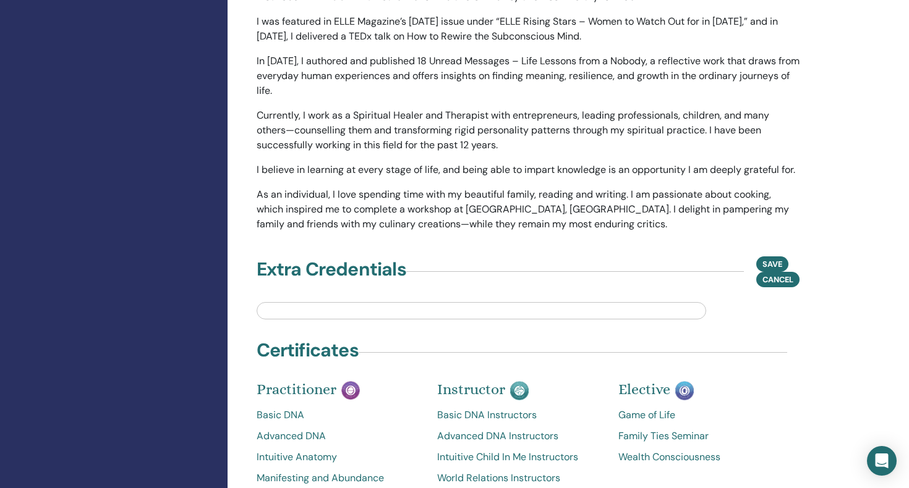
click at [425, 317] on input "text" at bounding box center [481, 310] width 449 height 17
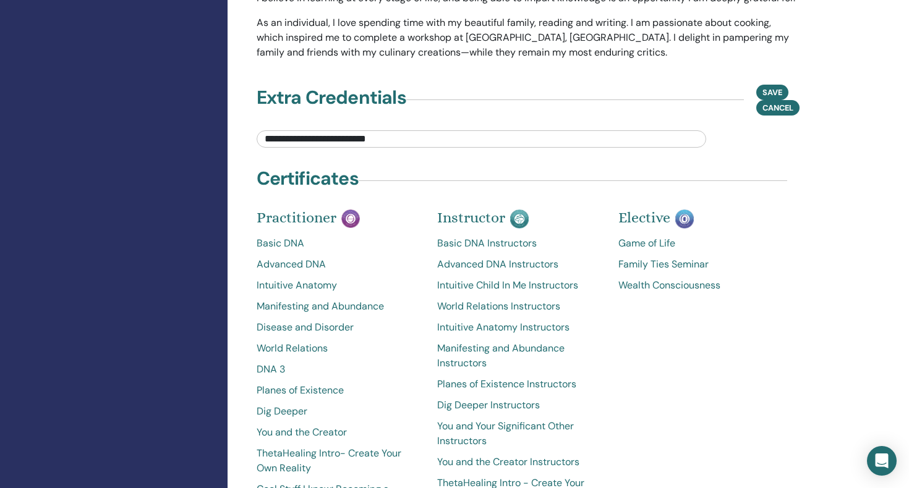
scroll to position [1494, 0]
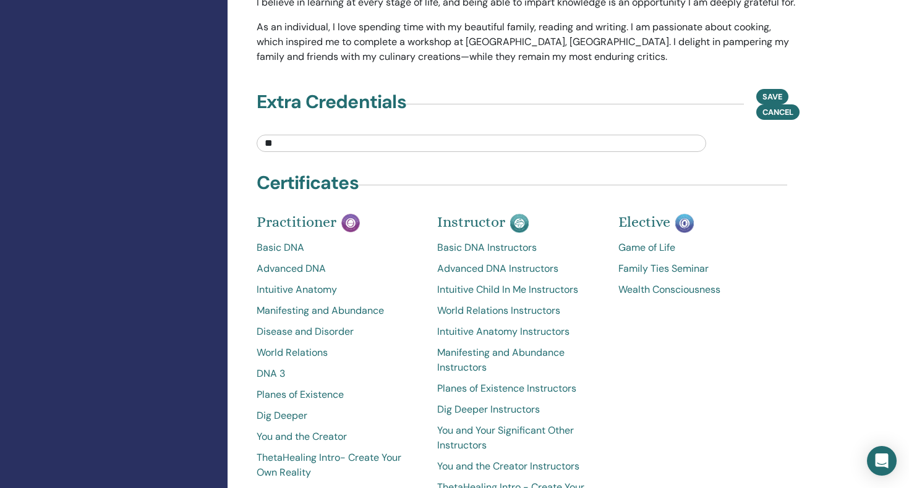
type input "*"
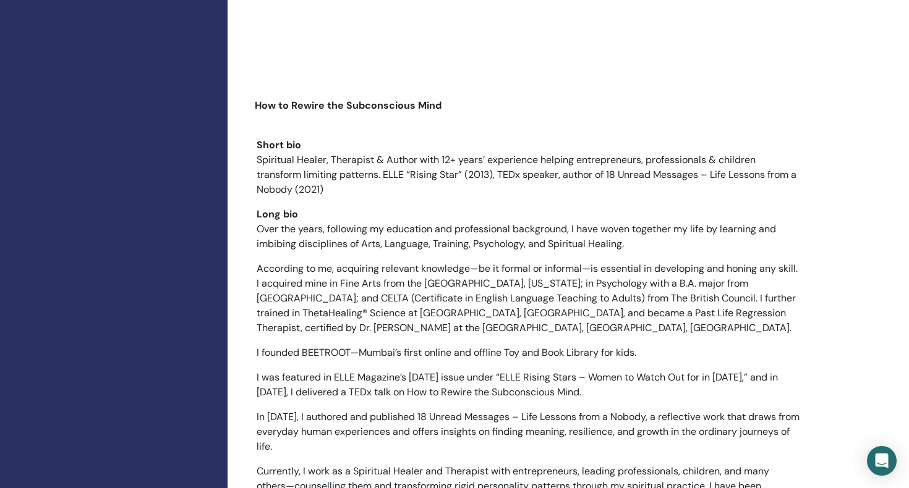
click at [522, 188] on p "Spiritual Healer, Therapist & Author with 12+ years’ experience helping entrepr…" at bounding box center [528, 175] width 543 height 45
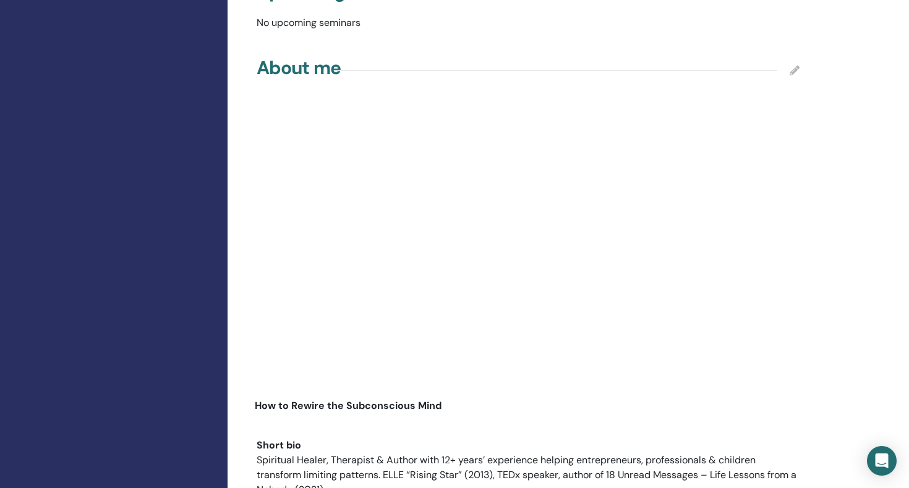
scroll to position [663, 0]
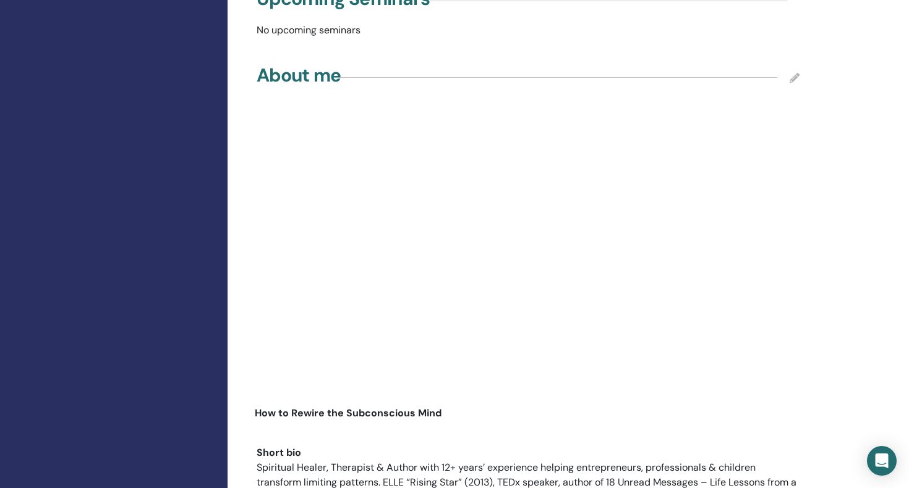
click at [794, 77] on icon at bounding box center [794, 78] width 10 height 10
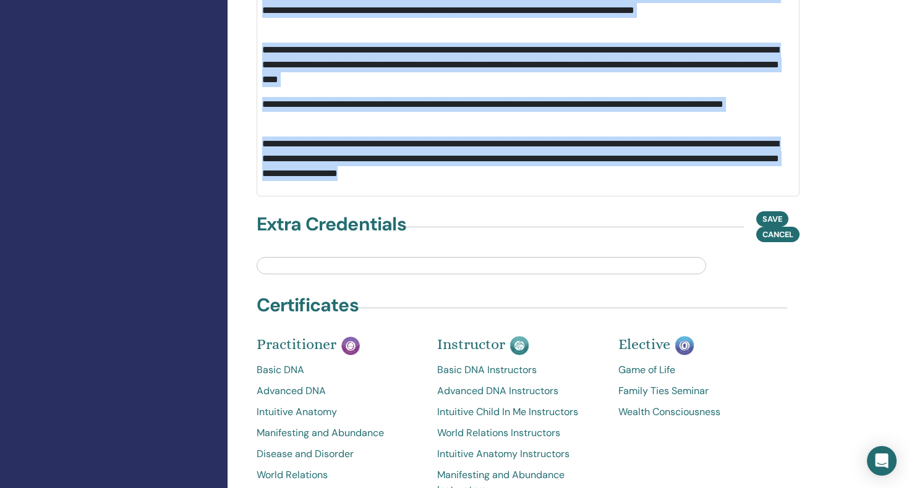
scroll to position [1626, 0]
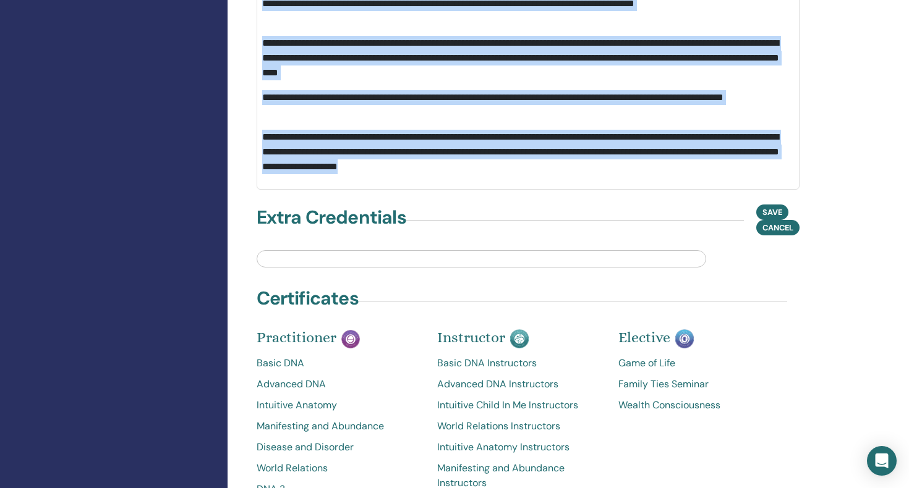
drag, startPoint x: 261, startPoint y: 89, endPoint x: 600, endPoint y: 166, distance: 347.9
paste div
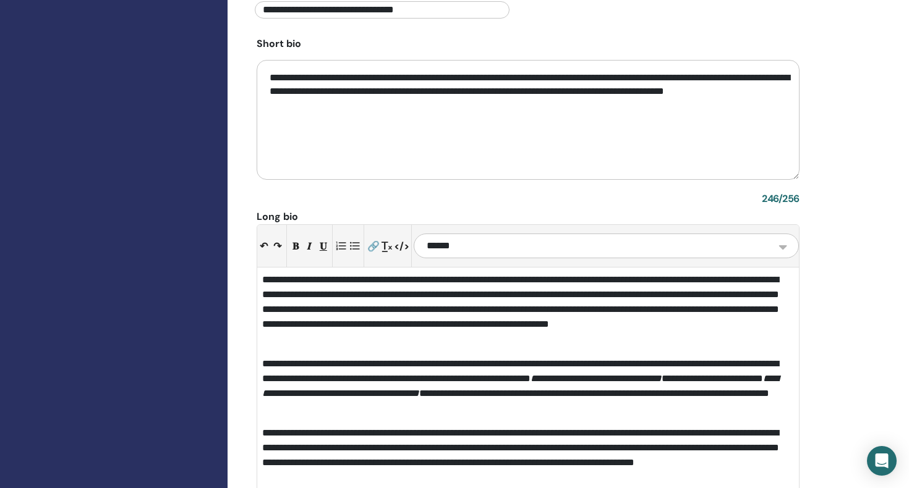
scroll to position [1149, 0]
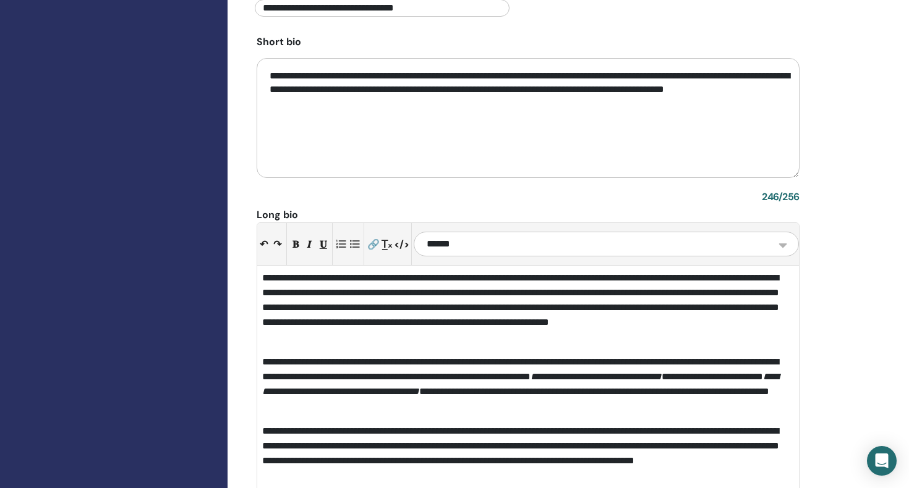
drag, startPoint x: 269, startPoint y: 74, endPoint x: 375, endPoint y: 106, distance: 111.3
click at [375, 106] on textarea "**********" at bounding box center [528, 118] width 543 height 120
click at [271, 73] on textarea "**********" at bounding box center [528, 118] width 543 height 120
drag, startPoint x: 271, startPoint y: 72, endPoint x: 382, endPoint y: 105, distance: 116.0
click at [382, 105] on textarea "**********" at bounding box center [528, 118] width 543 height 120
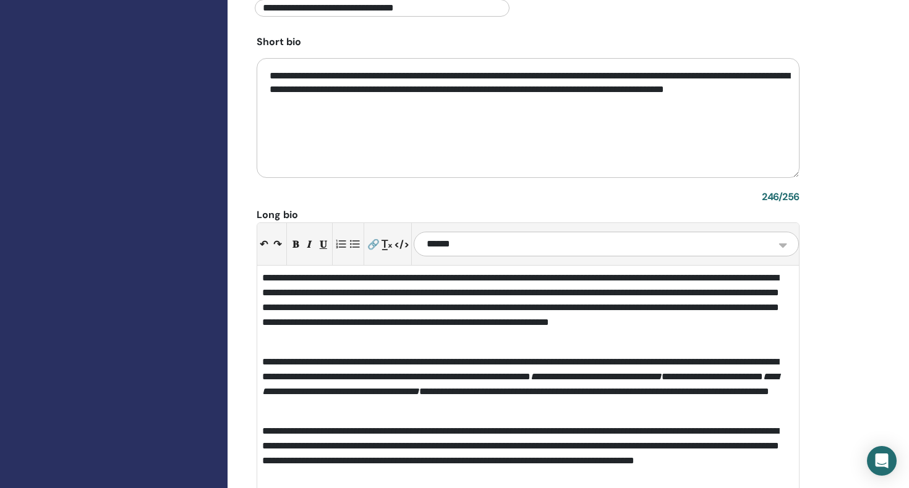
paste textarea
click at [600, 74] on textarea "**********" at bounding box center [528, 118] width 543 height 120
paste textarea "**********"
click at [601, 75] on textarea "**********" at bounding box center [528, 118] width 543 height 120
click at [718, 77] on textarea "**********" at bounding box center [528, 118] width 543 height 120
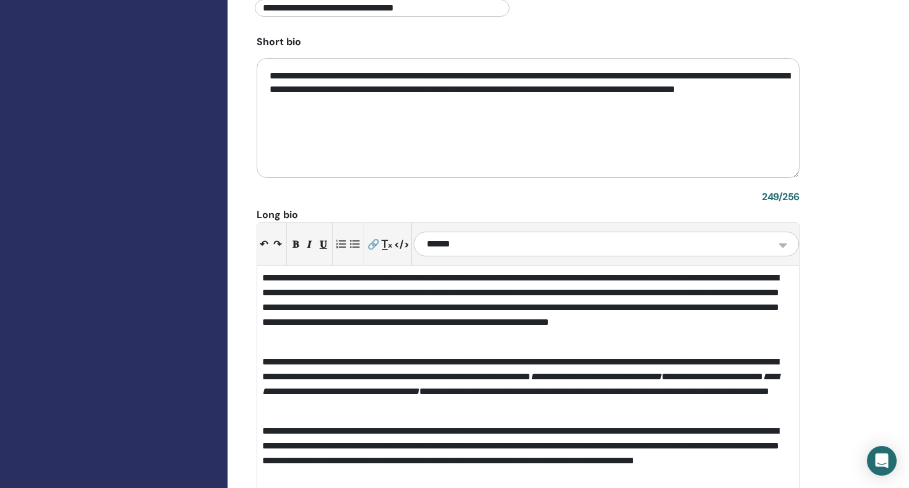
click at [767, 91] on textarea "**********" at bounding box center [528, 118] width 543 height 120
click at [660, 90] on textarea "**********" at bounding box center [528, 118] width 543 height 120
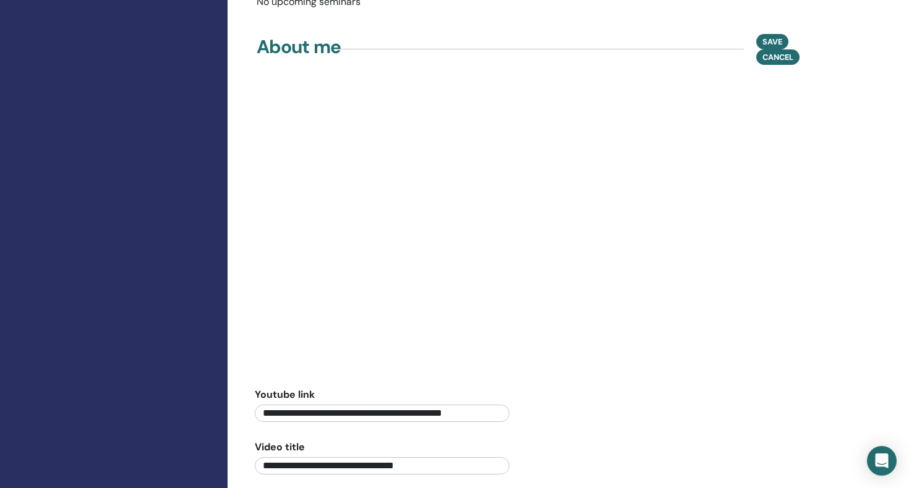
scroll to position [678, 0]
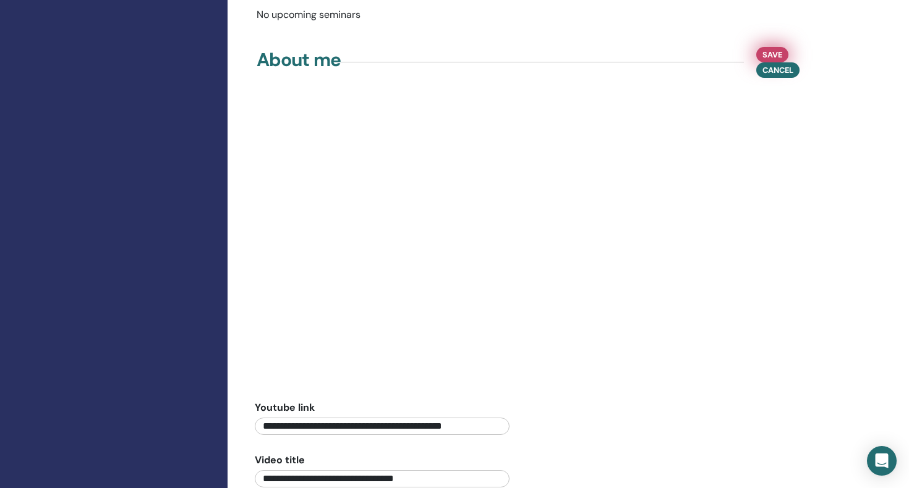
type textarea "**********"
click at [765, 52] on span "Save" at bounding box center [772, 54] width 20 height 13
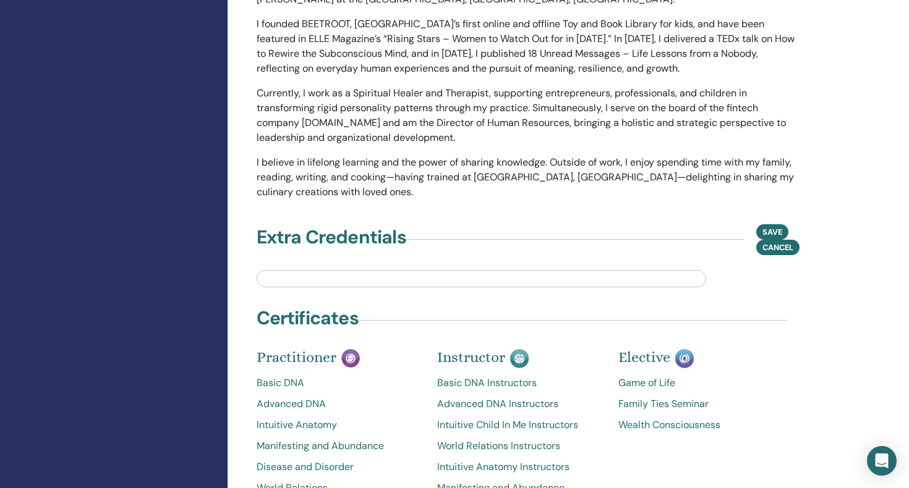
scroll to position [1261, 0]
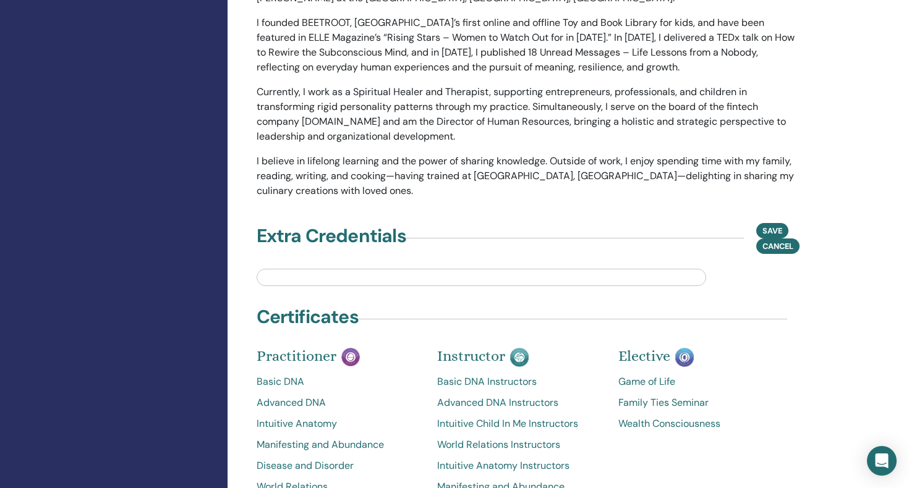
click at [327, 276] on input "text" at bounding box center [481, 277] width 449 height 17
type input "*"
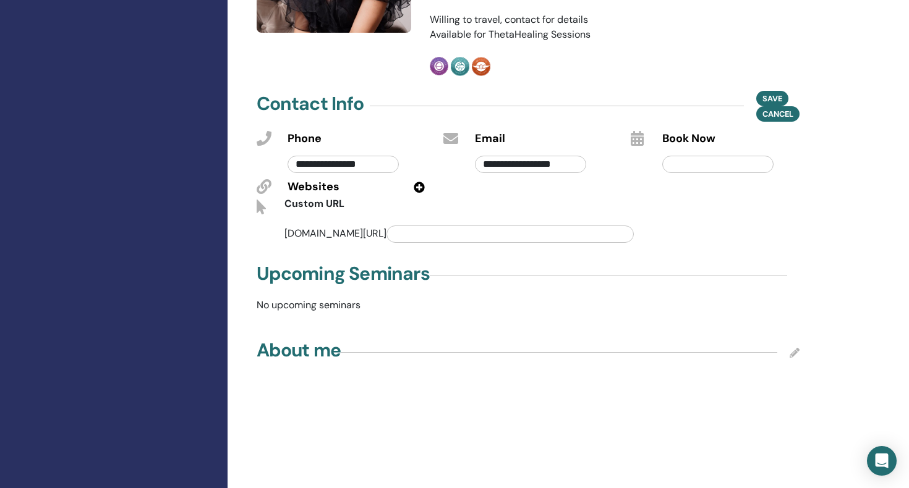
scroll to position [387, 0]
click at [796, 349] on icon at bounding box center [794, 354] width 10 height 10
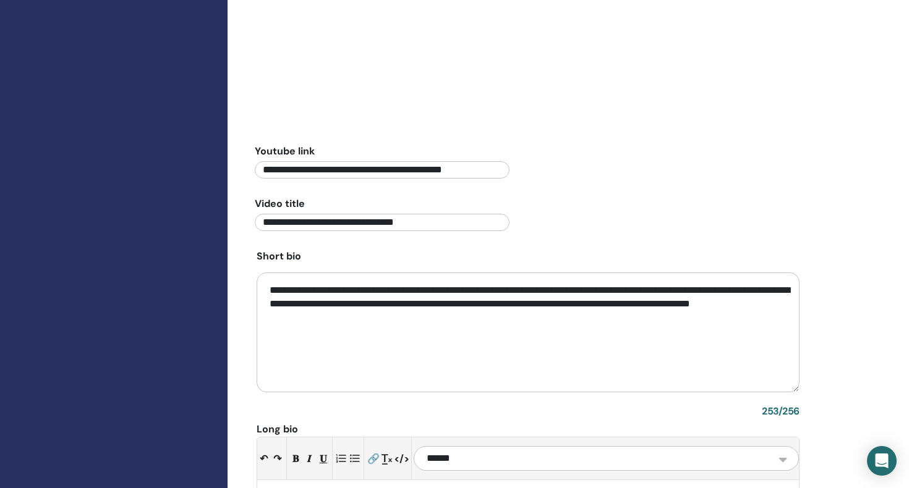
scroll to position [1021, 0]
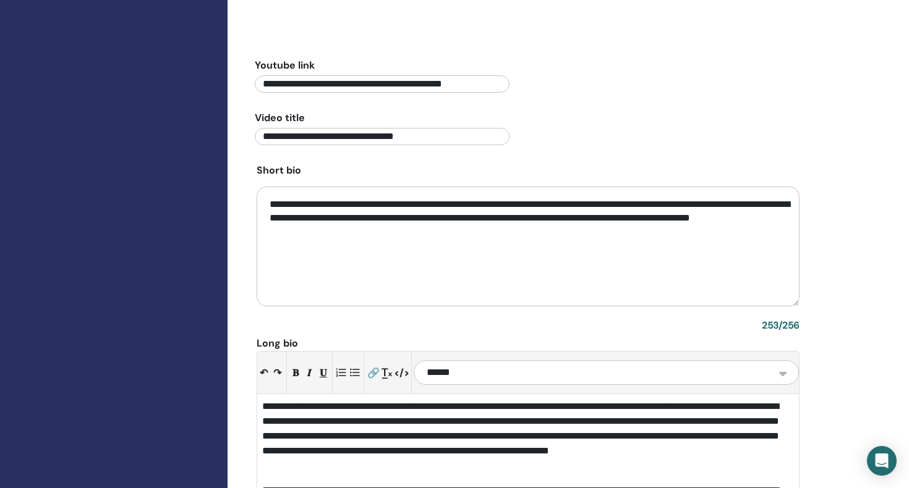
click at [423, 205] on textarea "**********" at bounding box center [528, 247] width 543 height 120
paste textarea "***"
click at [516, 205] on textarea "**********" at bounding box center [528, 247] width 543 height 120
click at [424, 205] on textarea "**********" at bounding box center [528, 247] width 543 height 120
click at [340, 232] on textarea "**********" at bounding box center [528, 247] width 543 height 120
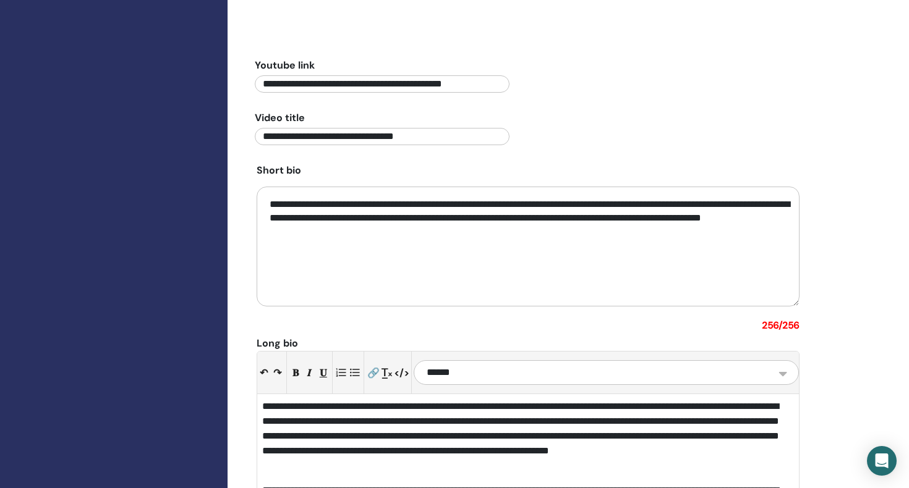
click at [343, 232] on textarea "**********" at bounding box center [528, 247] width 543 height 120
click at [428, 206] on textarea "**********" at bounding box center [528, 247] width 543 height 120
drag, startPoint x: 436, startPoint y: 202, endPoint x: 528, endPoint y: 203, distance: 91.5
click at [528, 203] on textarea "**********" at bounding box center [528, 247] width 543 height 120
click at [516, 271] on textarea "**********" at bounding box center [528, 247] width 543 height 120
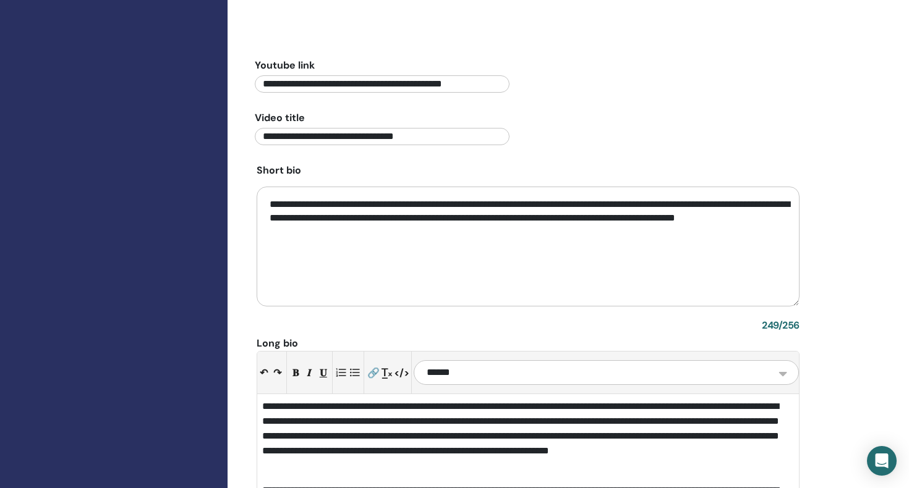
click at [540, 203] on textarea "**********" at bounding box center [528, 247] width 543 height 120
click at [339, 231] on textarea "**********" at bounding box center [528, 247] width 543 height 120
click at [388, 235] on textarea "**********" at bounding box center [528, 247] width 543 height 120
click at [293, 217] on textarea "**********" at bounding box center [528, 247] width 543 height 120
click at [455, 232] on textarea "**********" at bounding box center [528, 247] width 543 height 120
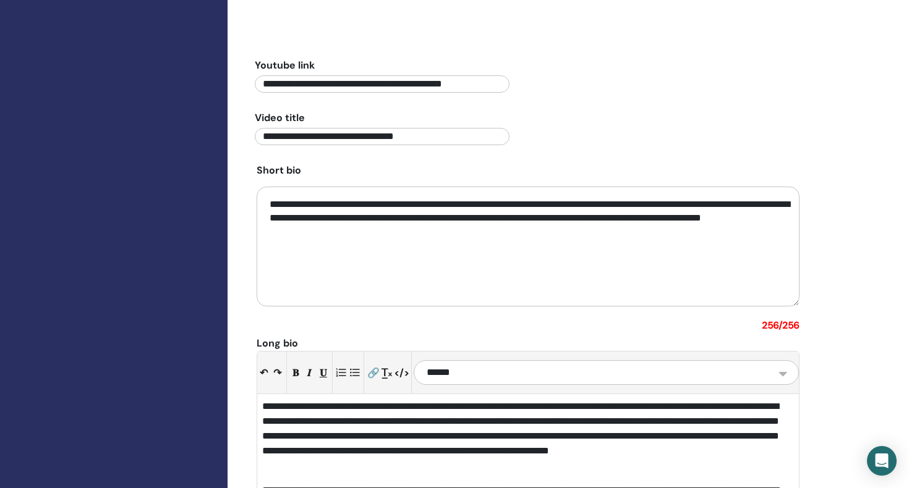
click at [545, 282] on textarea "**********" at bounding box center [528, 247] width 543 height 120
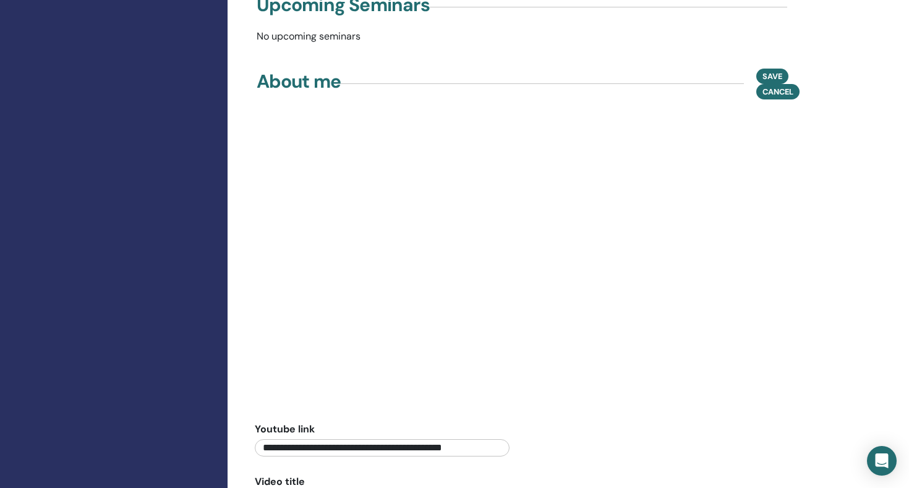
scroll to position [648, 0]
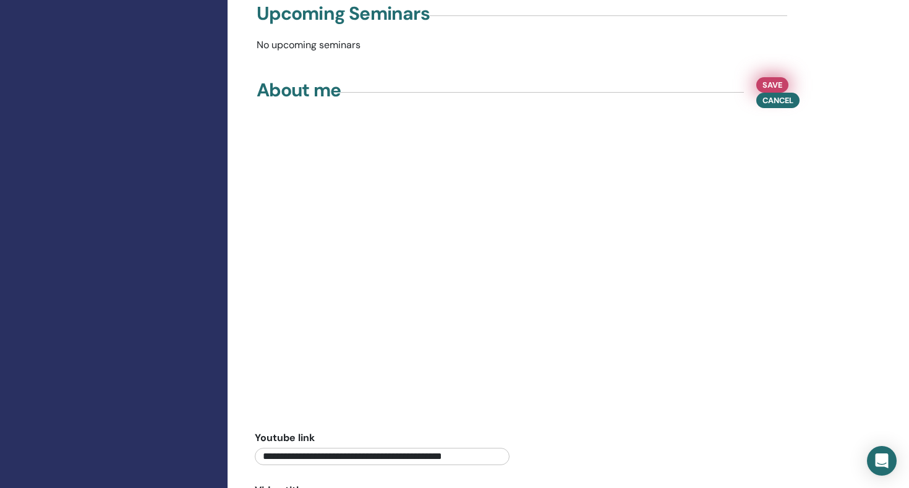
type textarea "**********"
click at [775, 83] on span "Save" at bounding box center [772, 85] width 20 height 13
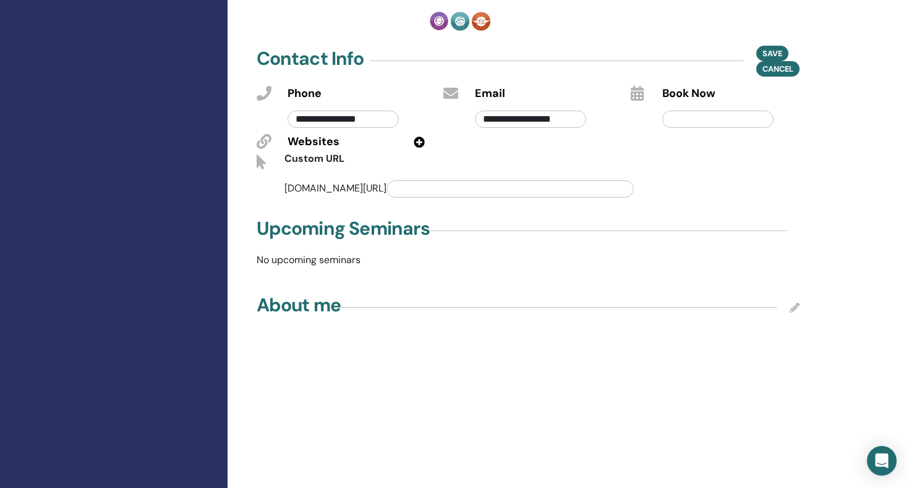
scroll to position [432, 0]
click at [884, 459] on icon "Open Intercom Messenger" at bounding box center [881, 461] width 14 height 16
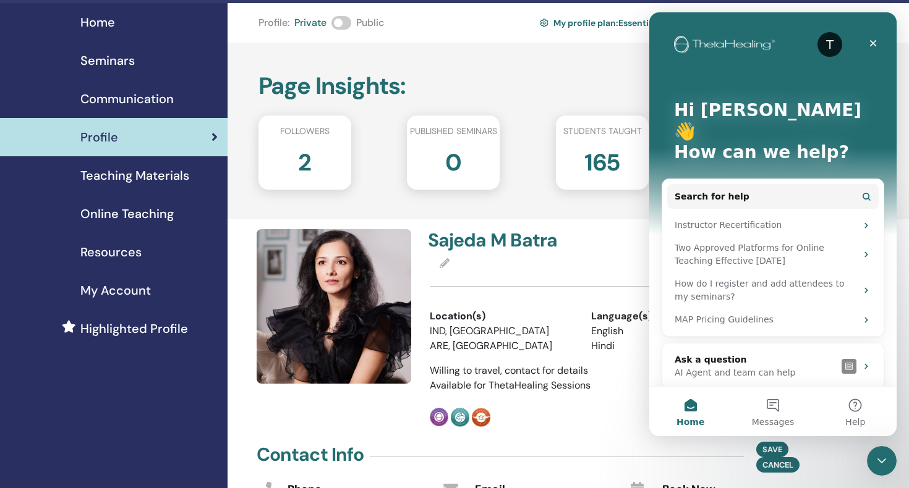
scroll to position [0, 0]
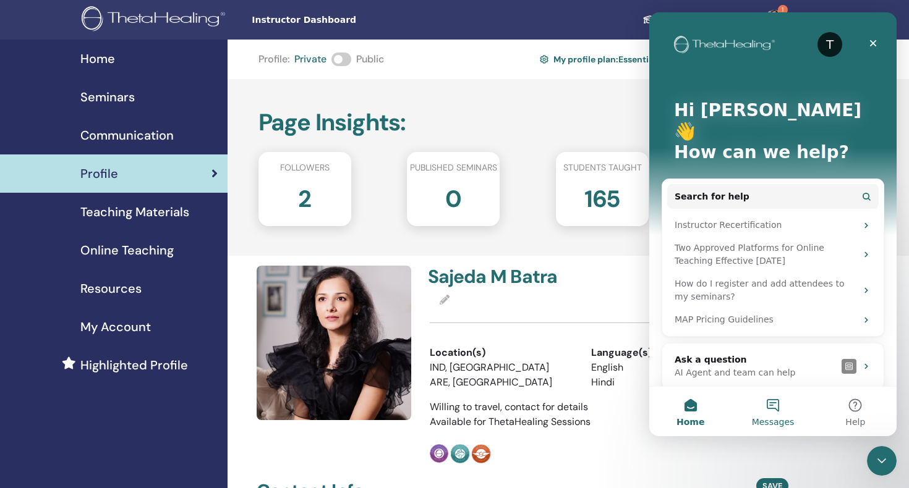
click at [779, 412] on button "Messages" at bounding box center [772, 411] width 82 height 49
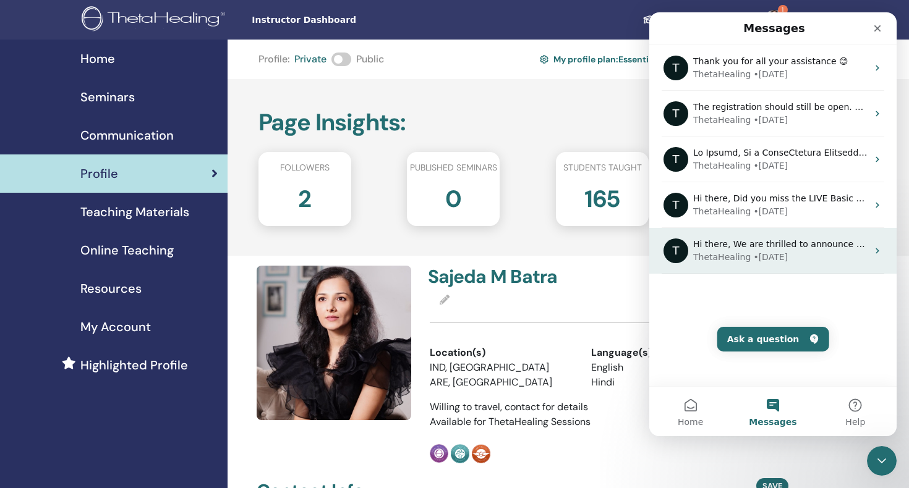
click at [878, 250] on icon "Intercom messenger" at bounding box center [877, 251] width 10 height 10
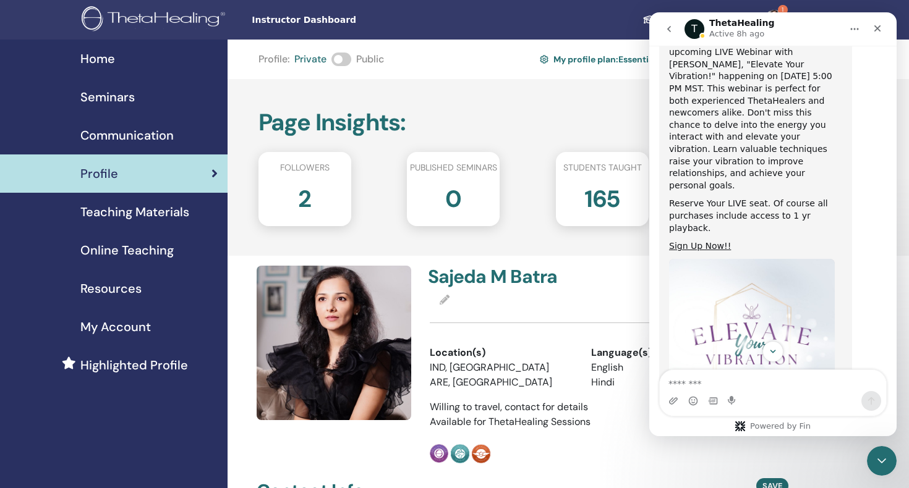
scroll to position [302, 0]
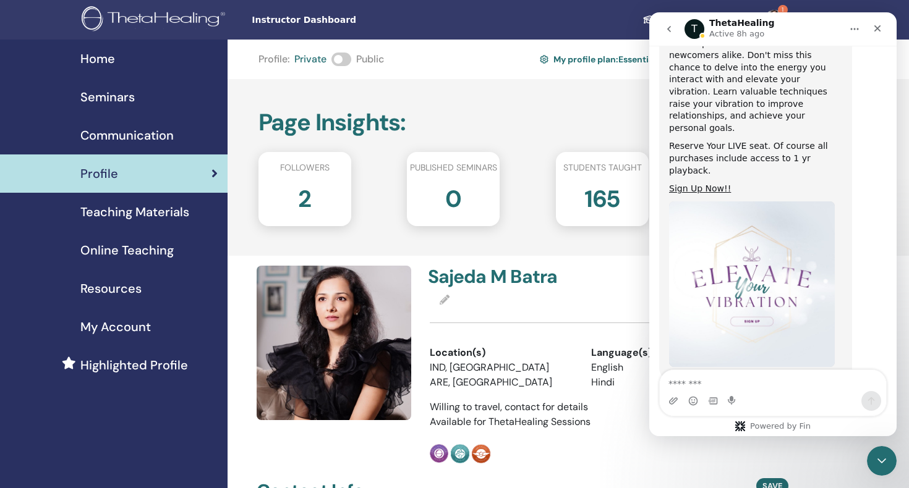
click at [681, 383] on textarea "Message…" at bounding box center [773, 380] width 226 height 21
type textarea "*"
type textarea "*********"
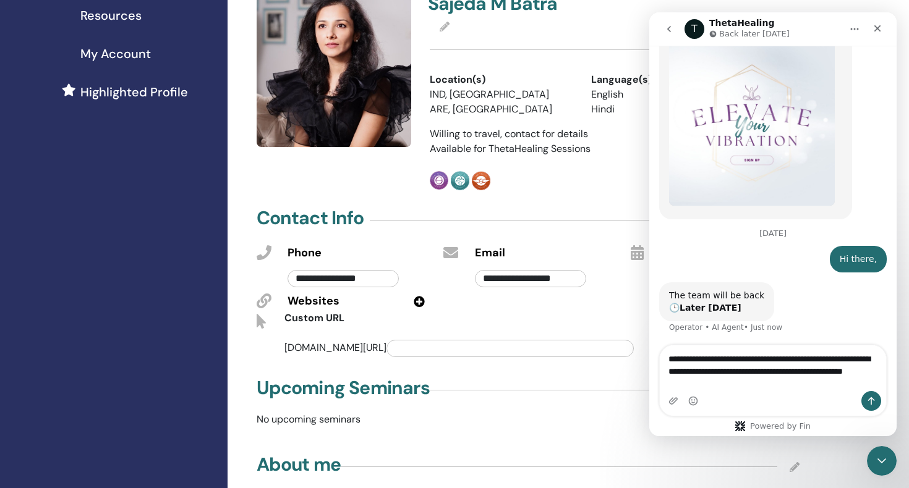
scroll to position [272, 0]
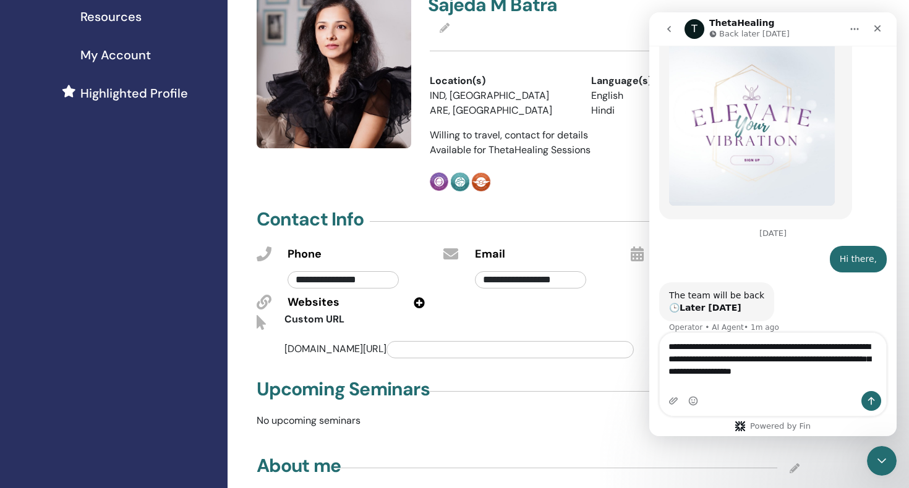
drag, startPoint x: 729, startPoint y: 384, endPoint x: 867, endPoint y: 381, distance: 137.3
click at [867, 379] on textarea "**********" at bounding box center [773, 356] width 226 height 46
click at [822, 410] on div "Intercom messenger" at bounding box center [773, 401] width 226 height 20
click at [864, 379] on textarea "**********" at bounding box center [773, 356] width 226 height 46
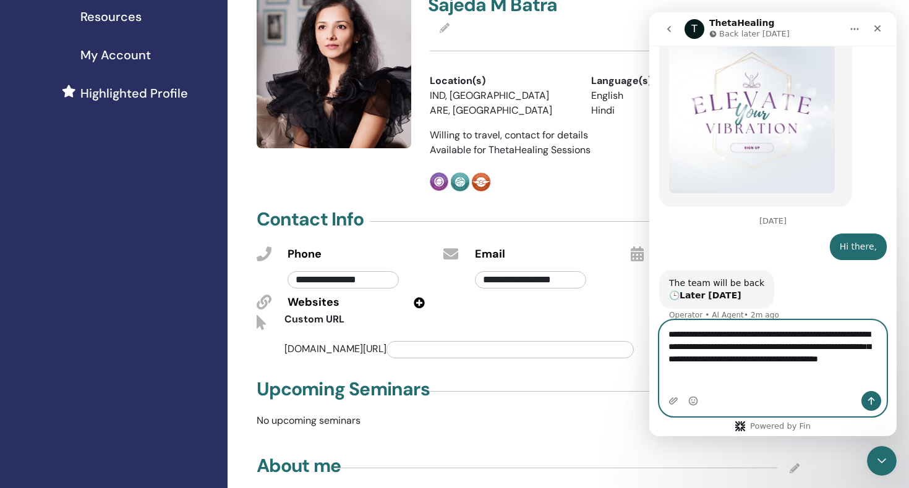
type textarea "**********"
click at [874, 399] on icon "Send a message…" at bounding box center [871, 401] width 10 height 10
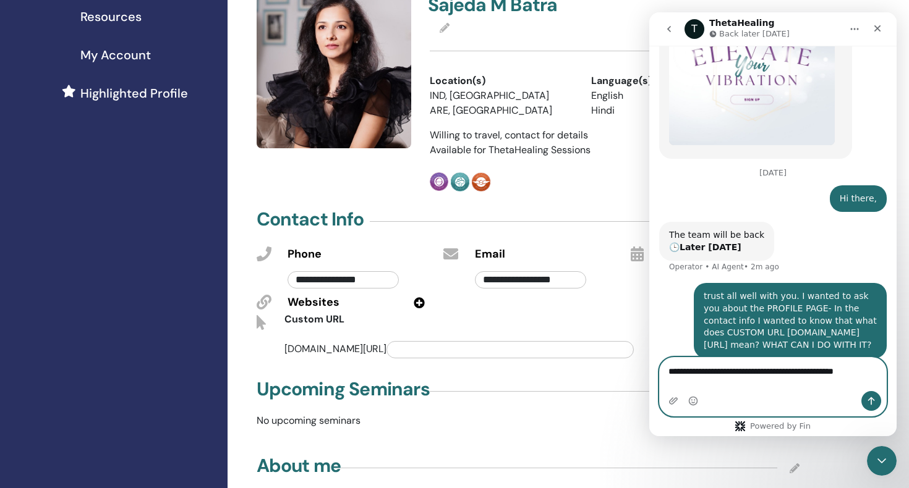
scroll to position [536, 0]
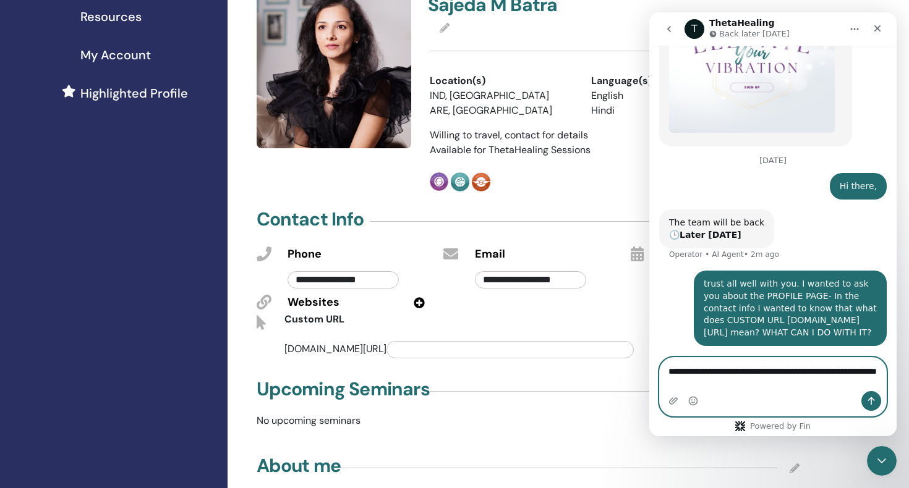
type textarea "**********"
click at [873, 400] on icon "Send a message…" at bounding box center [871, 401] width 7 height 8
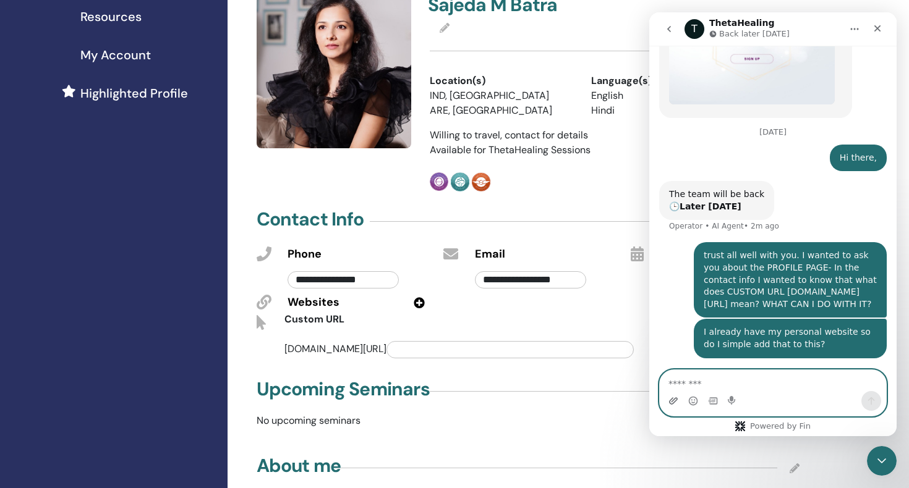
click at [669, 402] on icon "Upload attachment" at bounding box center [673, 400] width 9 height 7
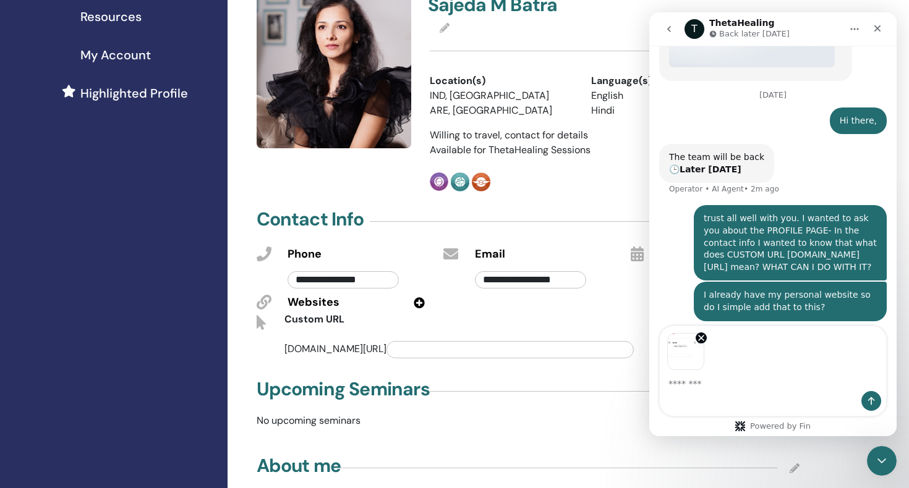
scroll to position [608, 0]
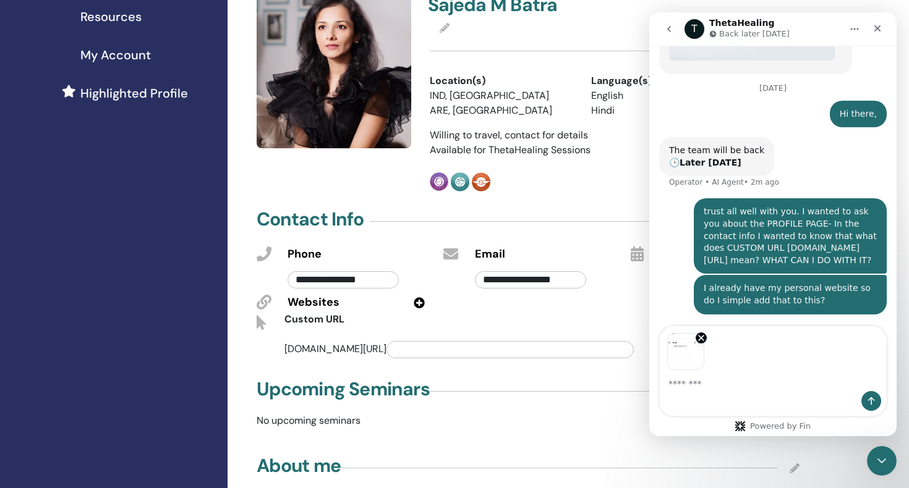
type textarea "*"
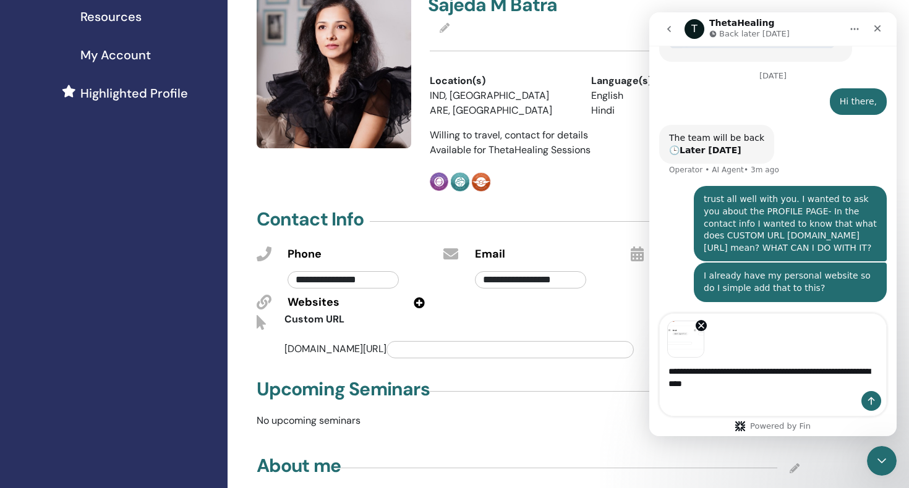
type textarea "**********"
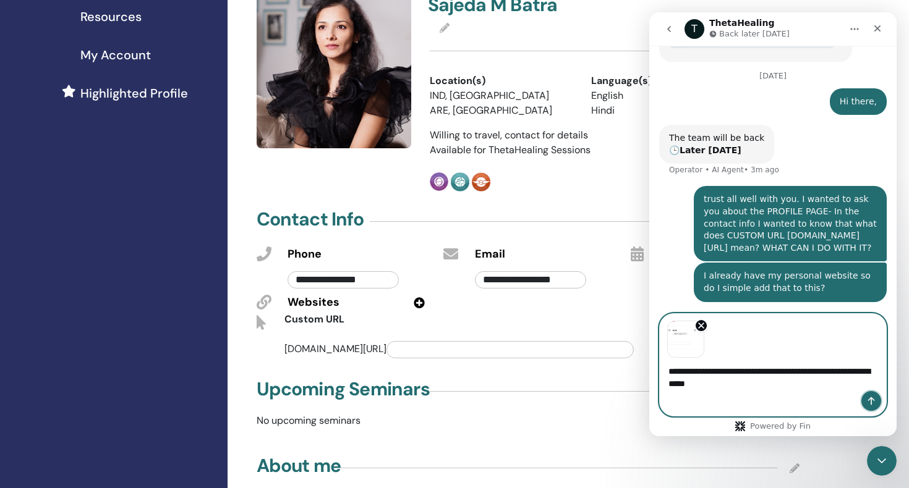
click at [874, 397] on icon "Send a message…" at bounding box center [871, 401] width 10 height 10
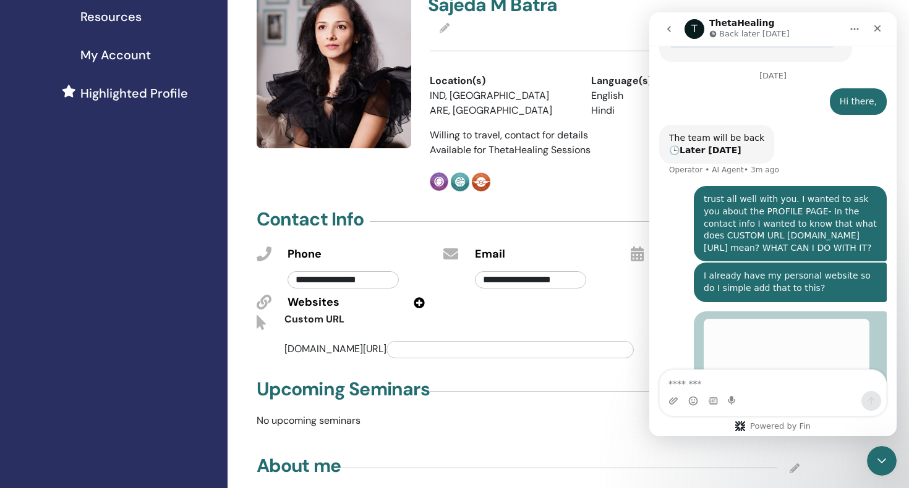
scroll to position [678, 0]
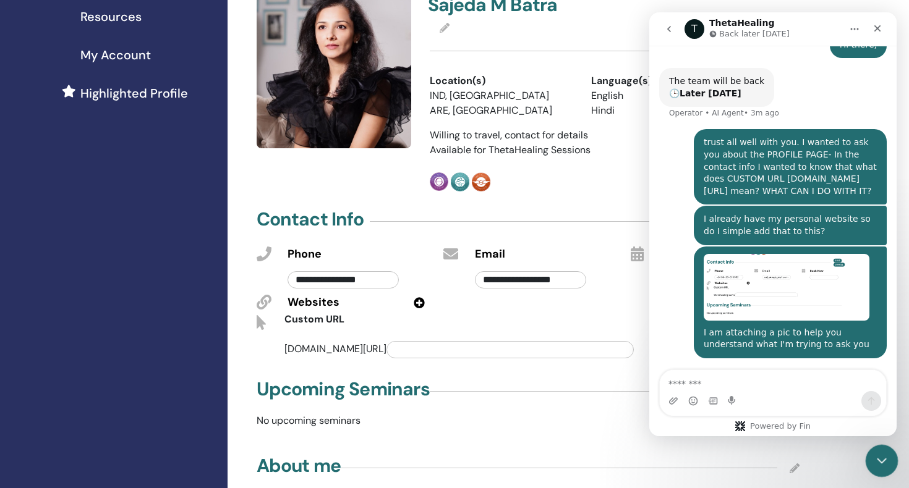
click at [872, 459] on icon "Close Intercom Messenger" at bounding box center [879, 459] width 15 height 15
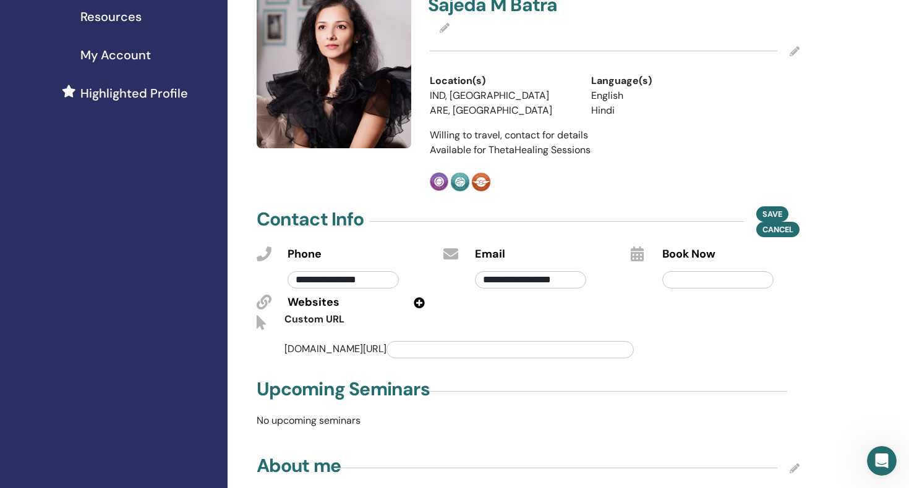
scroll to position [0, 0]
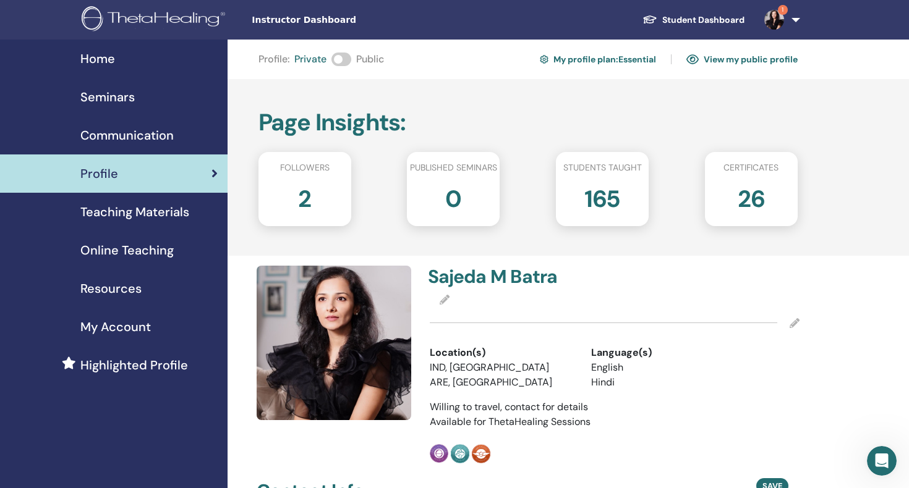
click at [90, 57] on span "Home" at bounding box center [97, 58] width 35 height 19
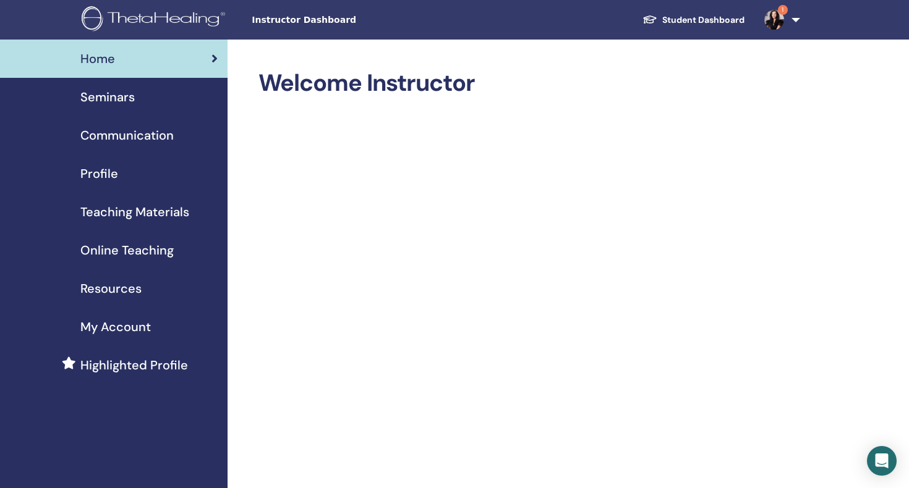
click at [780, 9] on span "1" at bounding box center [783, 10] width 10 height 10
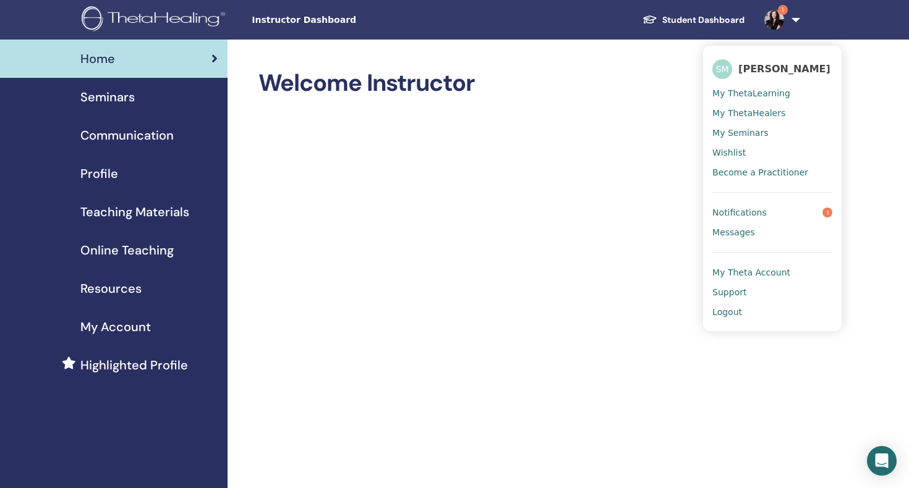
click at [769, 210] on link "Notifications 1" at bounding box center [772, 213] width 120 height 20
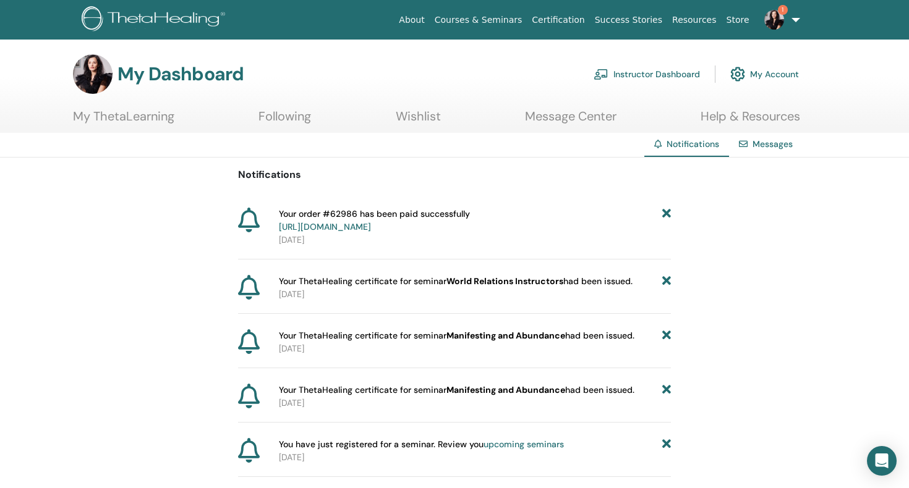
click at [420, 215] on span "Your order #62986 has been paid successfully https://member.thetahealing.com/me…" at bounding box center [374, 221] width 191 height 26
click at [100, 114] on link "My ThetaLearning" at bounding box center [123, 121] width 101 height 24
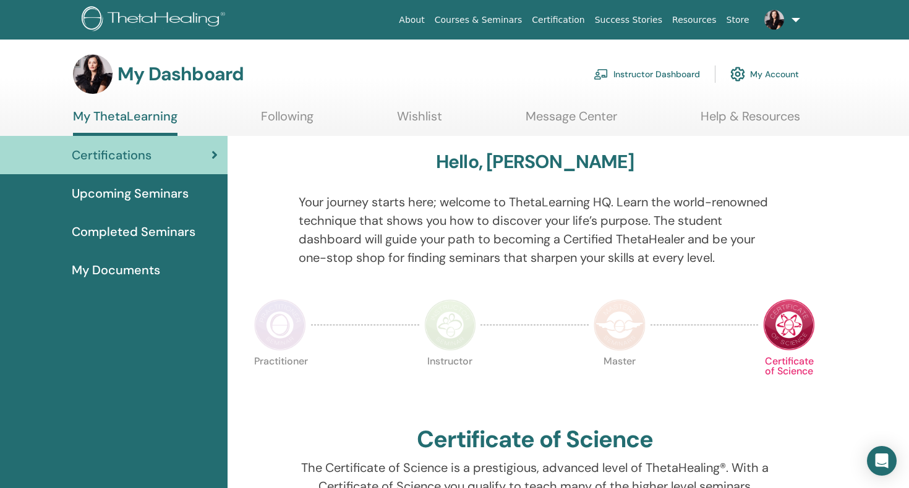
click at [634, 72] on link "Instructor Dashboard" at bounding box center [646, 74] width 106 height 27
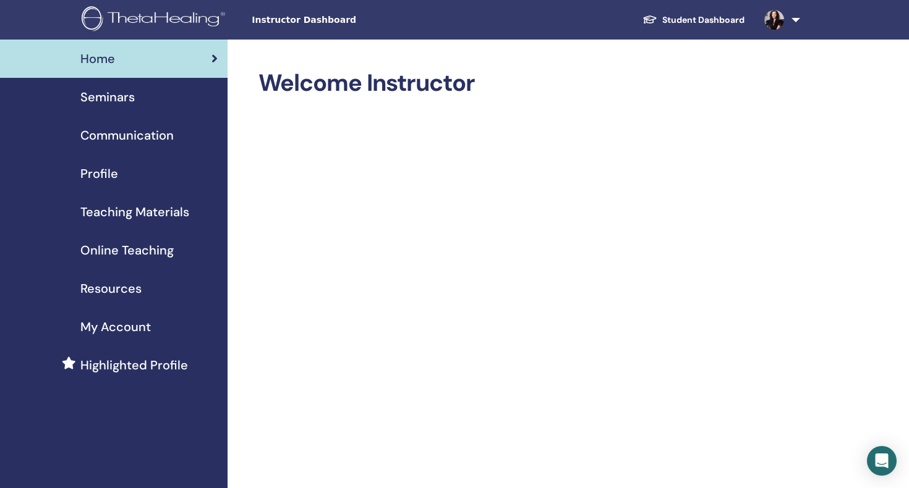
click at [95, 175] on span "Profile" at bounding box center [99, 173] width 38 height 19
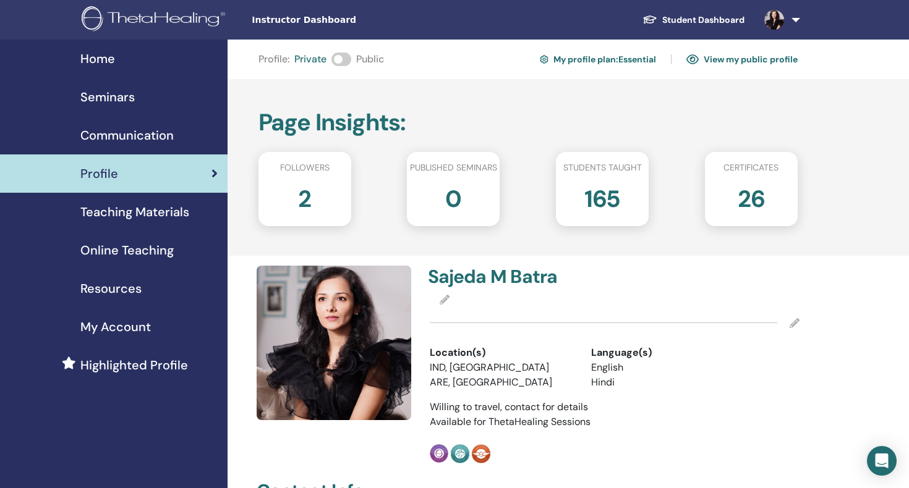
click at [793, 17] on link at bounding box center [779, 20] width 51 height 40
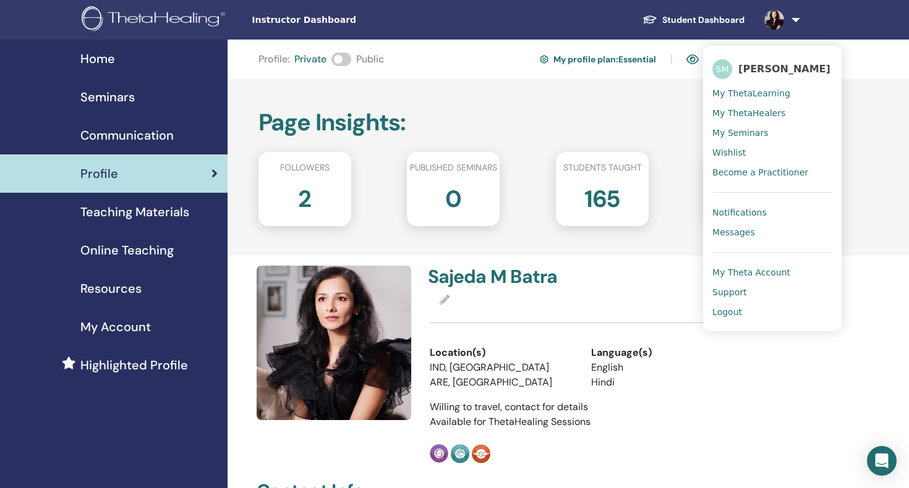
click at [750, 207] on span "Notifications" at bounding box center [739, 212] width 54 height 11
